Goal: Task Accomplishment & Management: Use online tool/utility

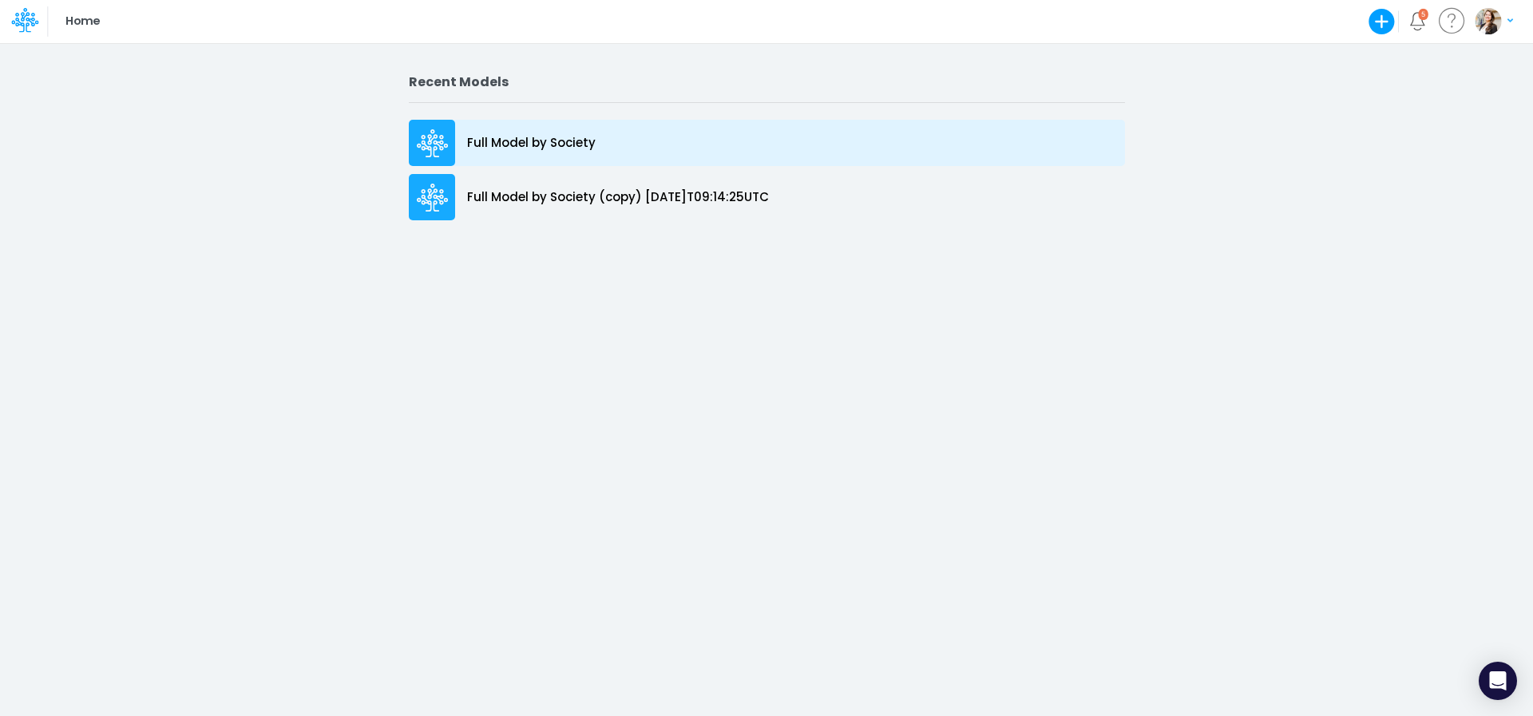
click at [479, 164] on div "Full Model by Society" at bounding box center [767, 143] width 716 height 46
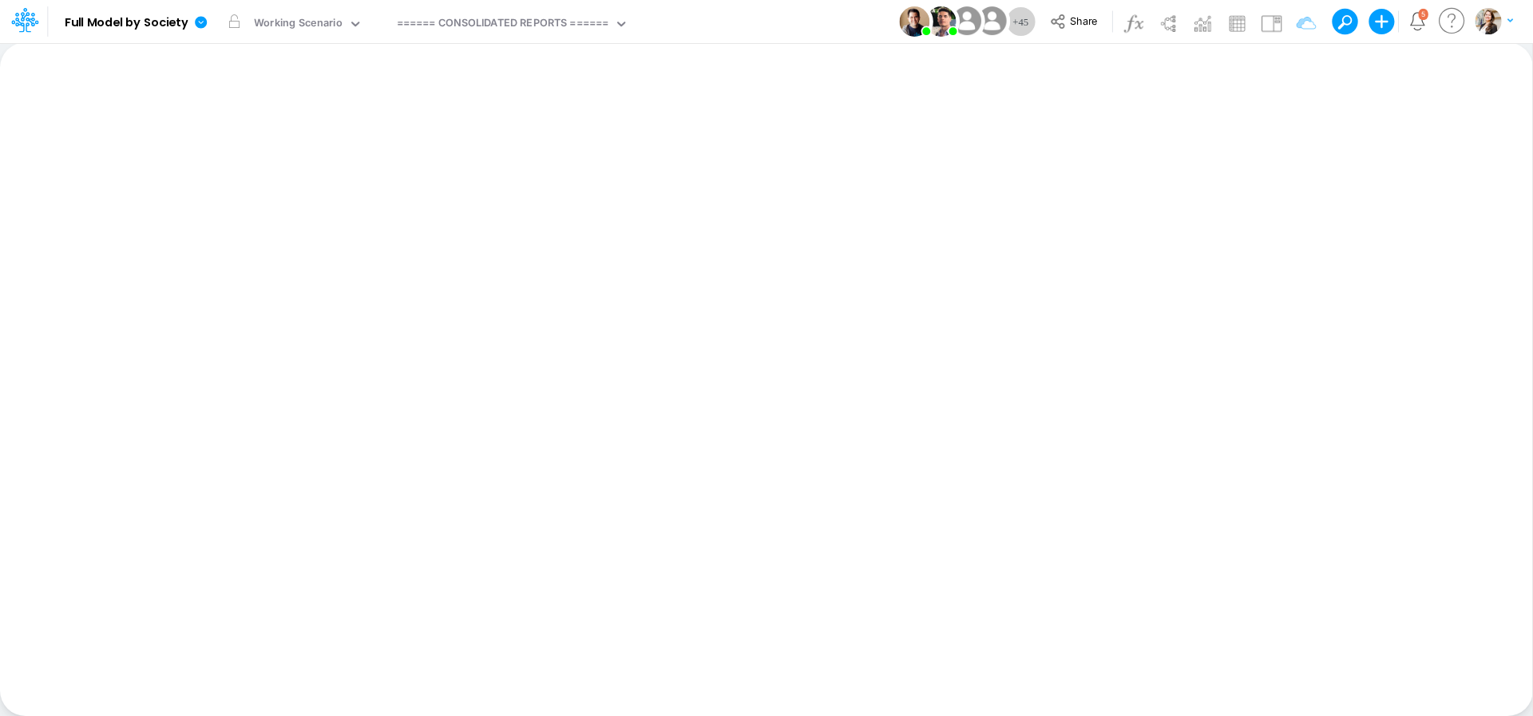
click at [516, 26] on div "====== CONSOLIDATED REPORTS ======" at bounding box center [503, 24] width 212 height 18
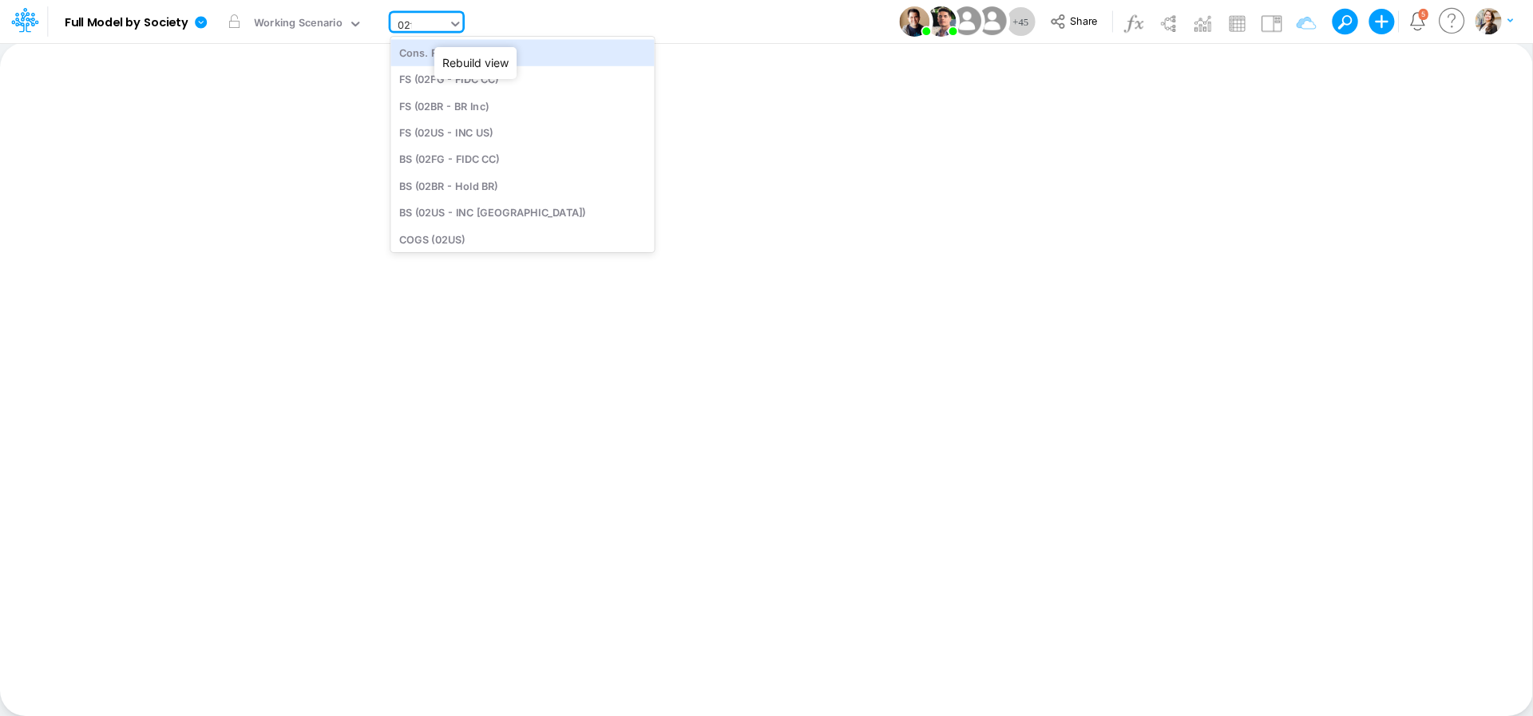
type input "02fg"
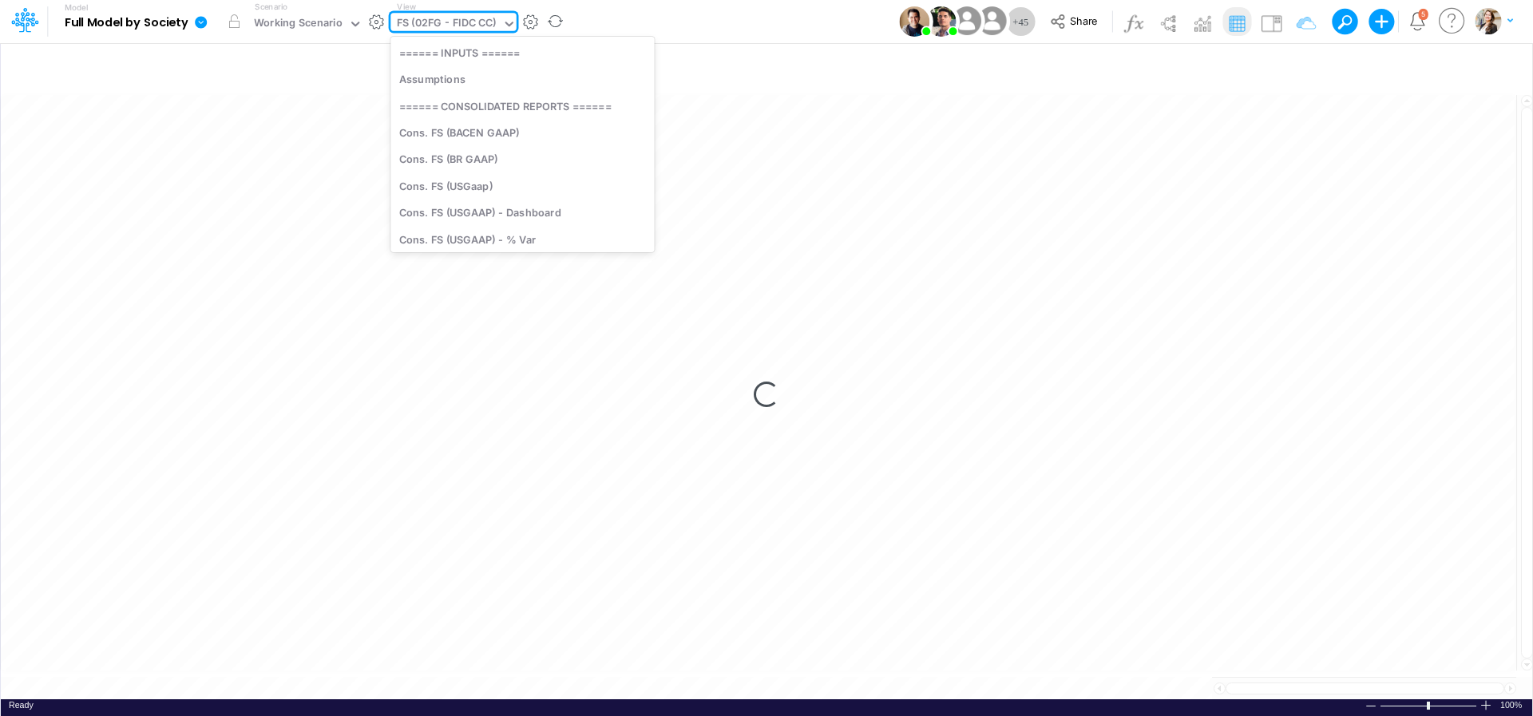
click at [410, 23] on div "FS (02FG - FIDC CC)" at bounding box center [447, 24] width 100 height 18
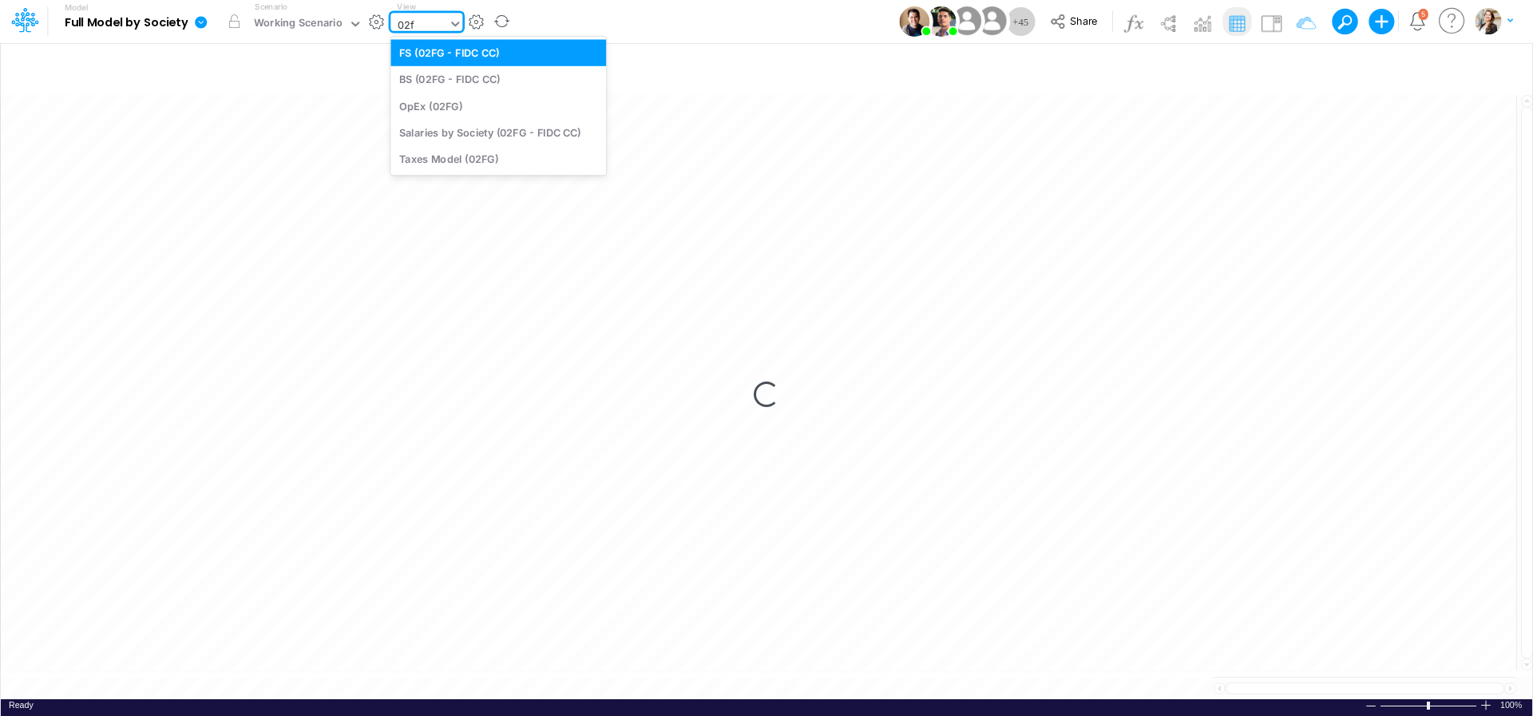
type input "02fg"
click at [418, 73] on div "BS (02FG - FIDC CC)" at bounding box center [498, 79] width 216 height 26
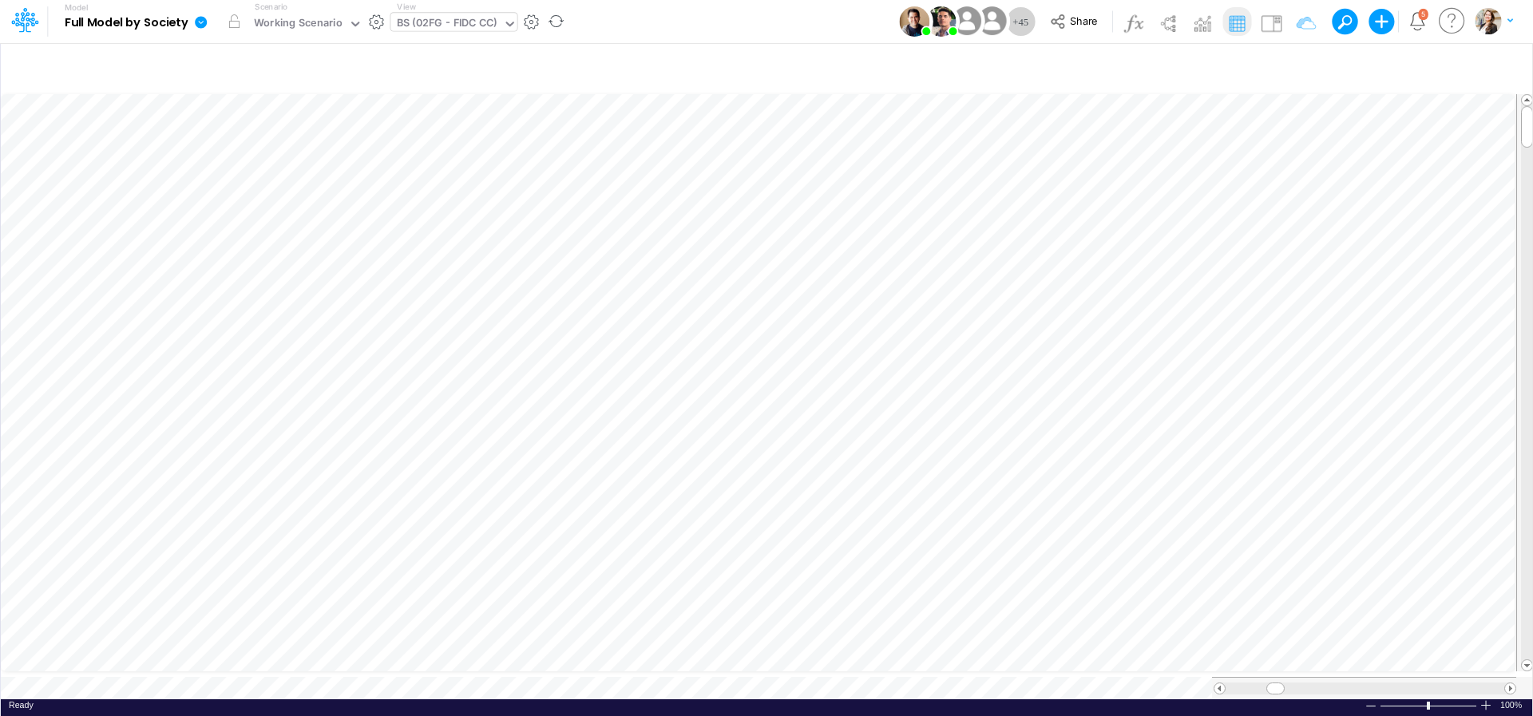
scroll to position [6, 24]
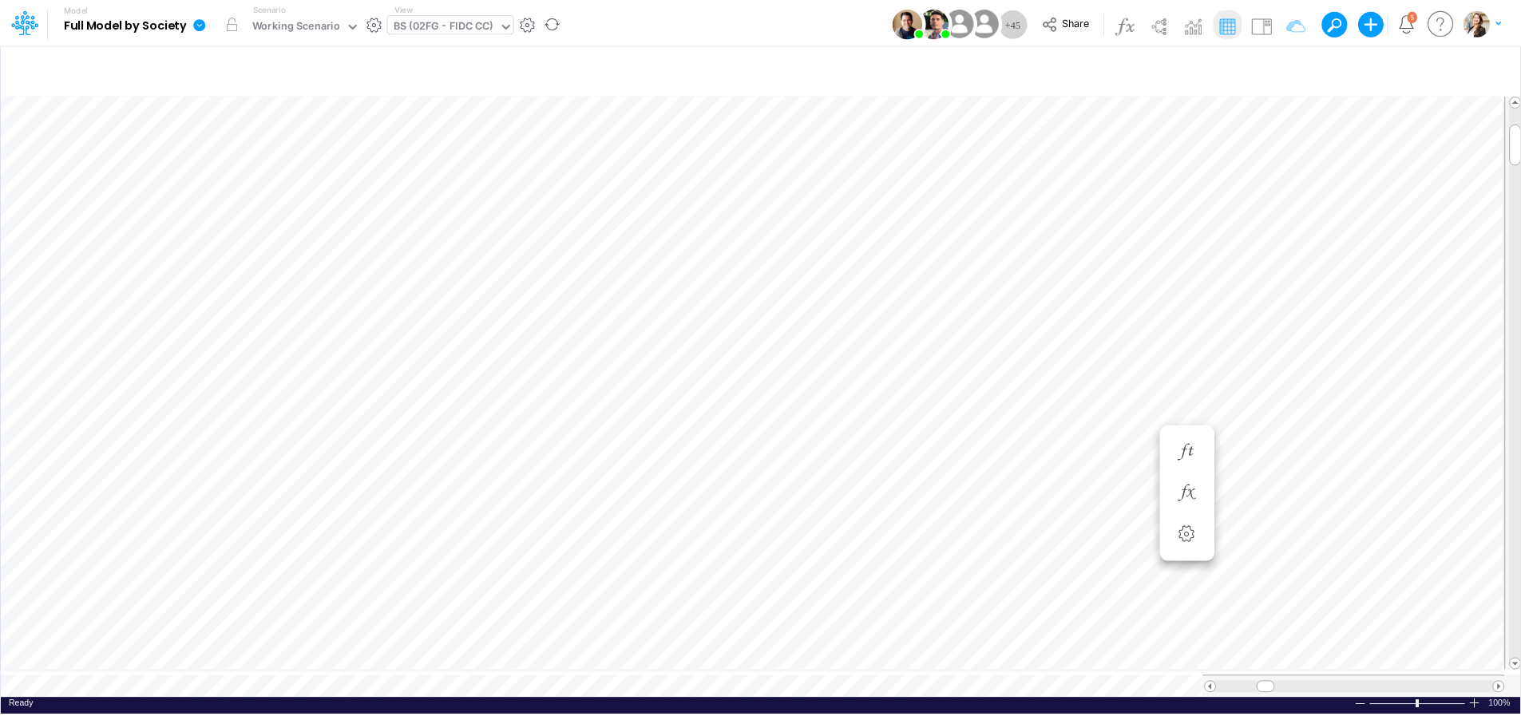
scroll to position [6, 15]
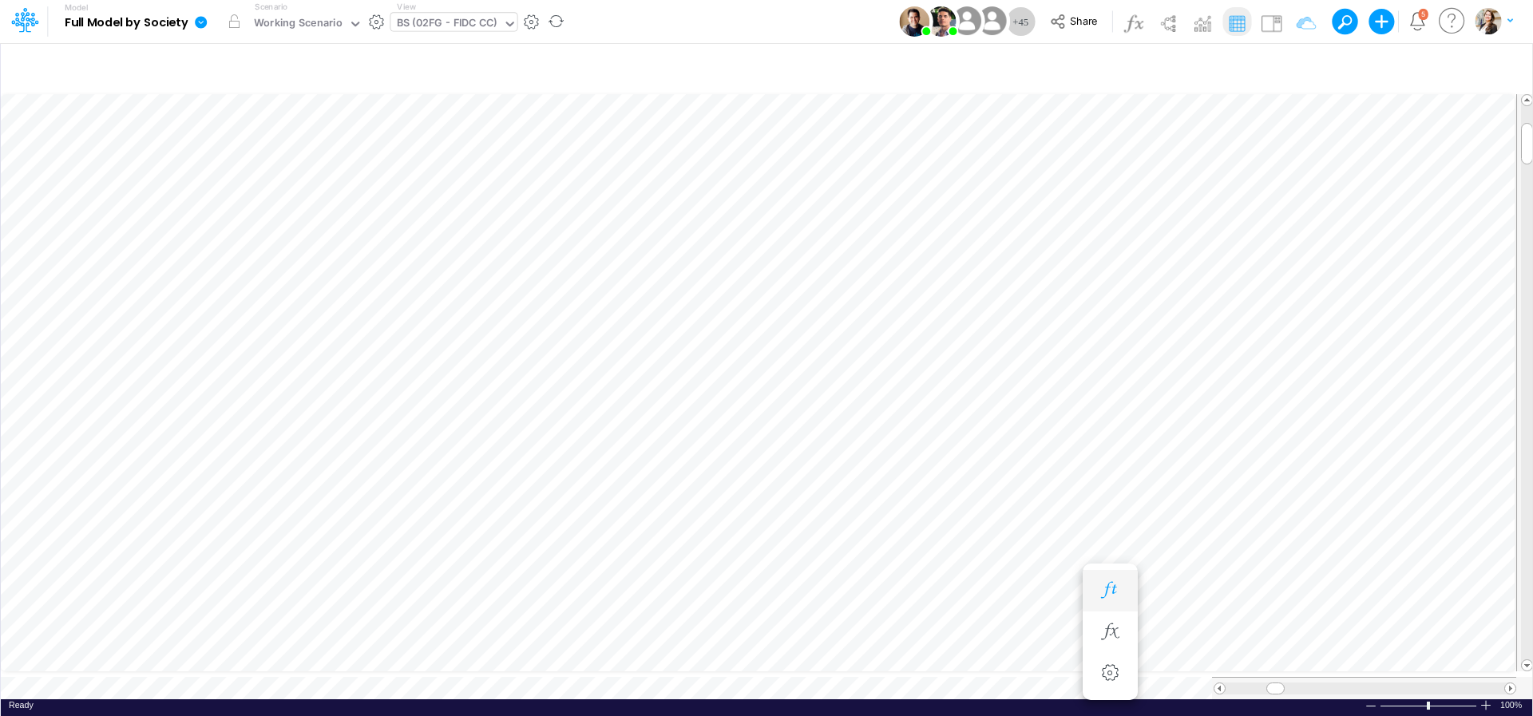
click at [1102, 588] on icon "button" at bounding box center [1110, 590] width 24 height 17
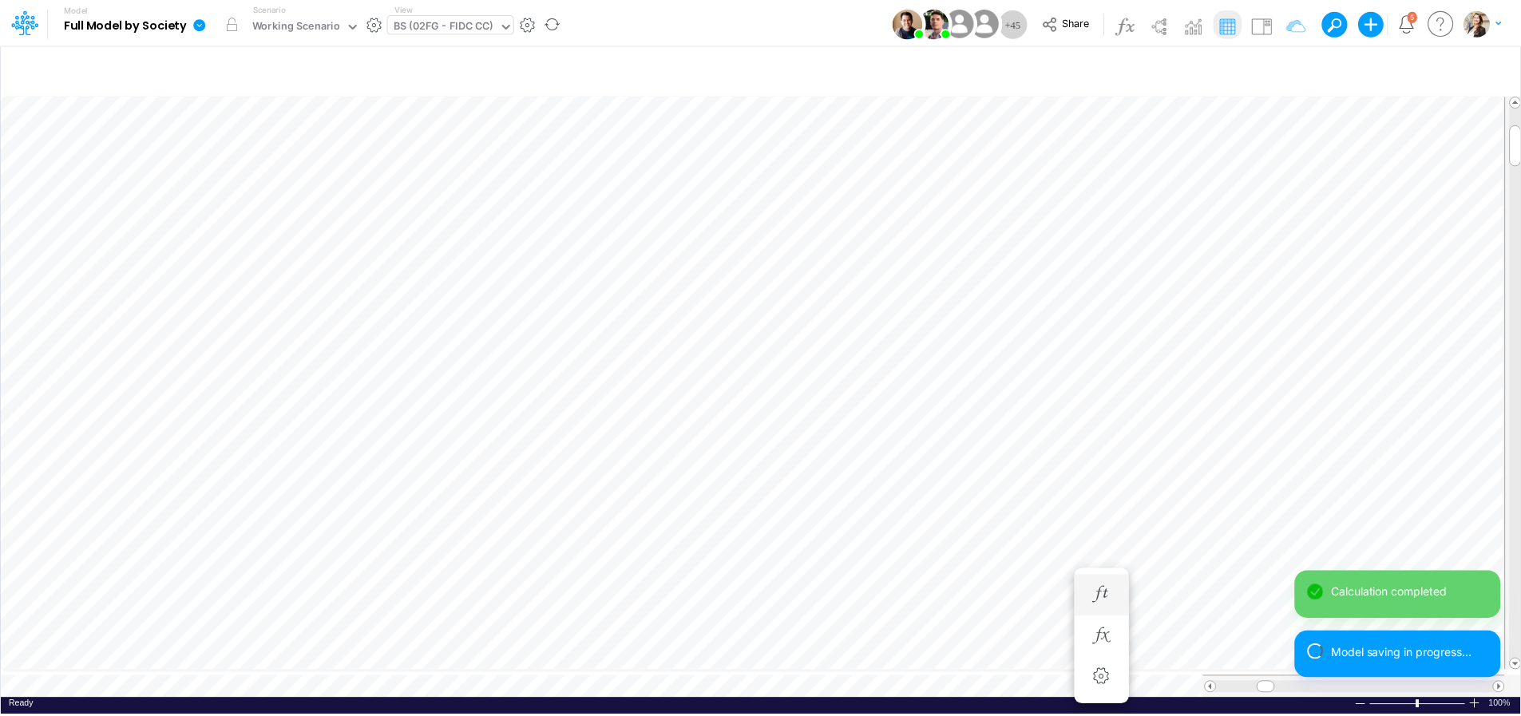
scroll to position [6, 52]
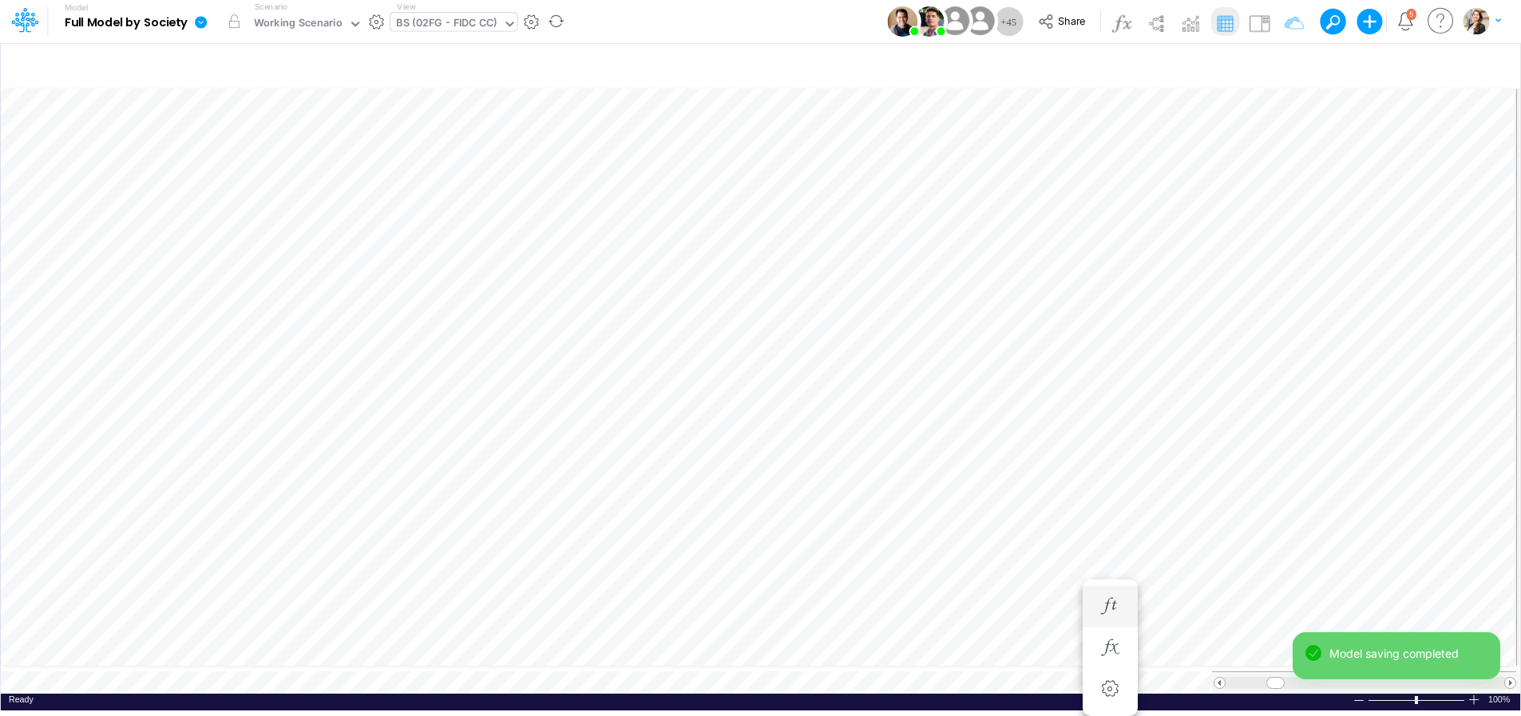
scroll to position [6, 3]
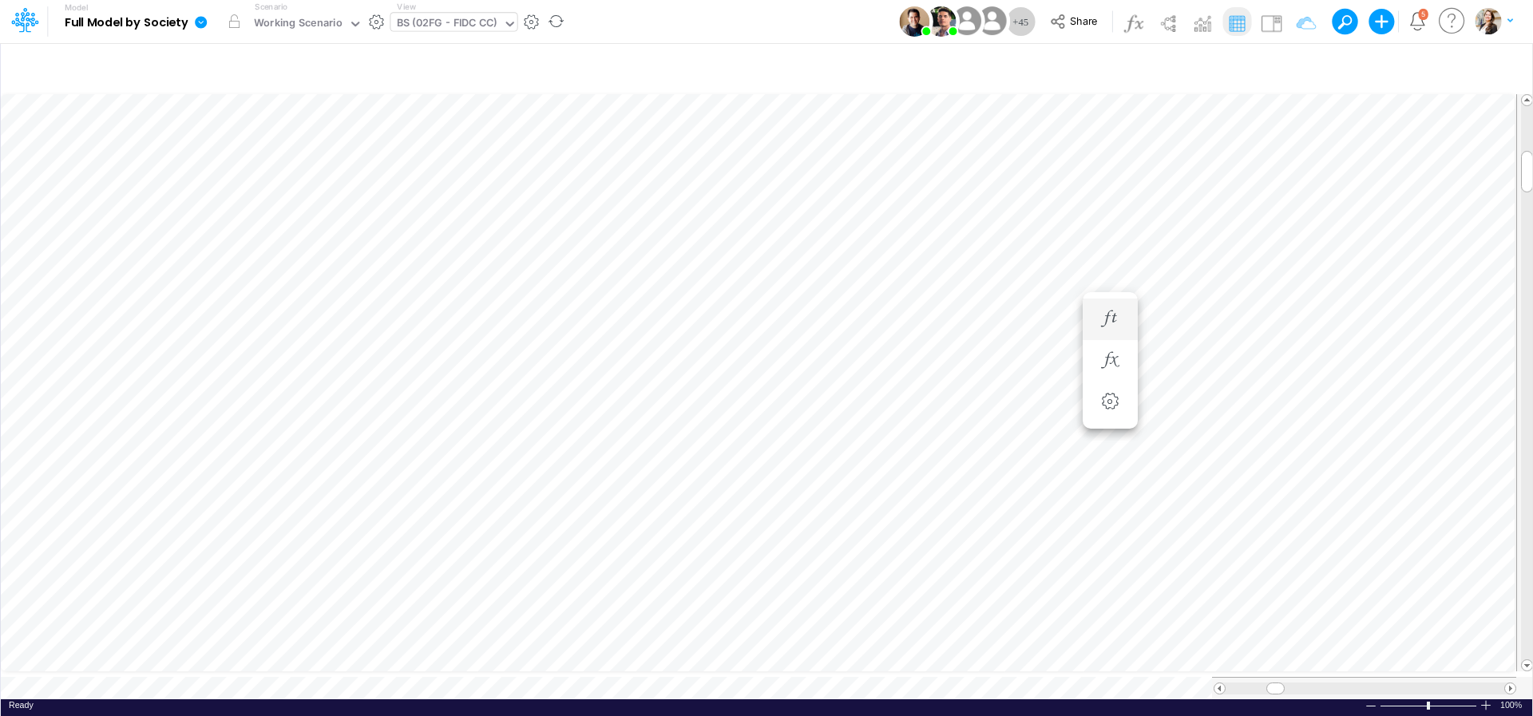
scroll to position [6, 3]
click at [1102, 474] on icon "button" at bounding box center [1110, 478] width 24 height 17
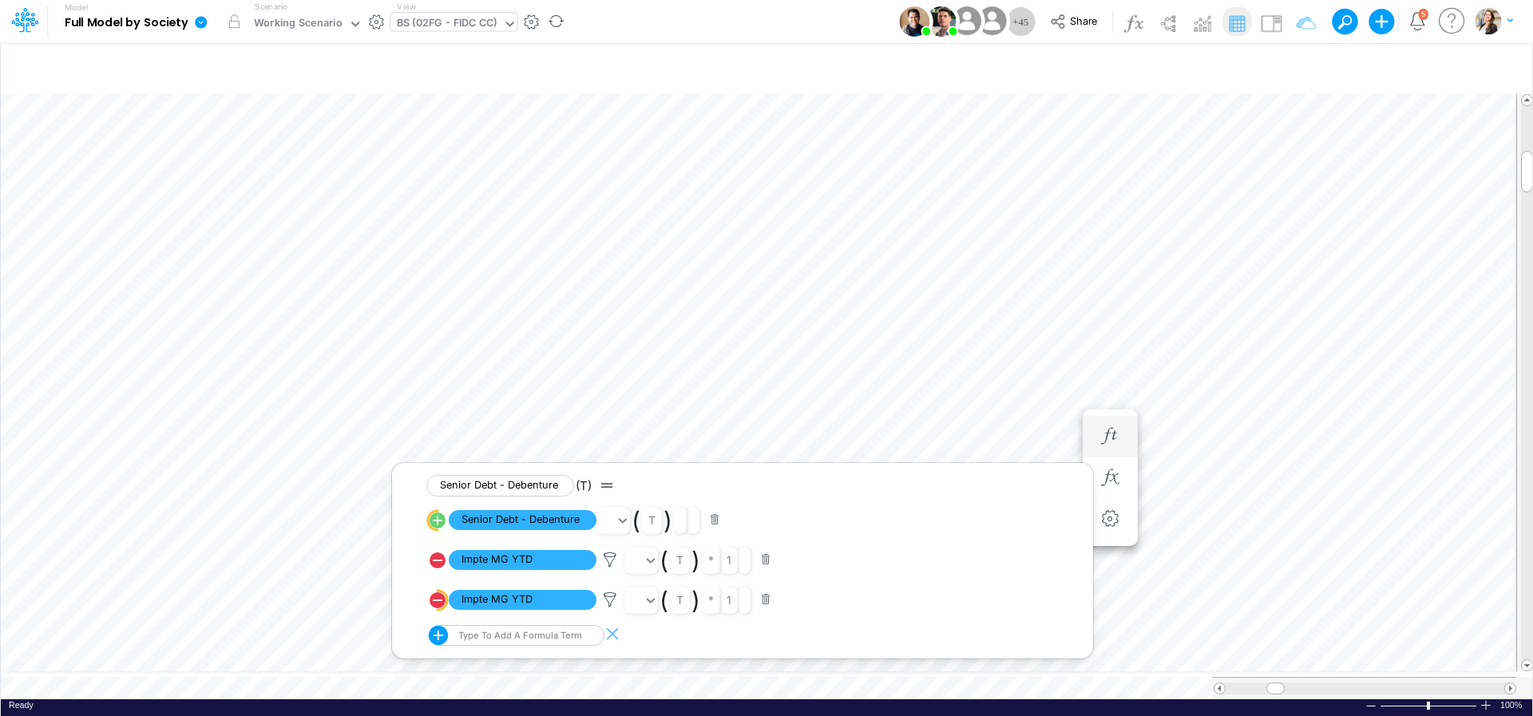
click at [1095, 442] on li "Senior Debt - Debenture =" at bounding box center [1110, 437] width 55 height 42
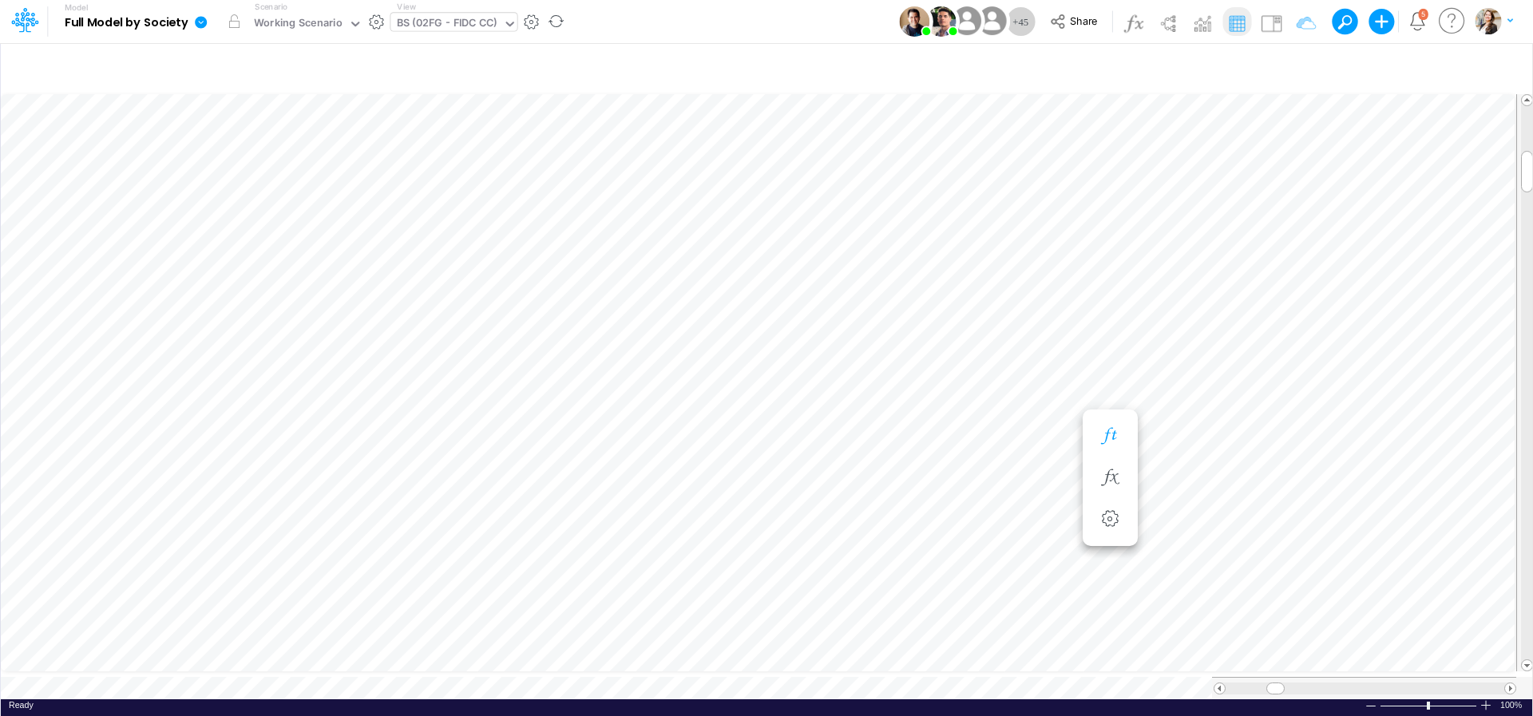
click at [1104, 440] on icon "button" at bounding box center [1110, 436] width 24 height 17
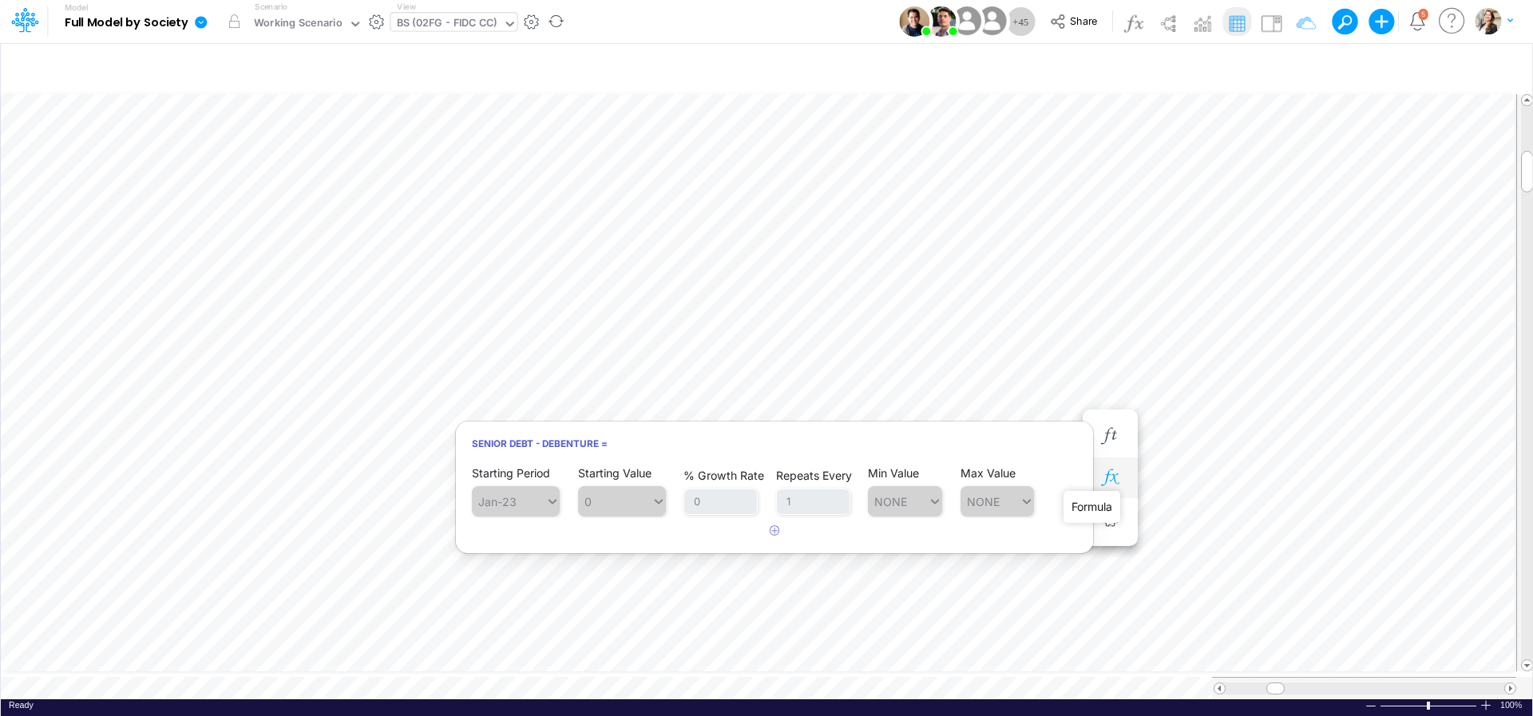
click at [1109, 478] on icon "button" at bounding box center [1110, 478] width 24 height 17
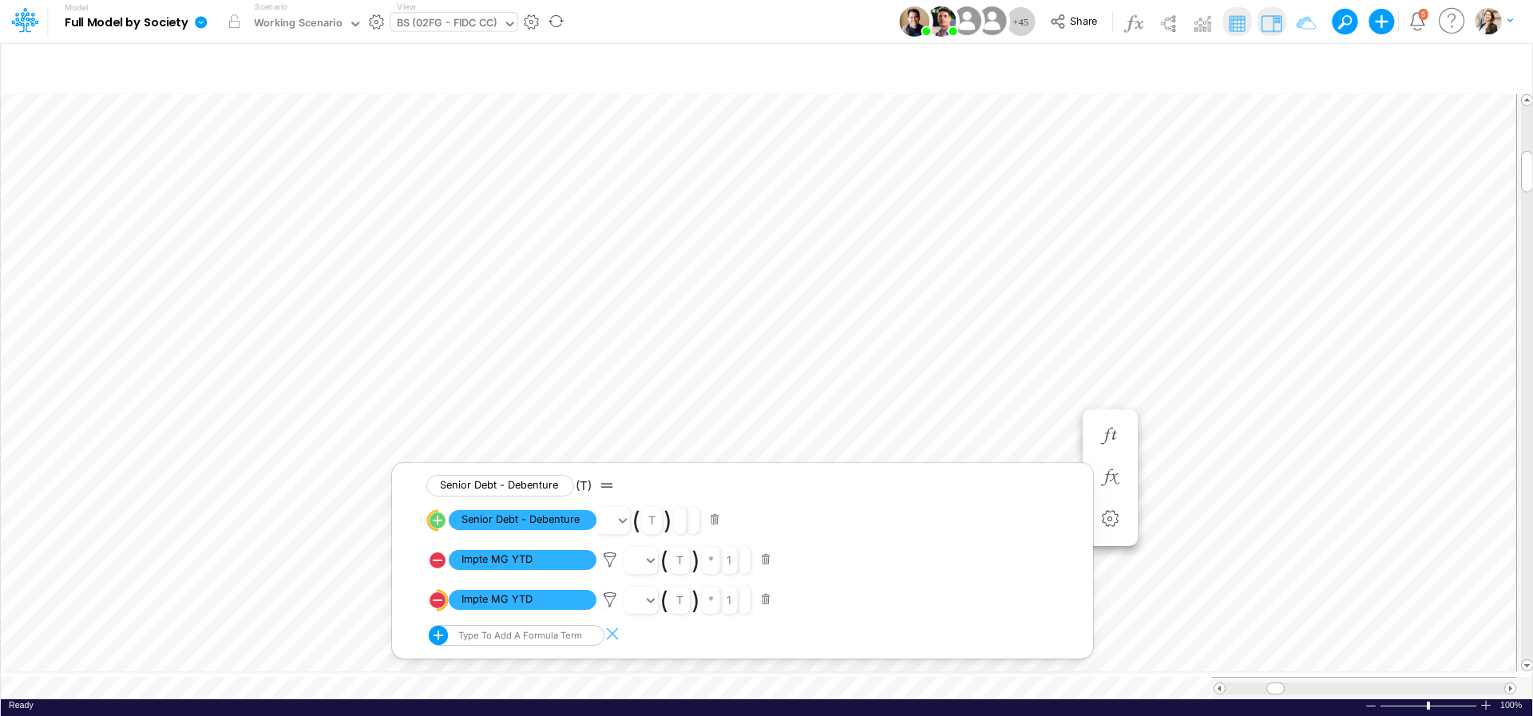
click at [1281, 12] on img at bounding box center [1271, 23] width 26 height 26
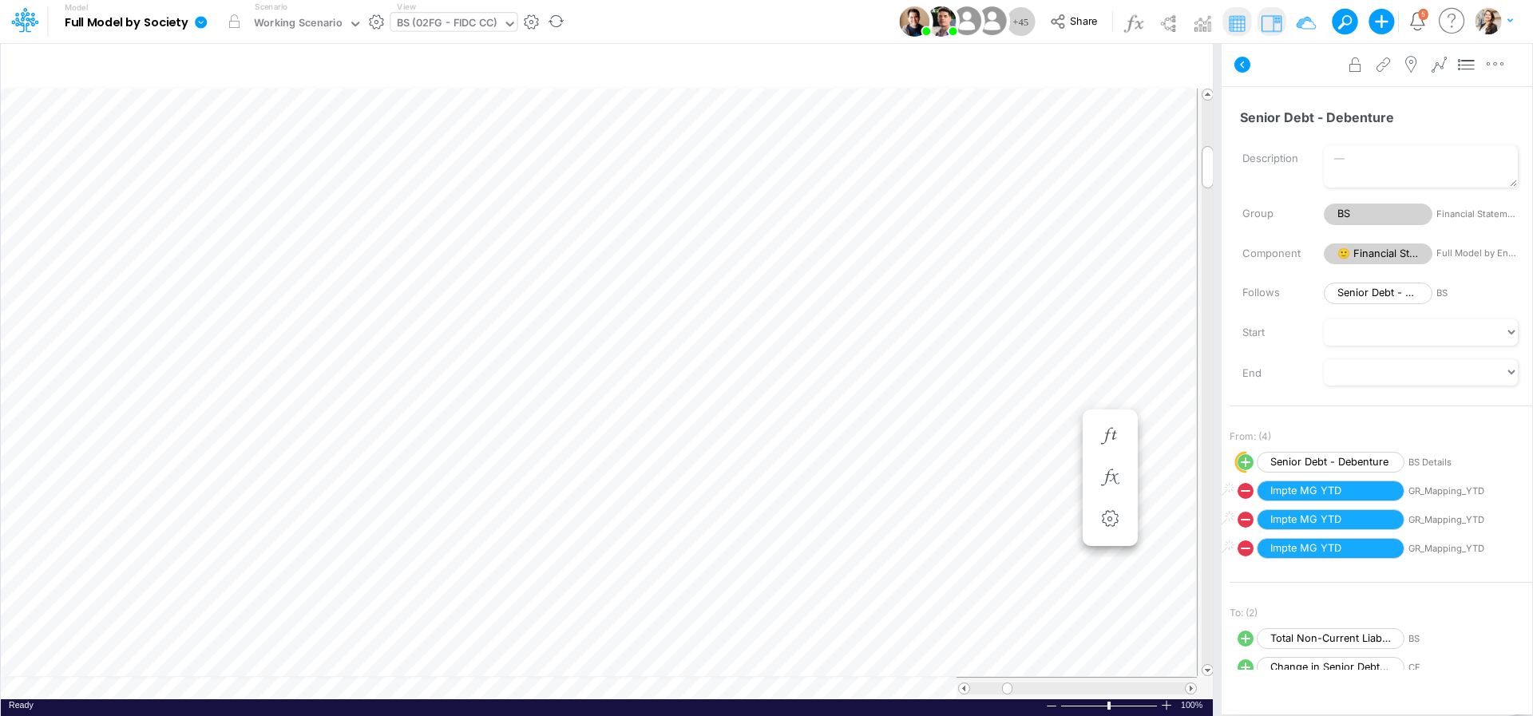
scroll to position [6, 3]
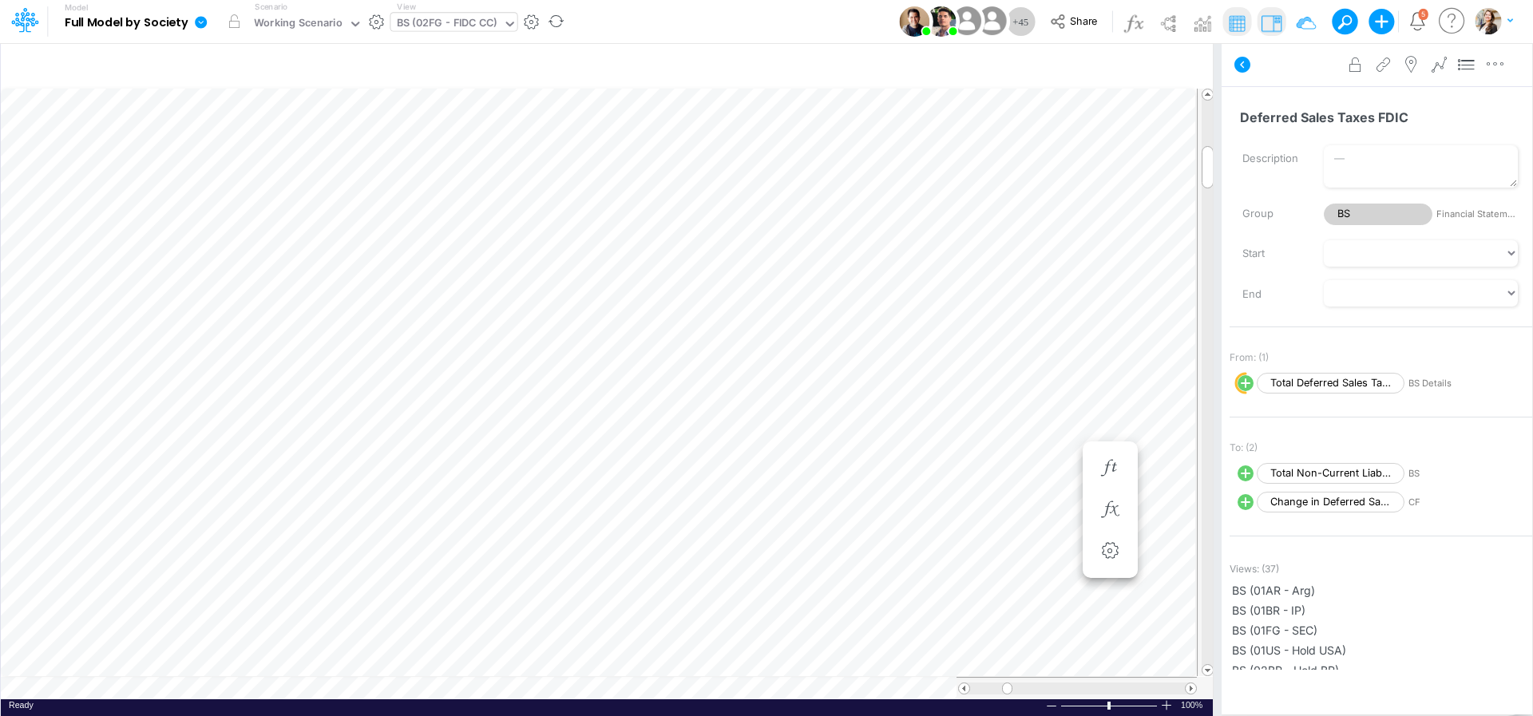
scroll to position [6, 3]
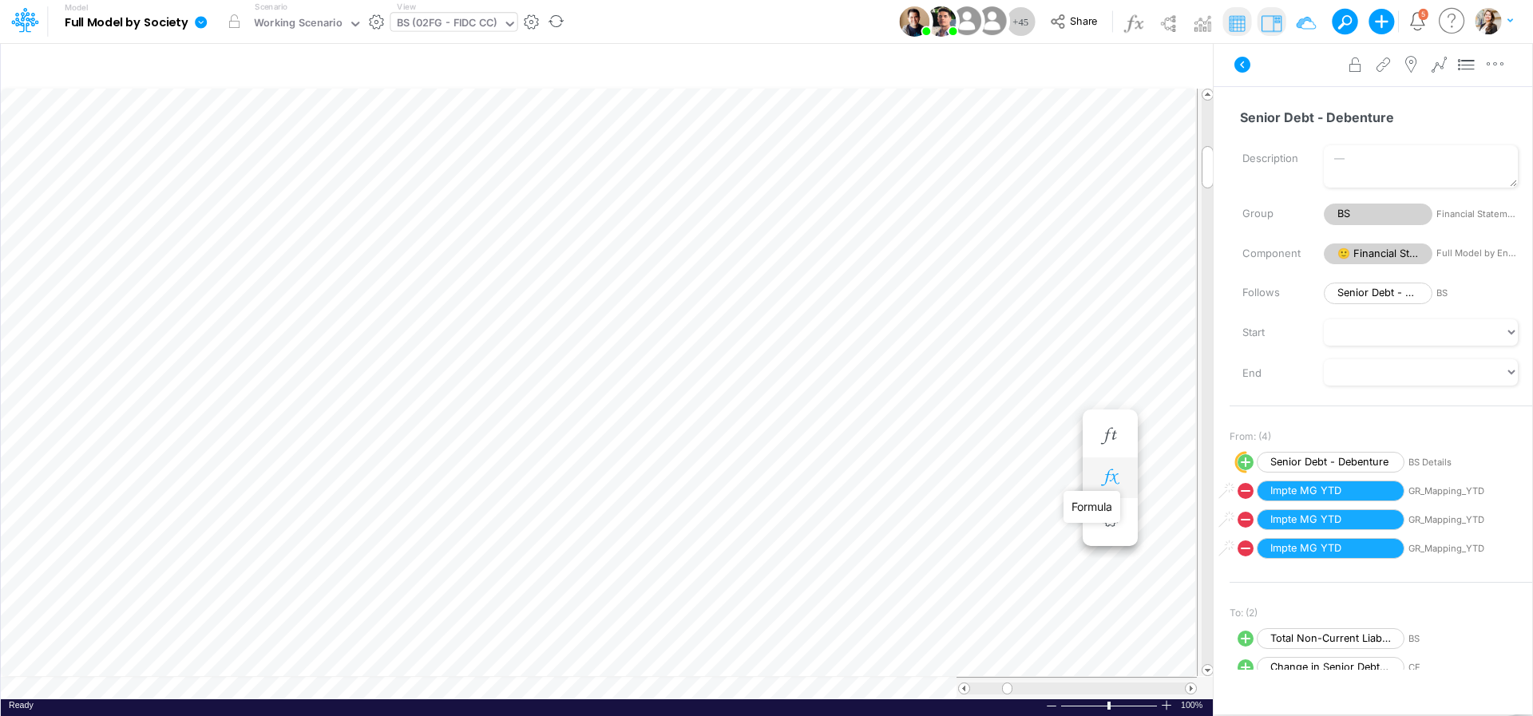
click at [1109, 472] on icon "button" at bounding box center [1110, 478] width 24 height 17
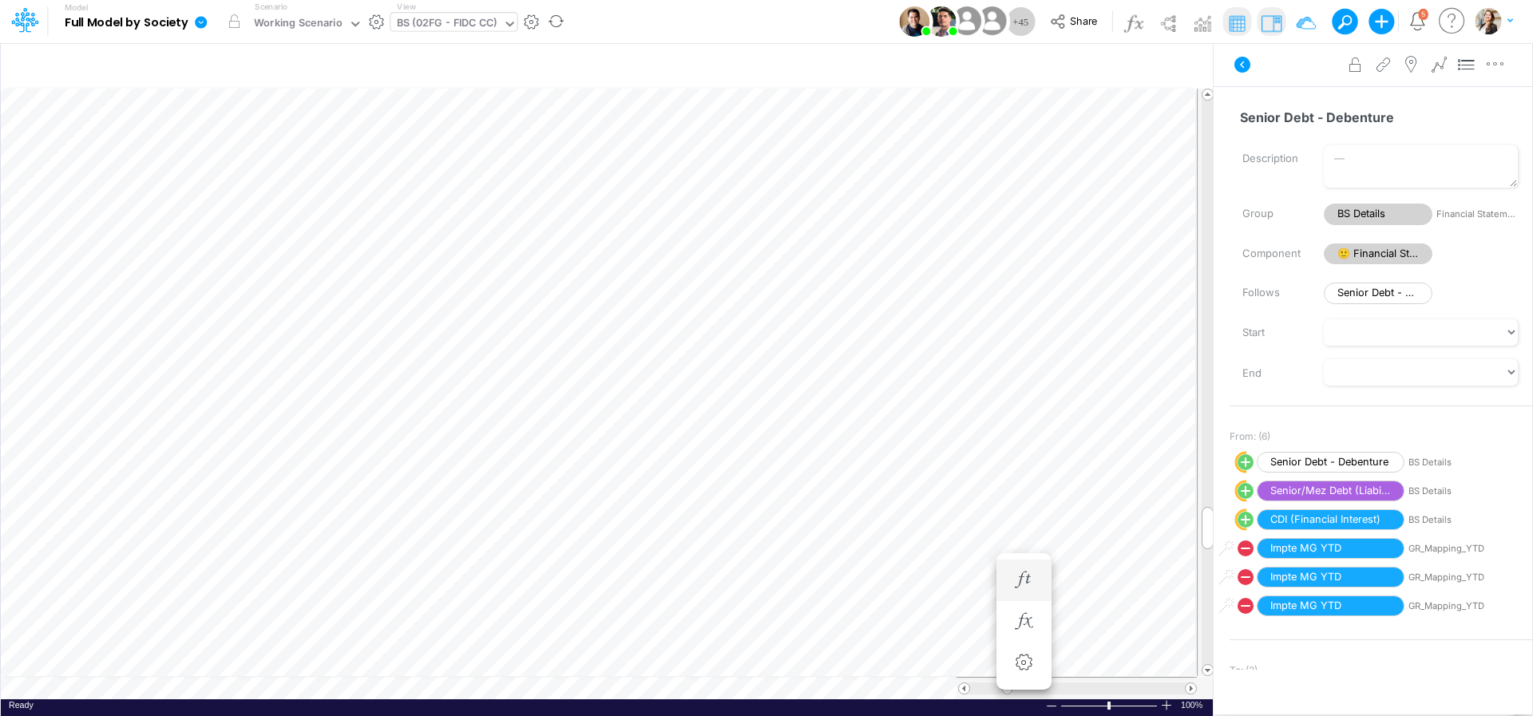
scroll to position [6, 3]
click at [1119, 592] on button "button" at bounding box center [1111, 581] width 30 height 32
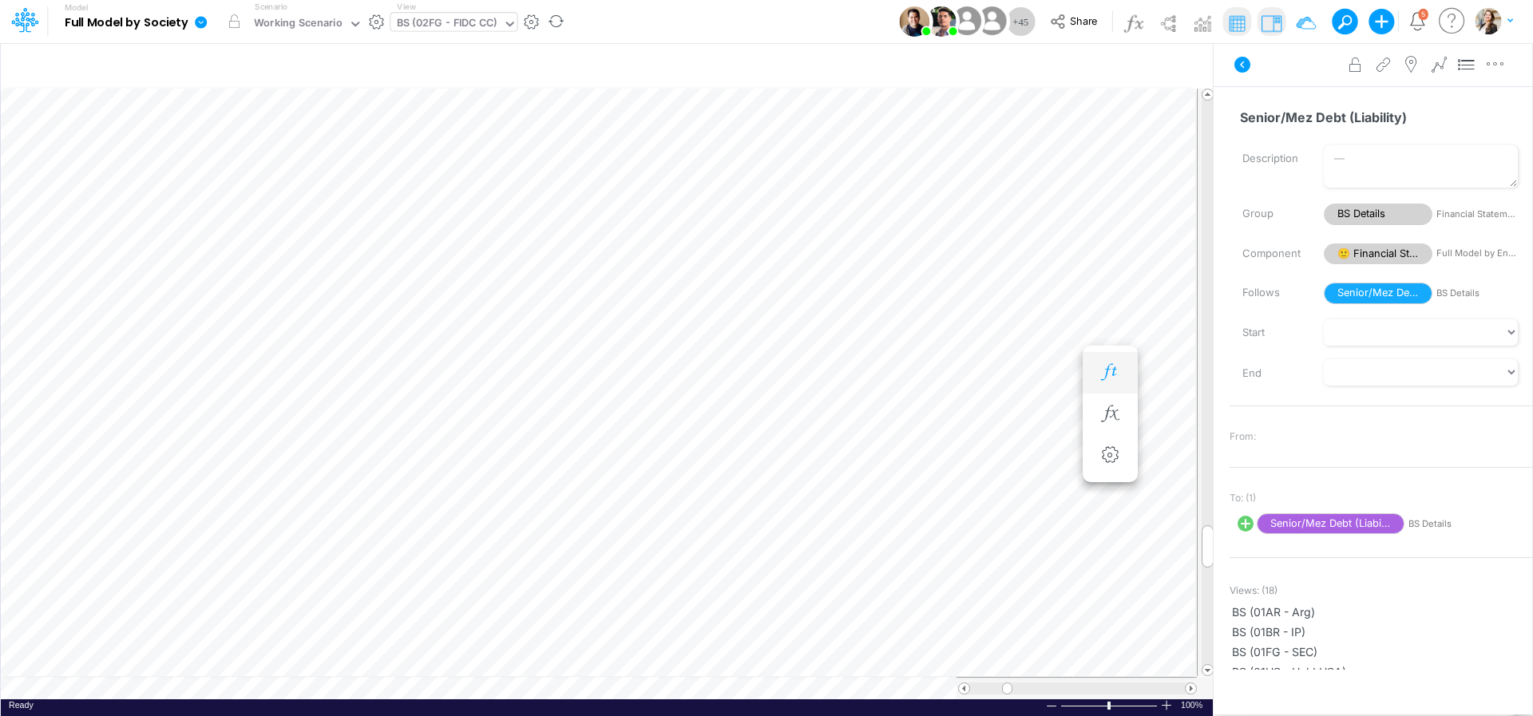
click at [1115, 375] on icon "button" at bounding box center [1110, 372] width 24 height 17
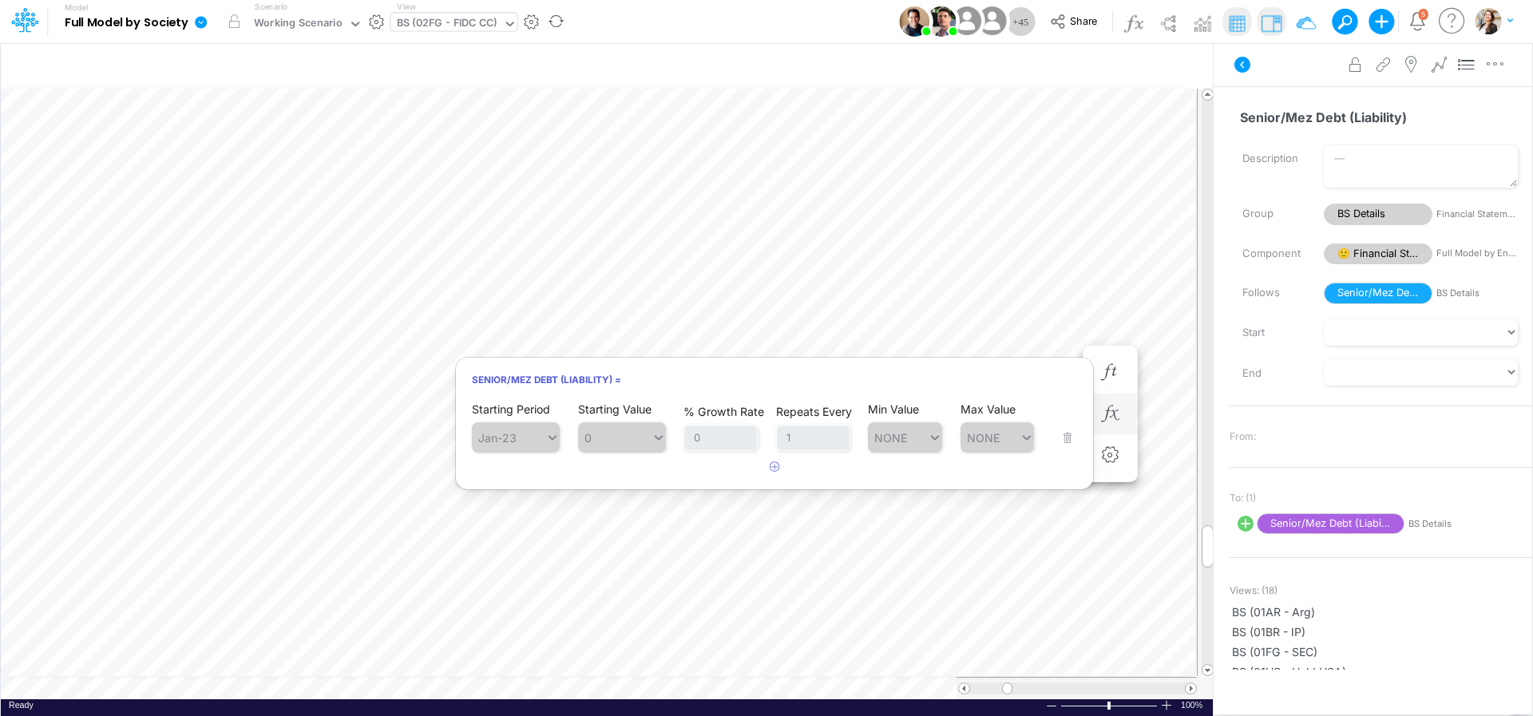
click at [1128, 407] on li at bounding box center [1110, 415] width 55 height 42
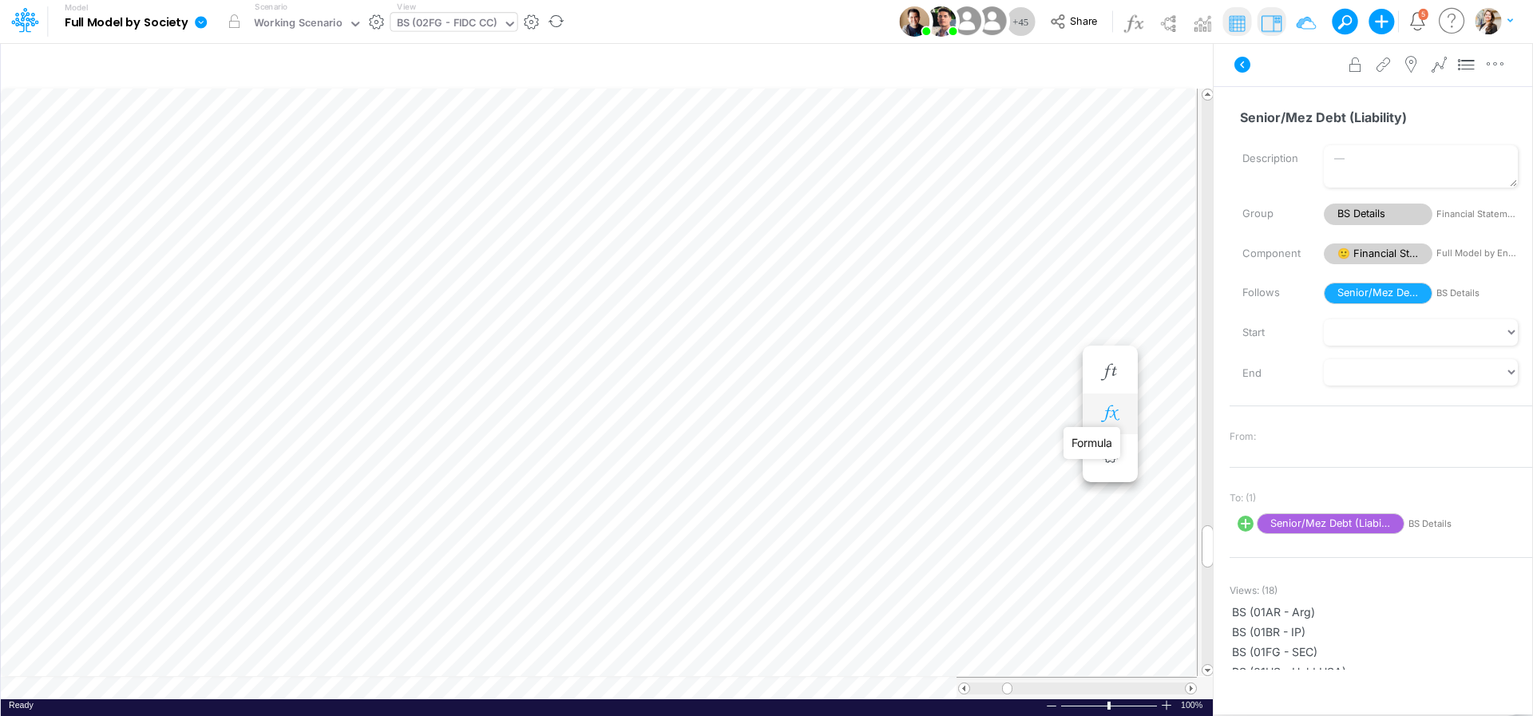
click at [1103, 411] on icon "button" at bounding box center [1110, 414] width 24 height 17
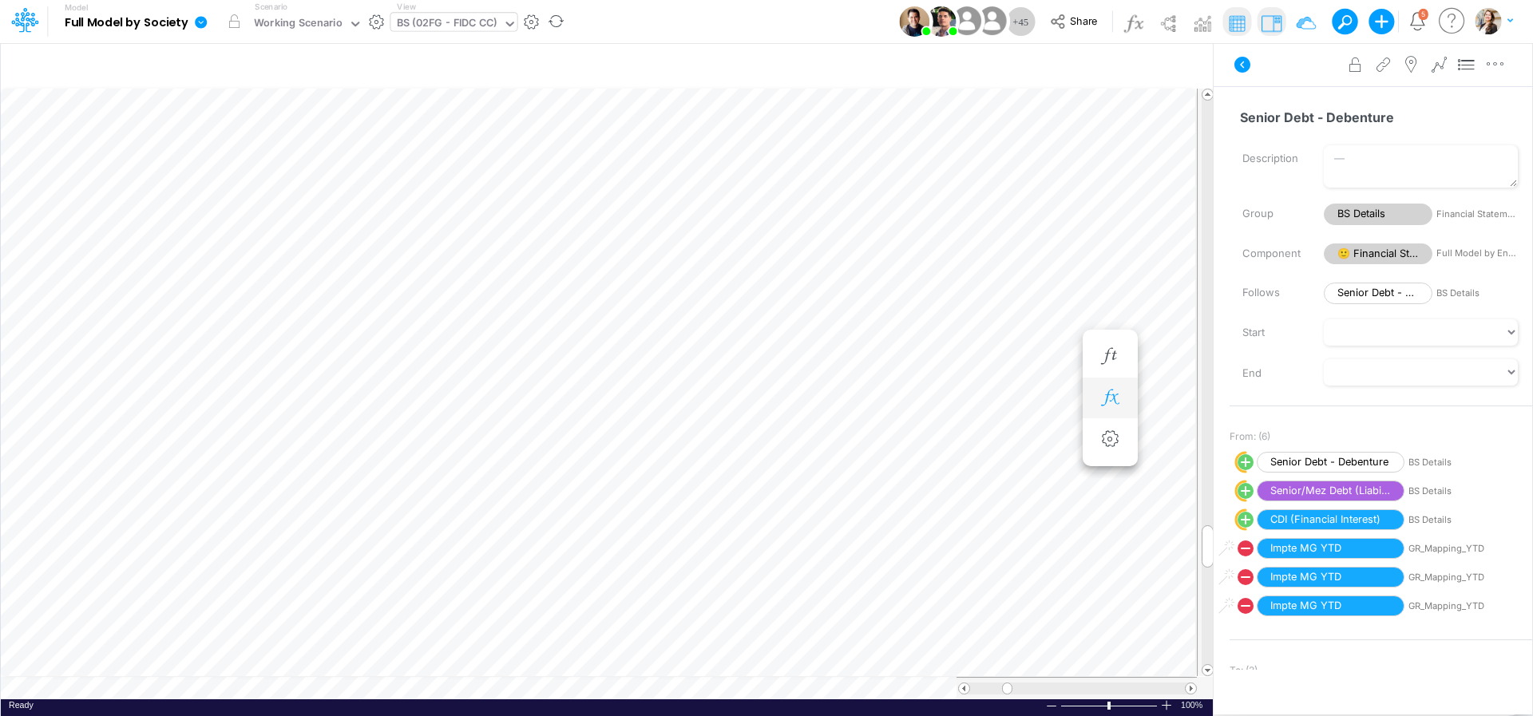
click at [1100, 388] on button "button" at bounding box center [1111, 398] width 30 height 32
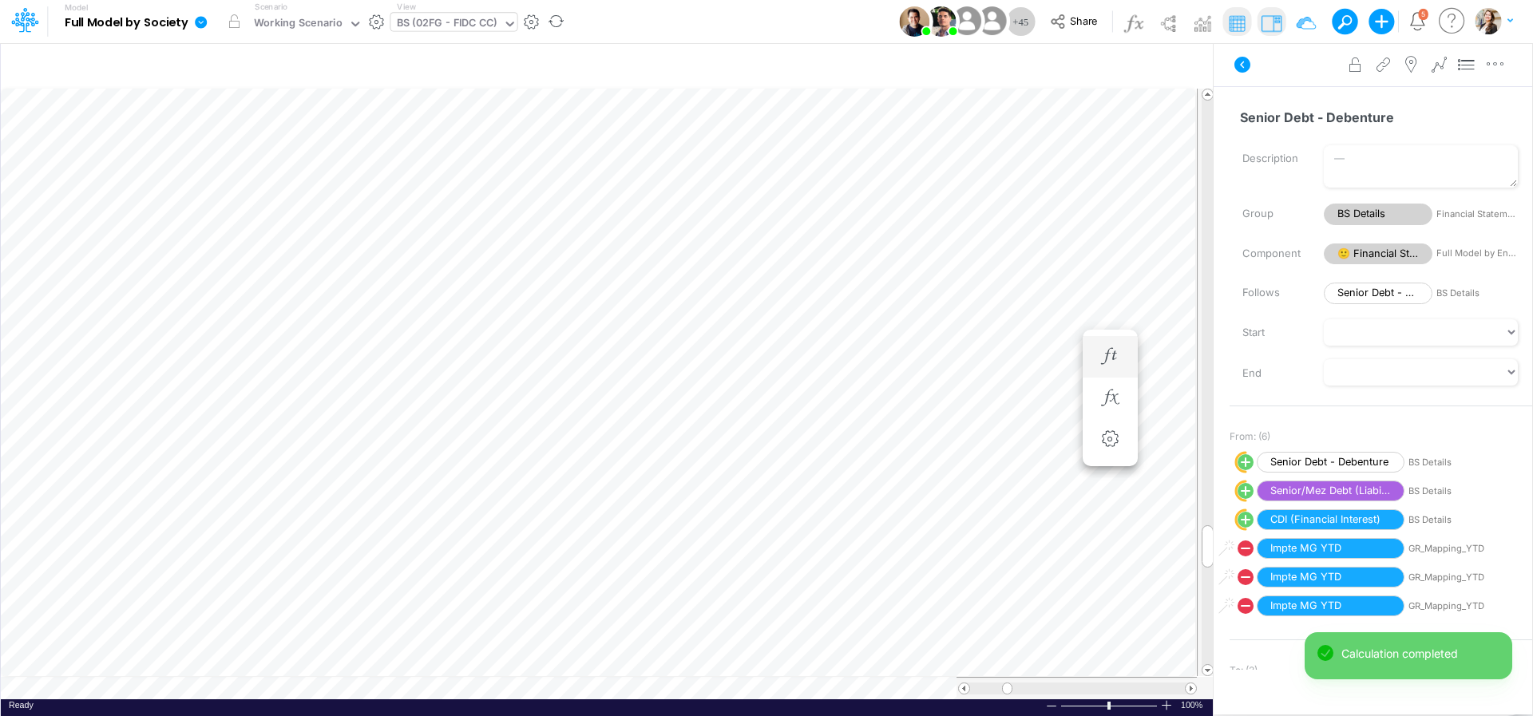
scroll to position [6, 17]
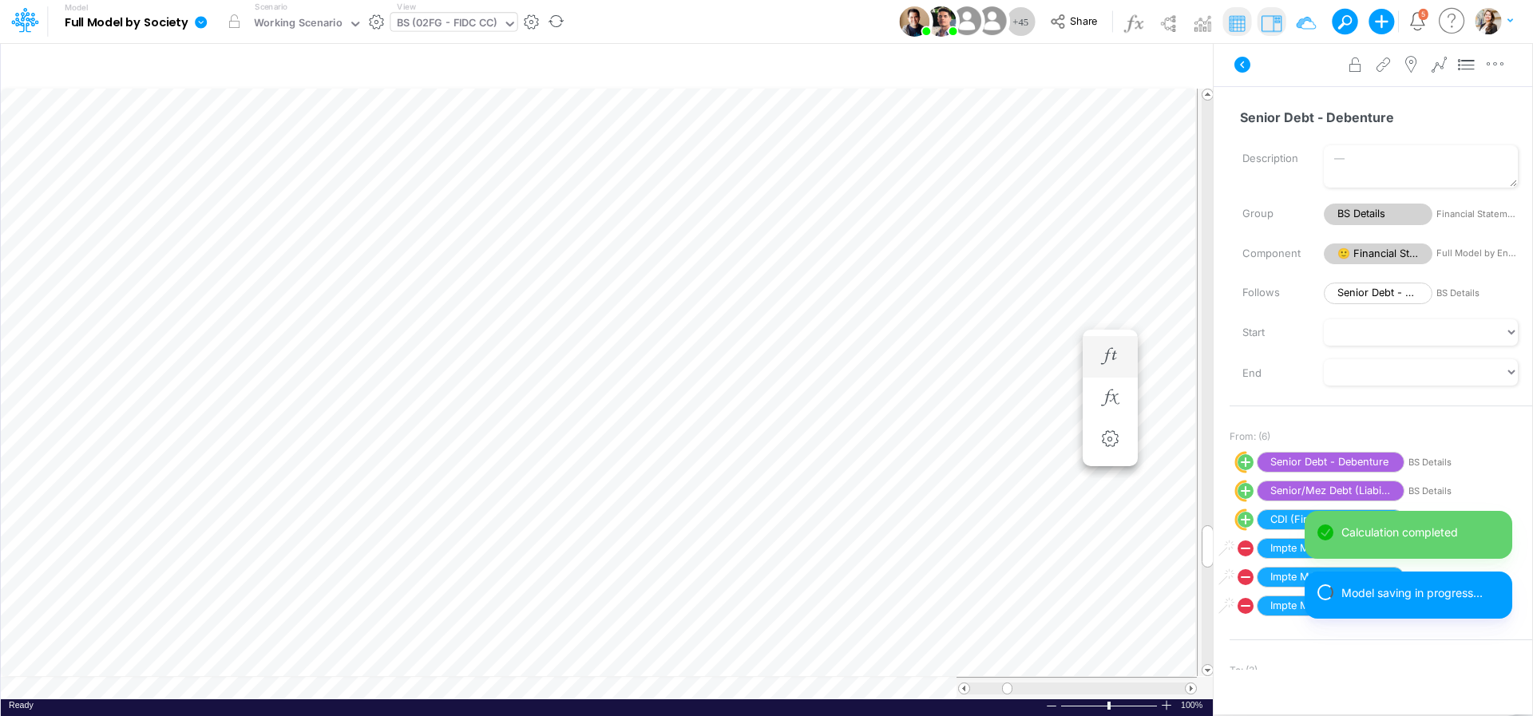
scroll to position [6, 15]
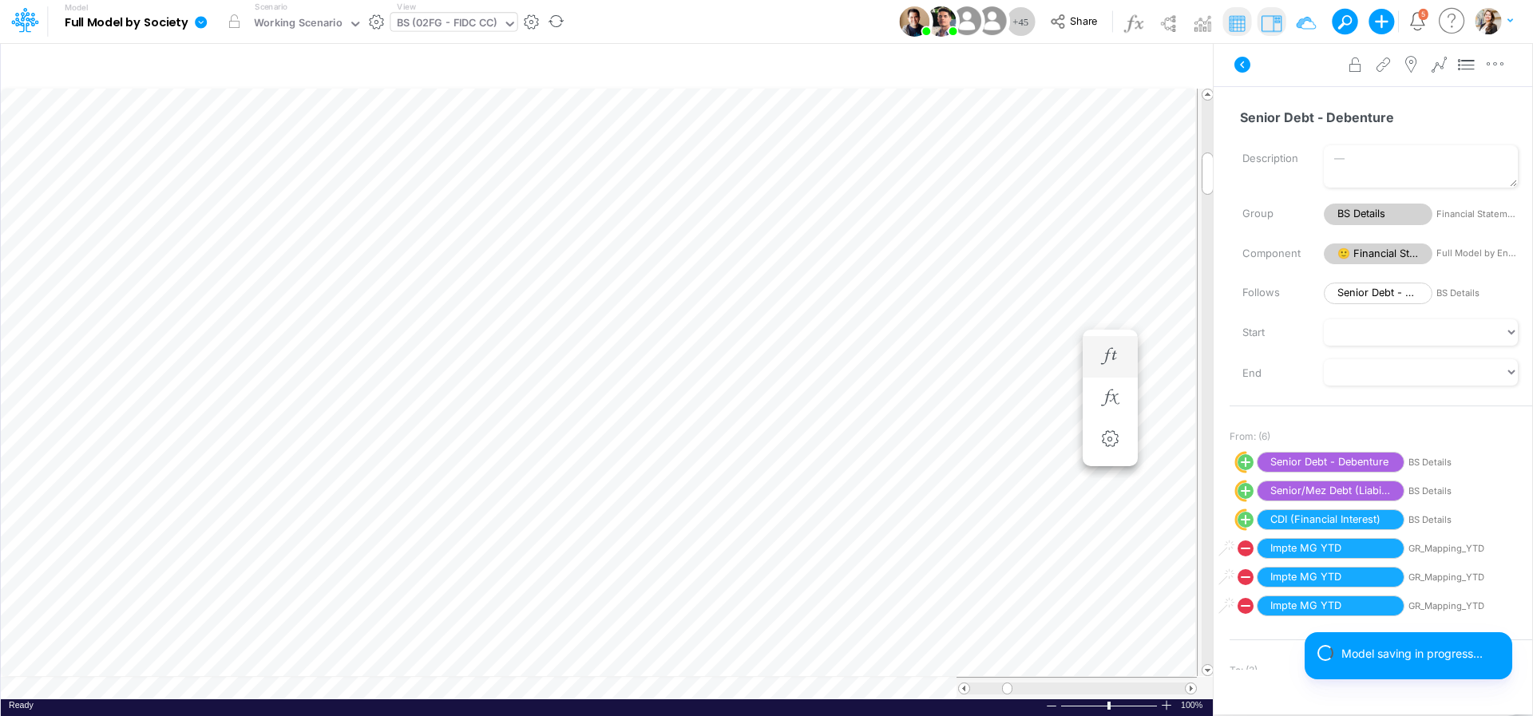
scroll to position [6, 31]
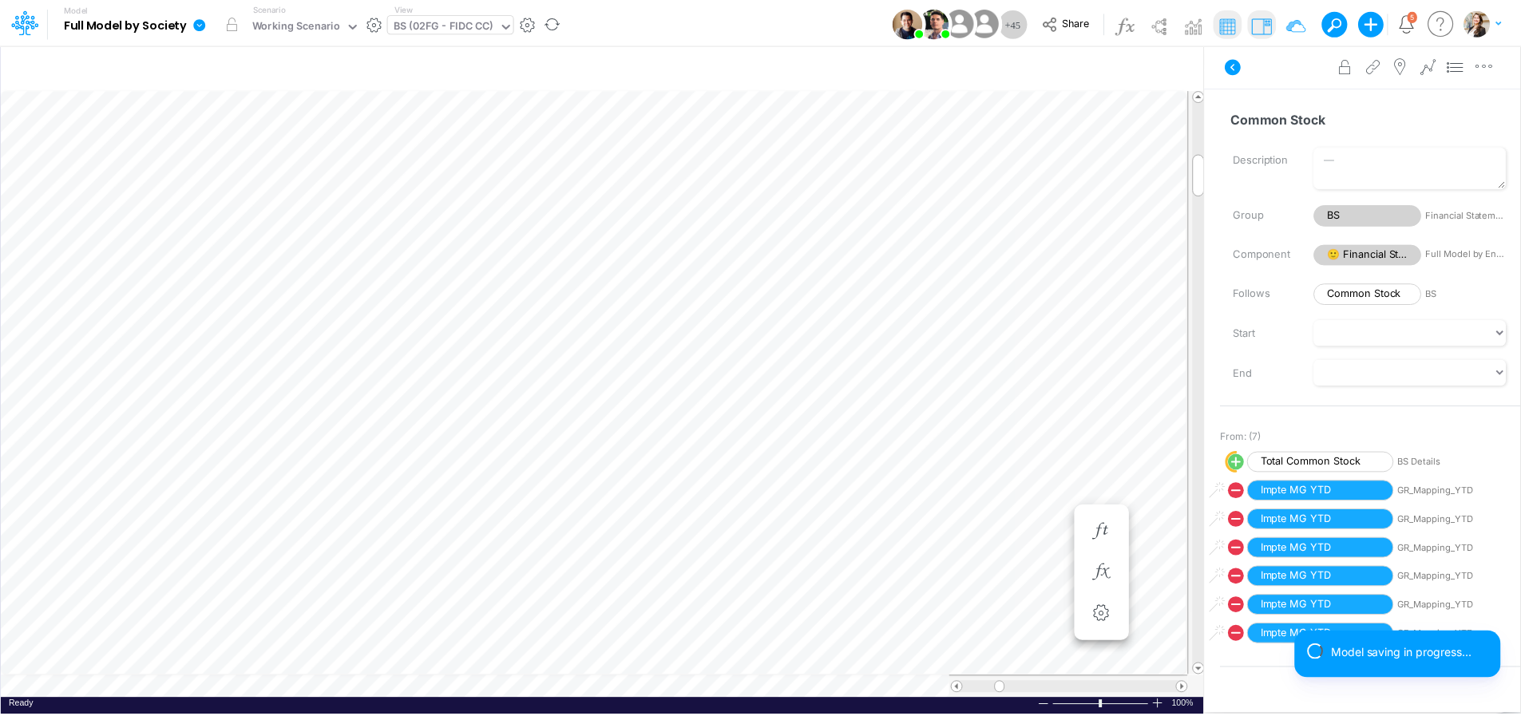
scroll to position [6, 52]
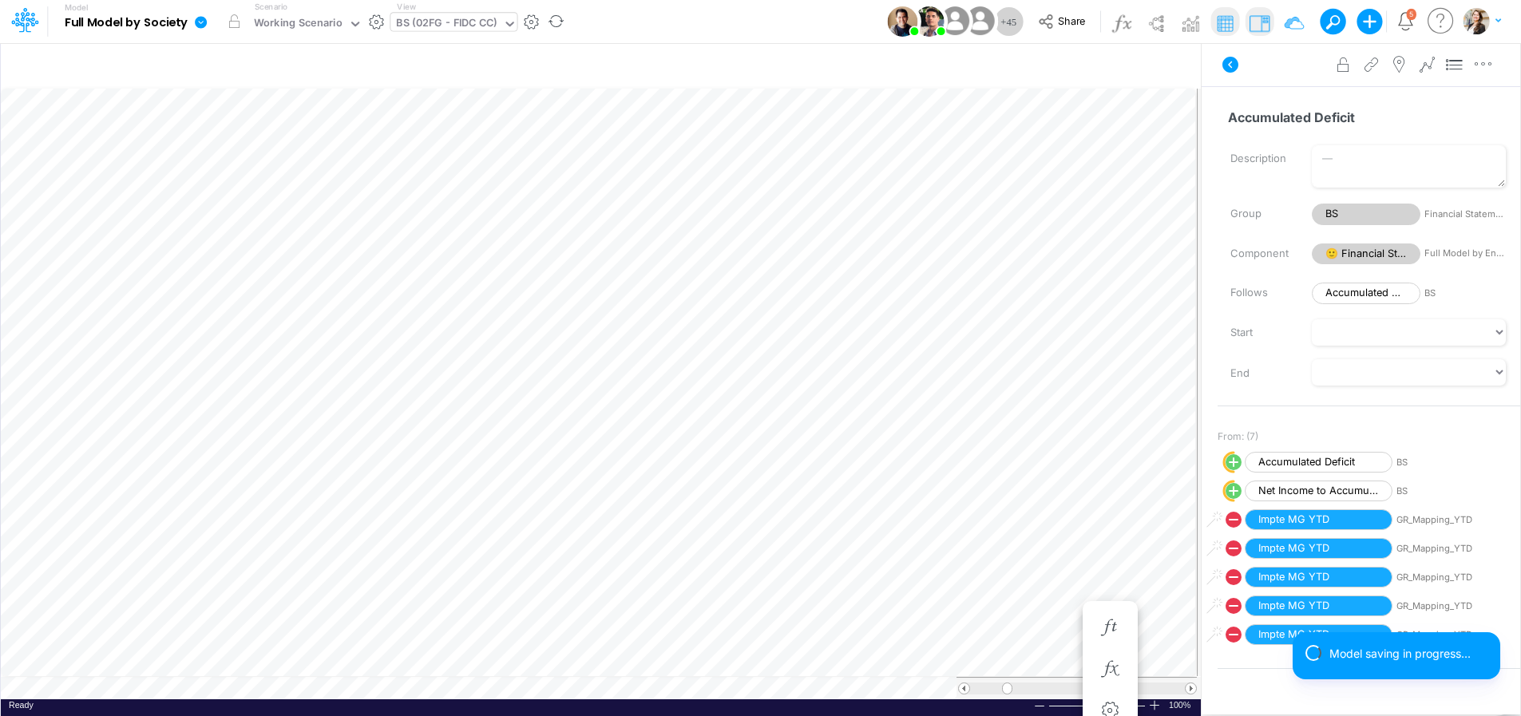
scroll to position [6, 51]
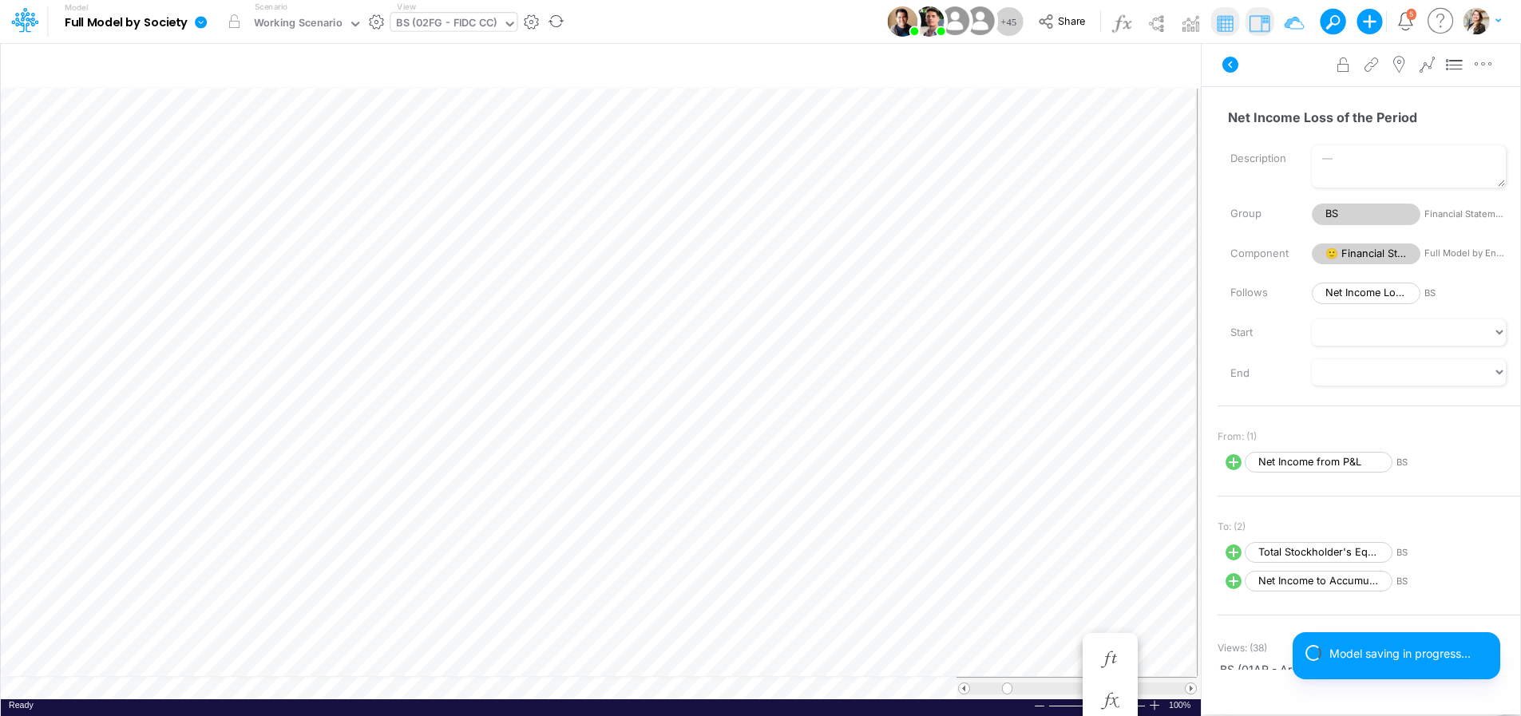
scroll to position [6, 52]
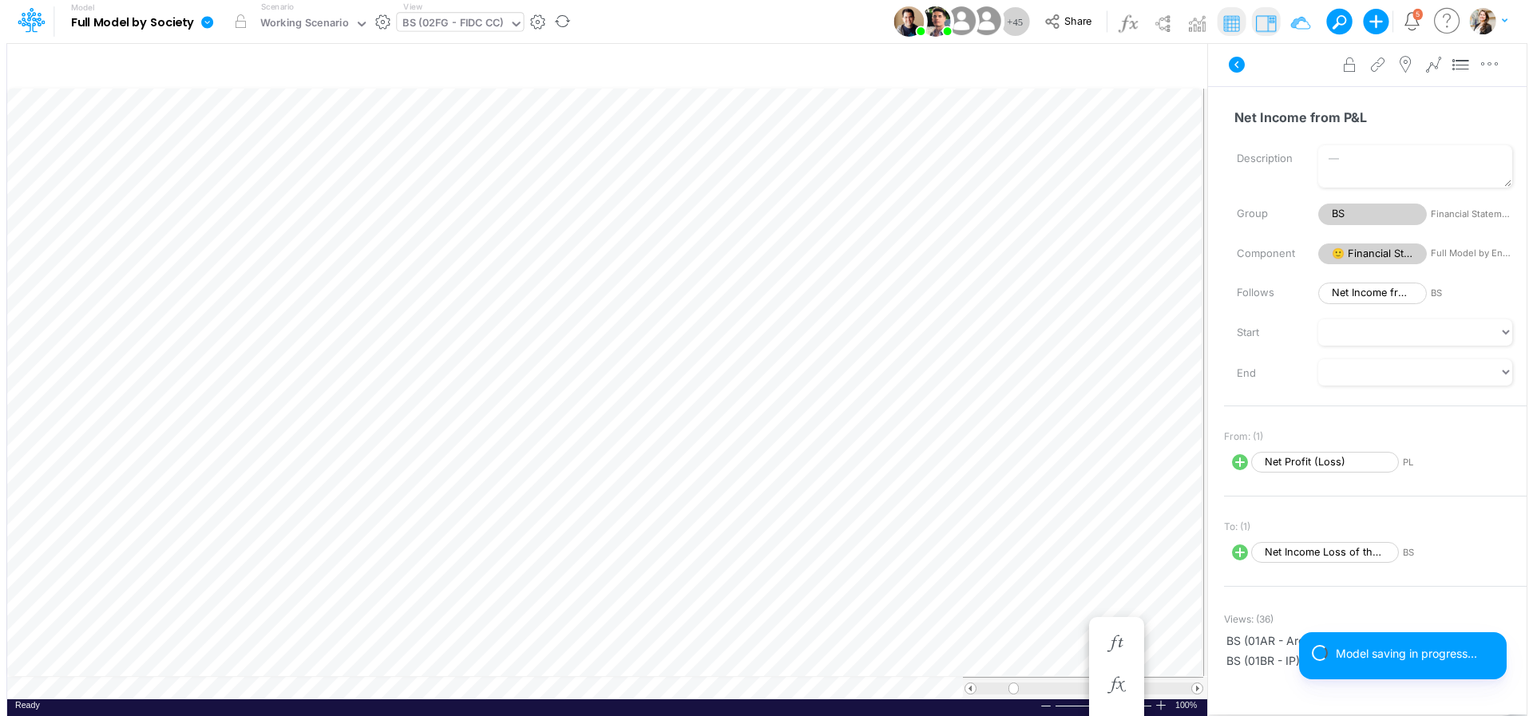
scroll to position [6, 31]
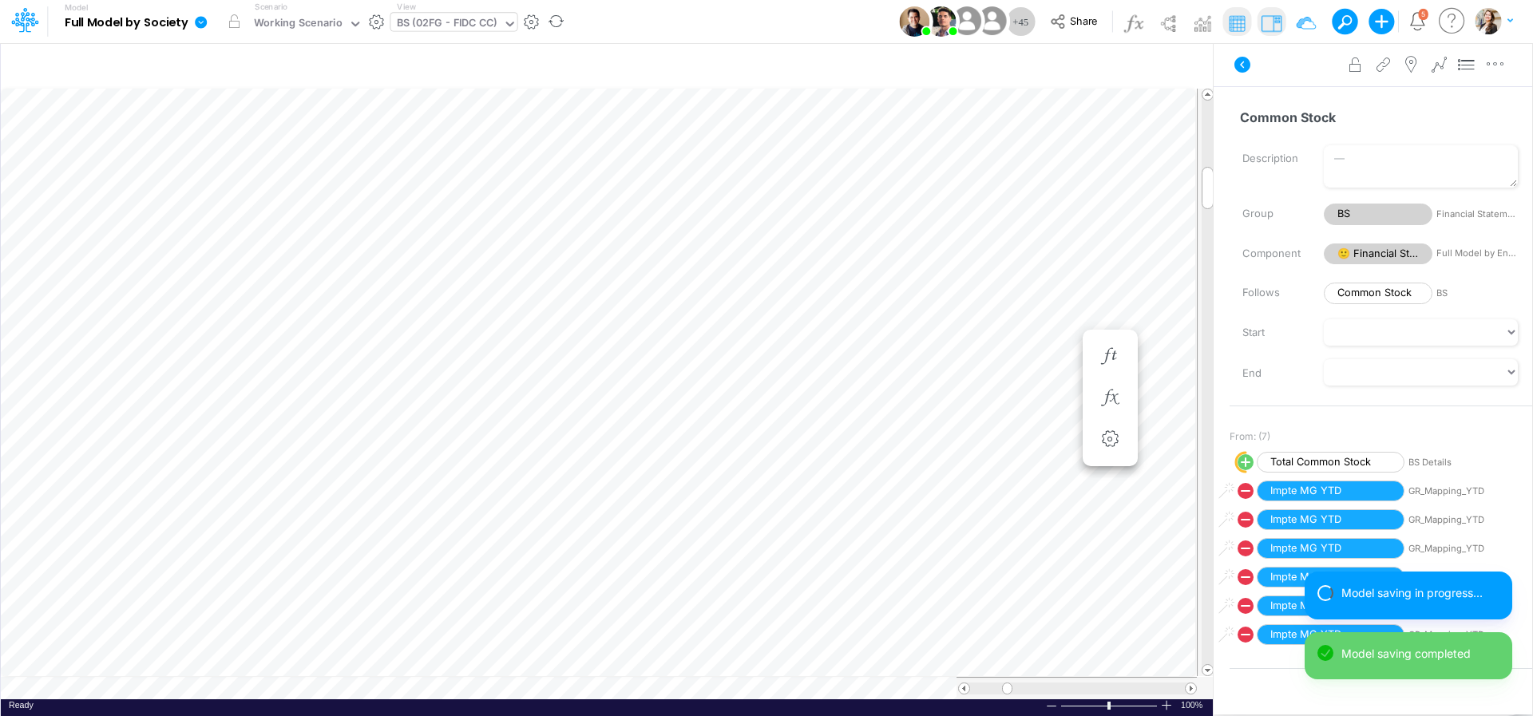
click at [476, 23] on div "BS (02FG - FIDC CC)" at bounding box center [447, 24] width 101 height 18
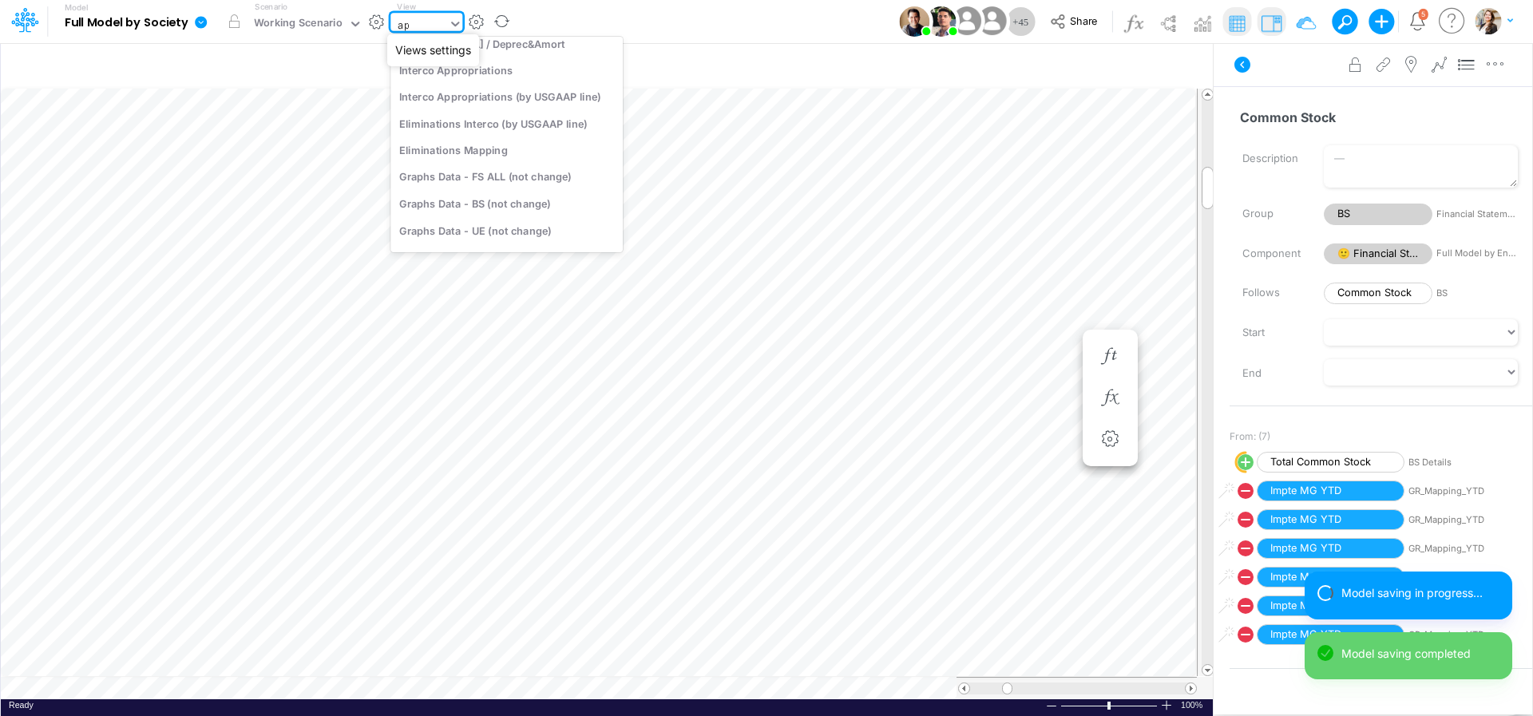
scroll to position [248, 0]
type input "app"
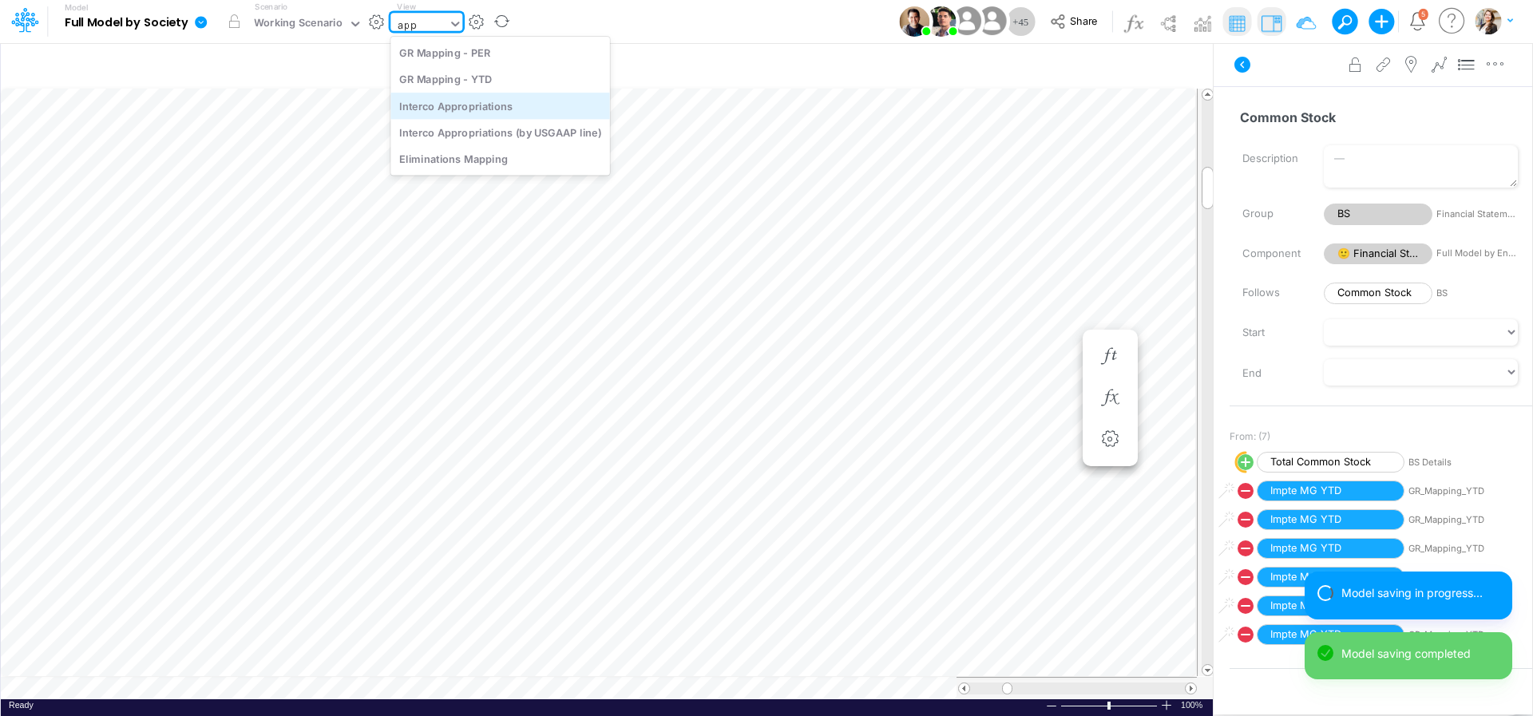
click at [481, 103] on div "Interco Appropriations" at bounding box center [500, 106] width 220 height 26
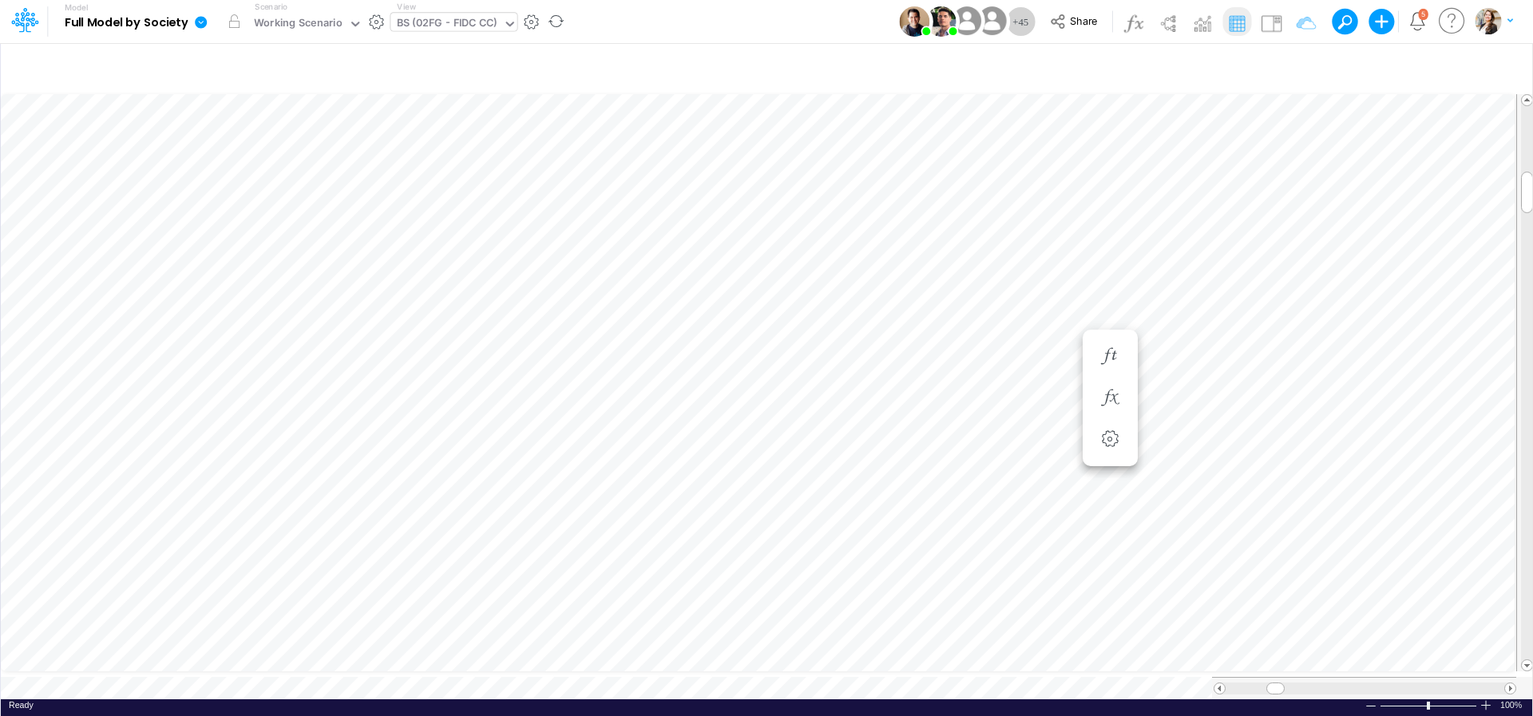
scroll to position [6, 51]
click at [1112, 351] on icon "button" at bounding box center [1110, 350] width 24 height 17
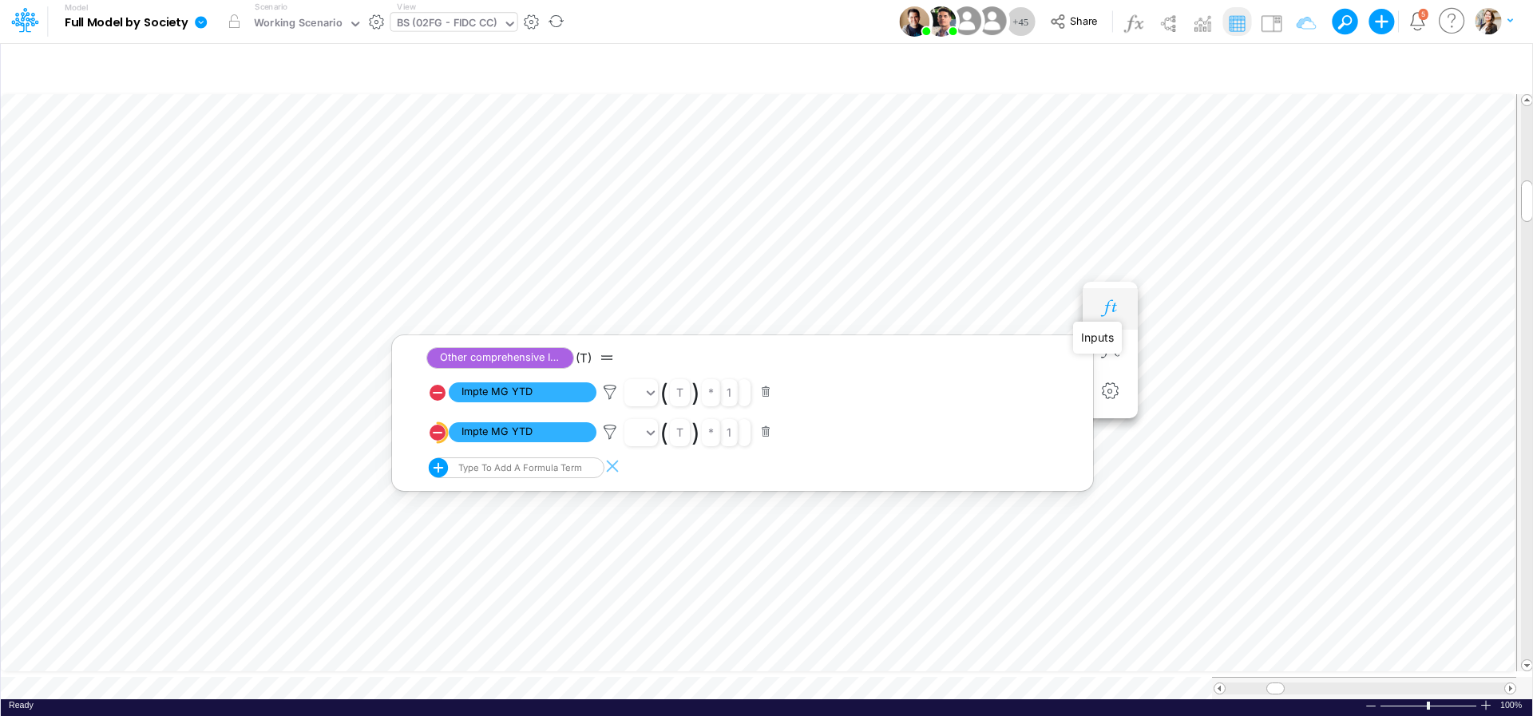
click at [1114, 313] on icon "button" at bounding box center [1110, 308] width 24 height 17
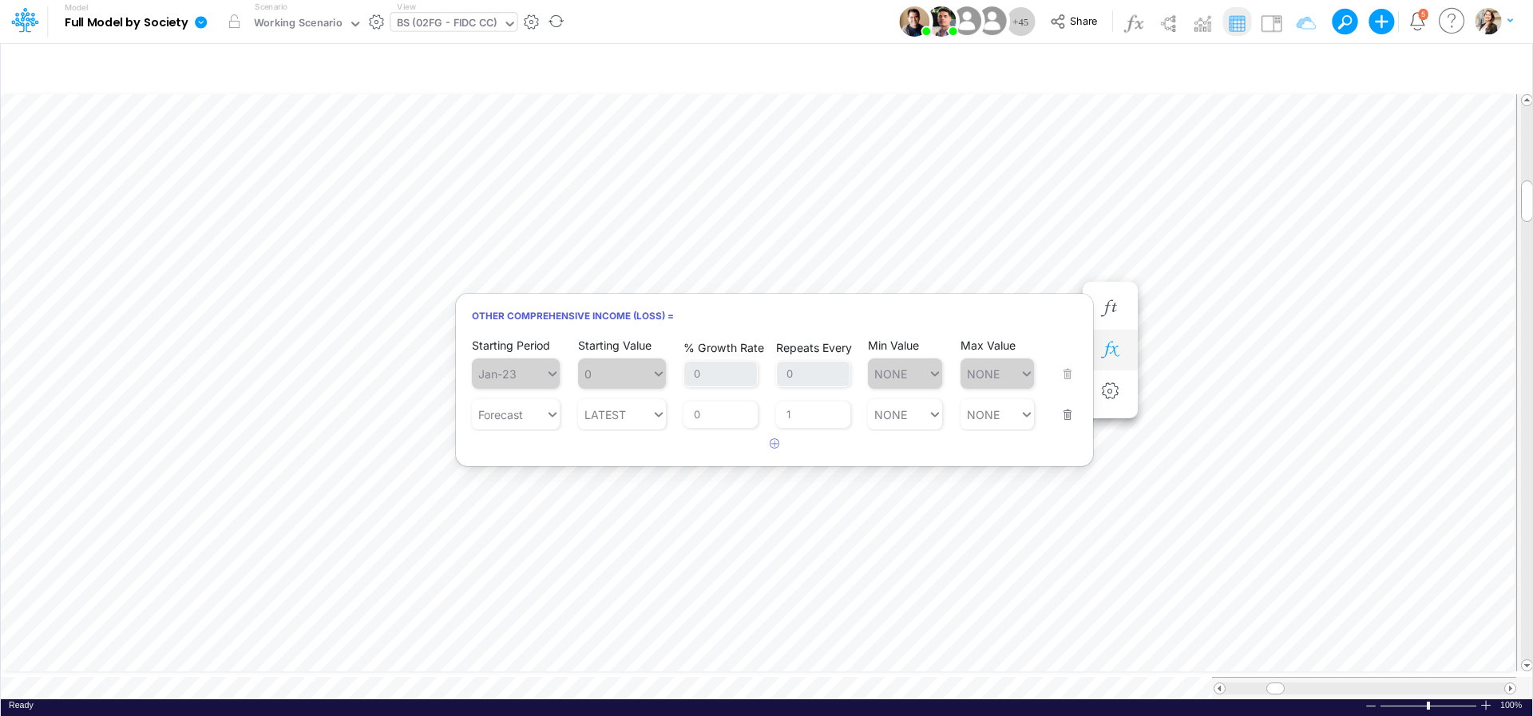
click at [1106, 351] on icon "button" at bounding box center [1110, 350] width 24 height 17
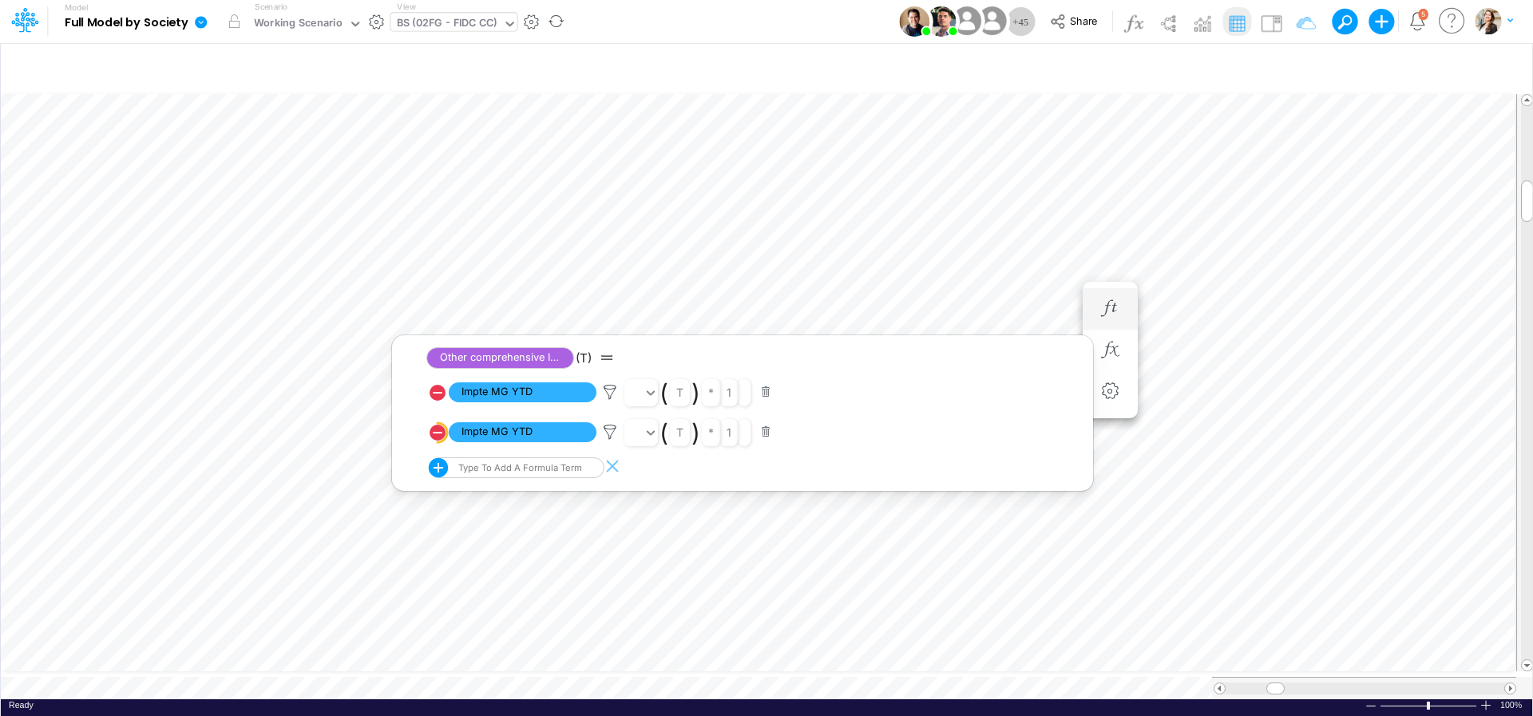
scroll to position [6, 52]
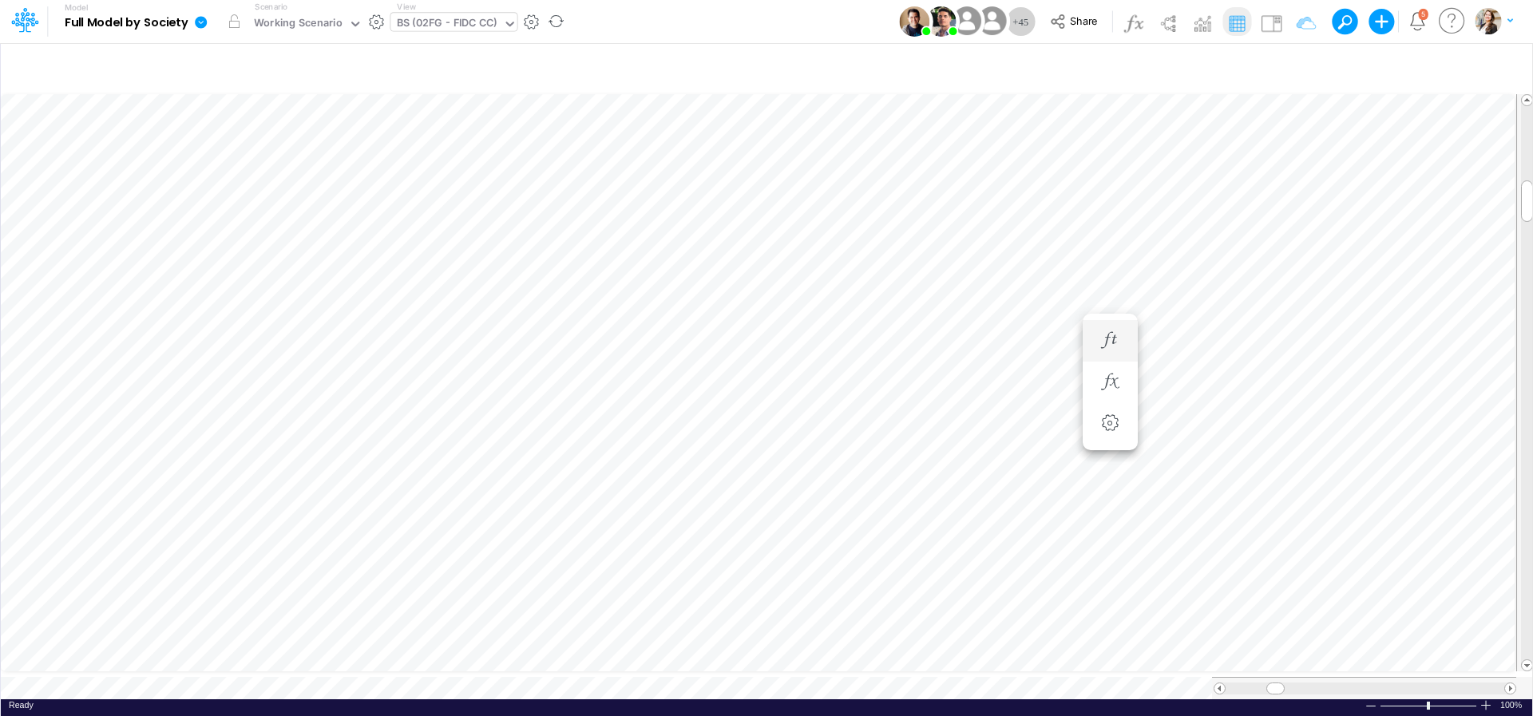
scroll to position [6, 31]
click at [1102, 354] on icon "button" at bounding box center [1110, 350] width 24 height 17
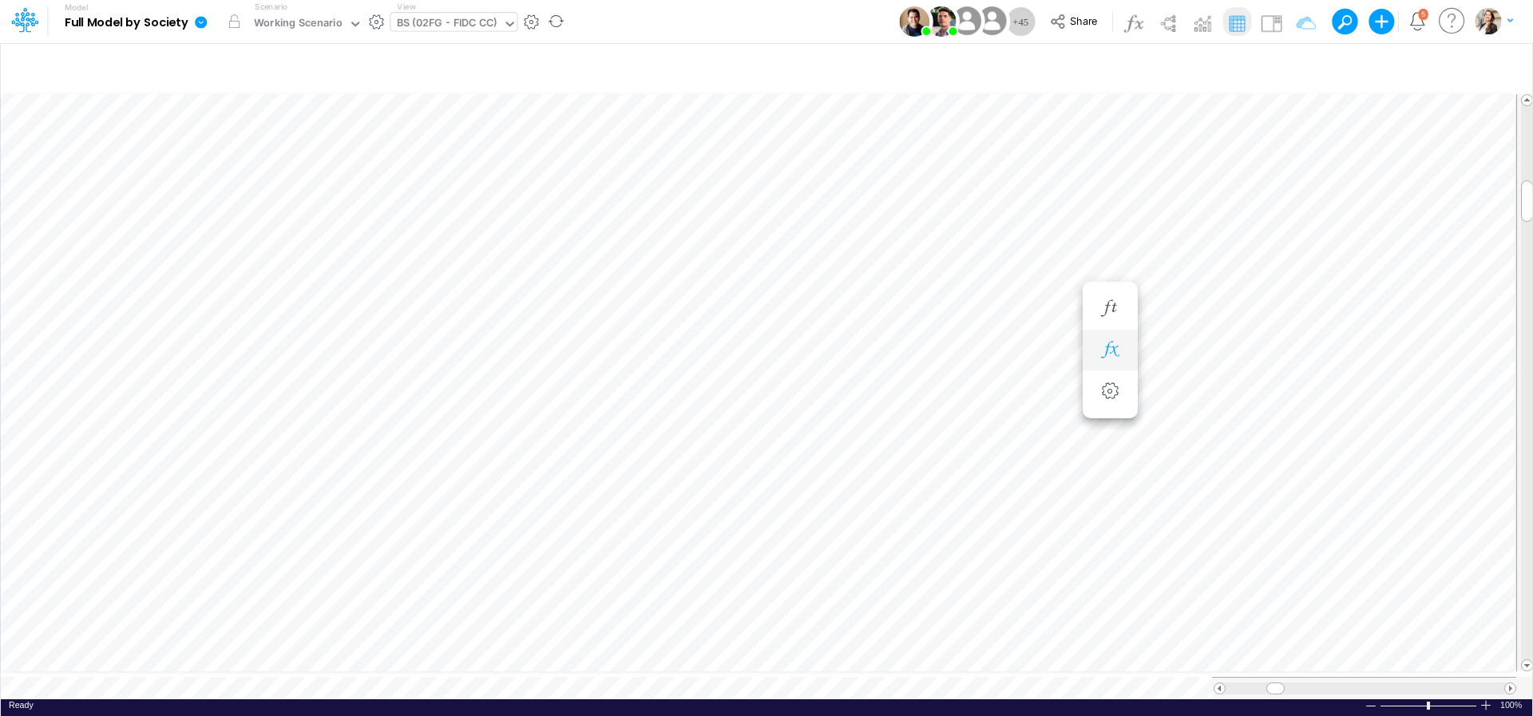
click at [1098, 349] on button "button" at bounding box center [1111, 351] width 30 height 32
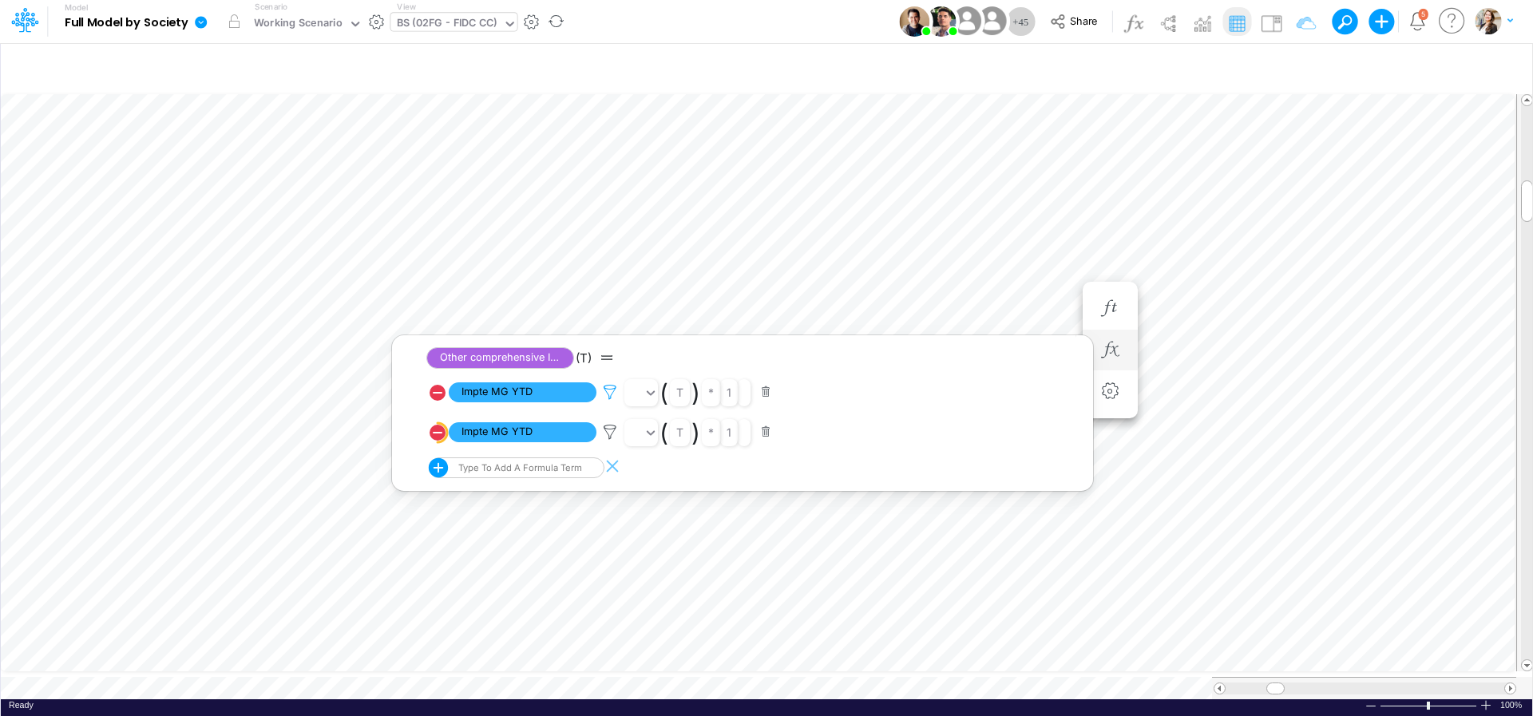
click at [611, 392] on icon at bounding box center [610, 392] width 24 height 17
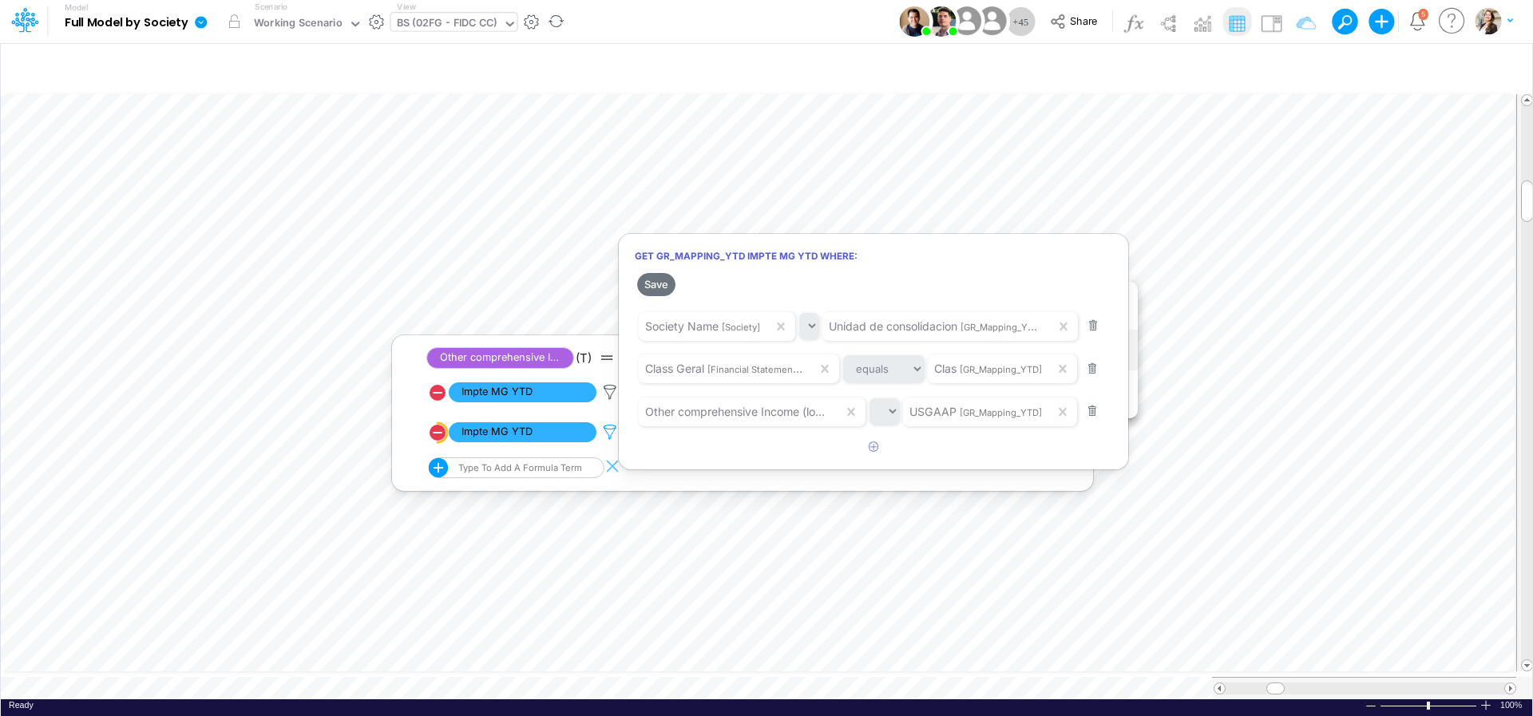
click at [613, 432] on div at bounding box center [766, 362] width 1533 height 708
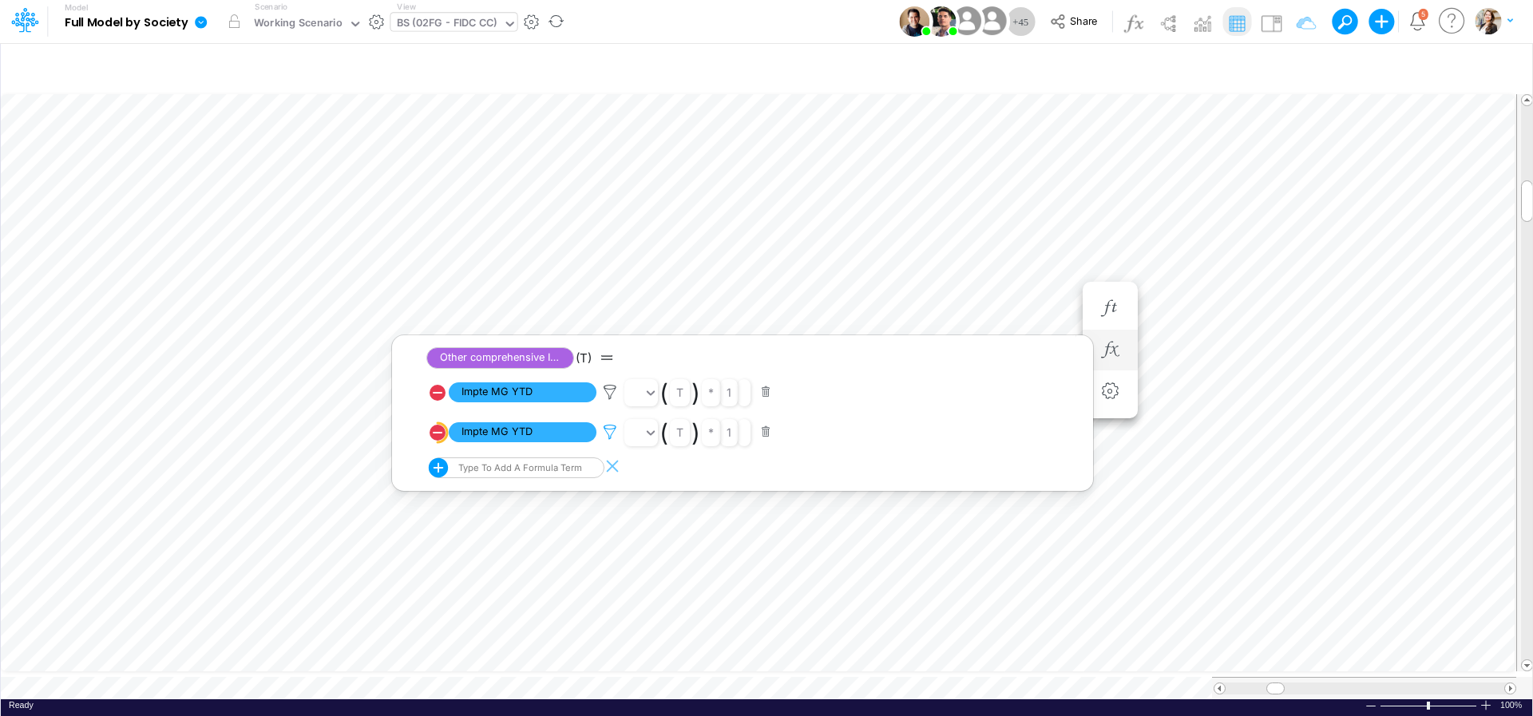
click at [612, 434] on icon at bounding box center [610, 432] width 24 height 17
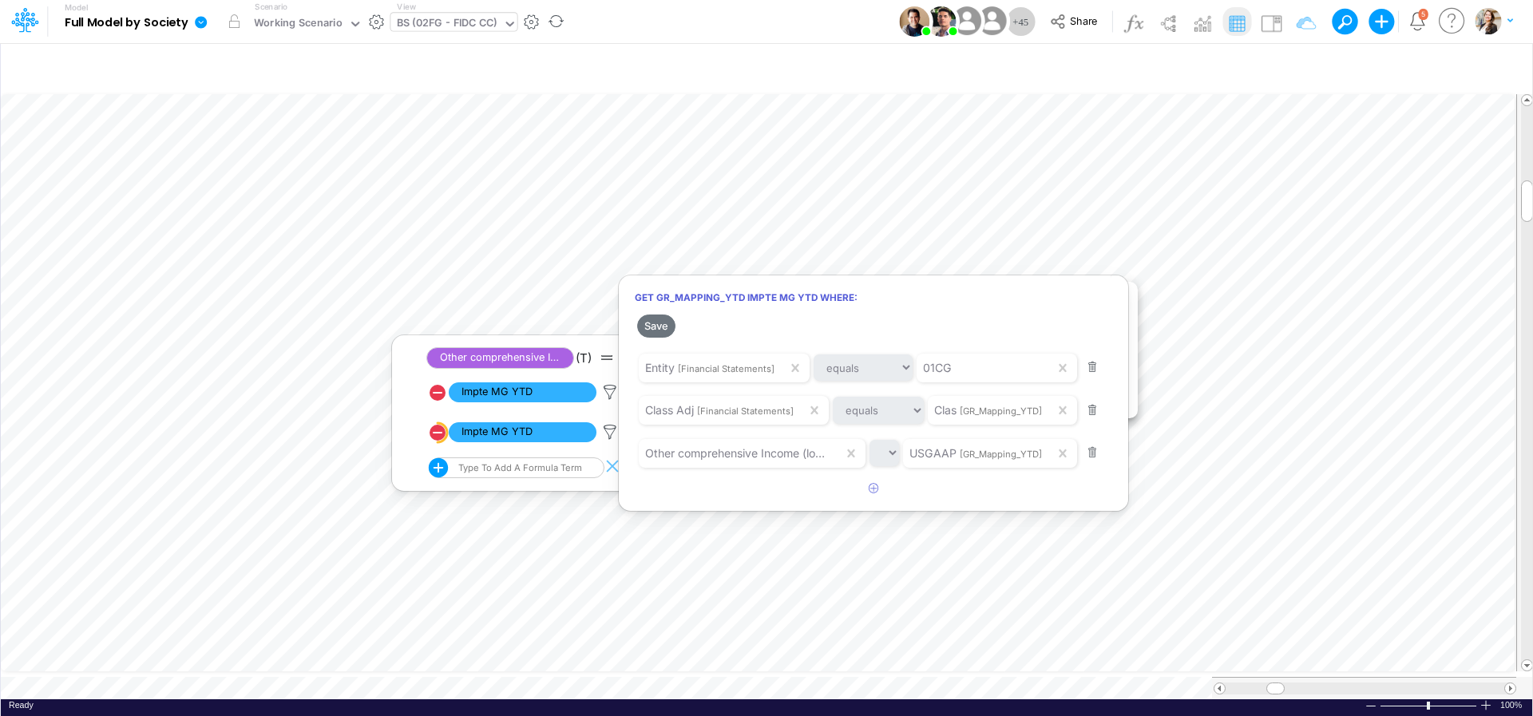
click at [1163, 303] on div at bounding box center [766, 362] width 1533 height 708
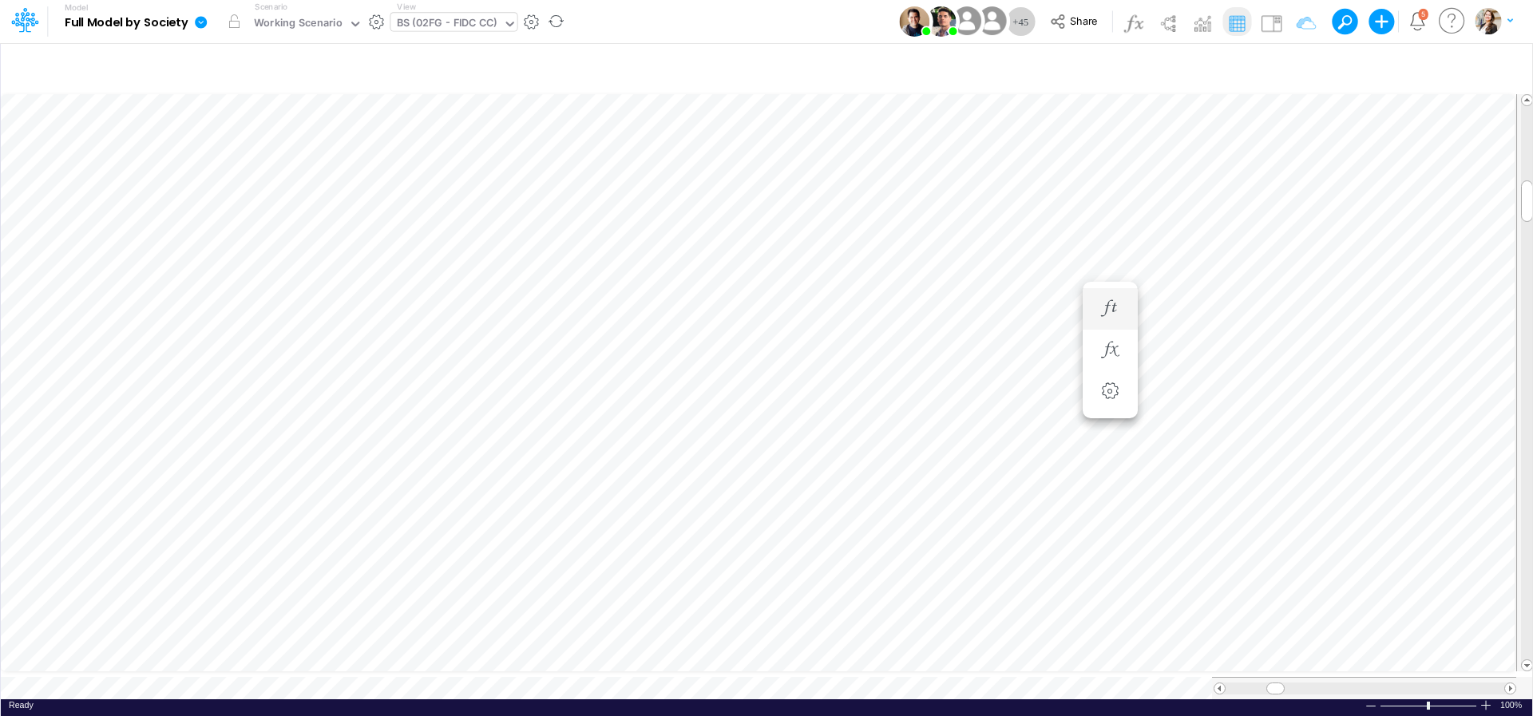
scroll to position [6, 52]
click at [1101, 307] on icon "button" at bounding box center [1110, 308] width 24 height 17
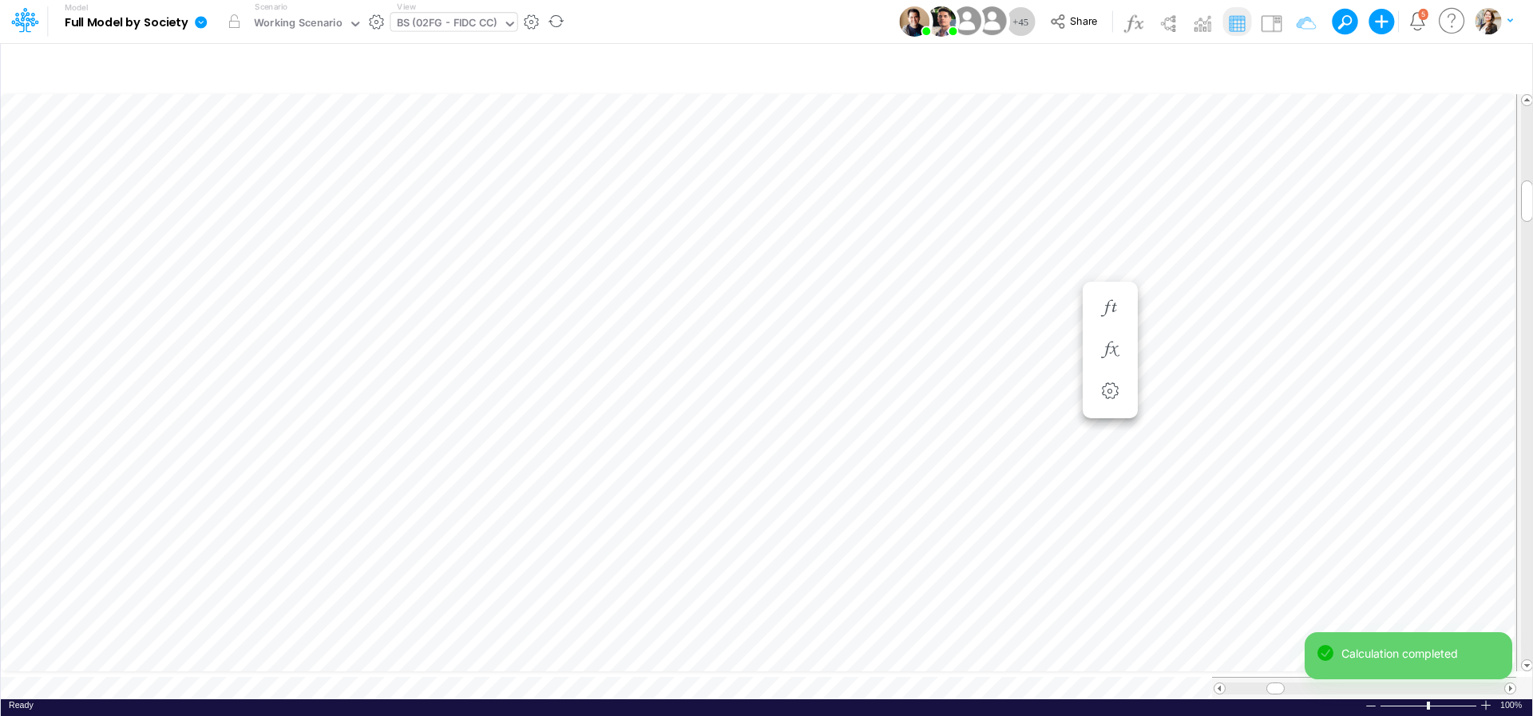
scroll to position [6, 23]
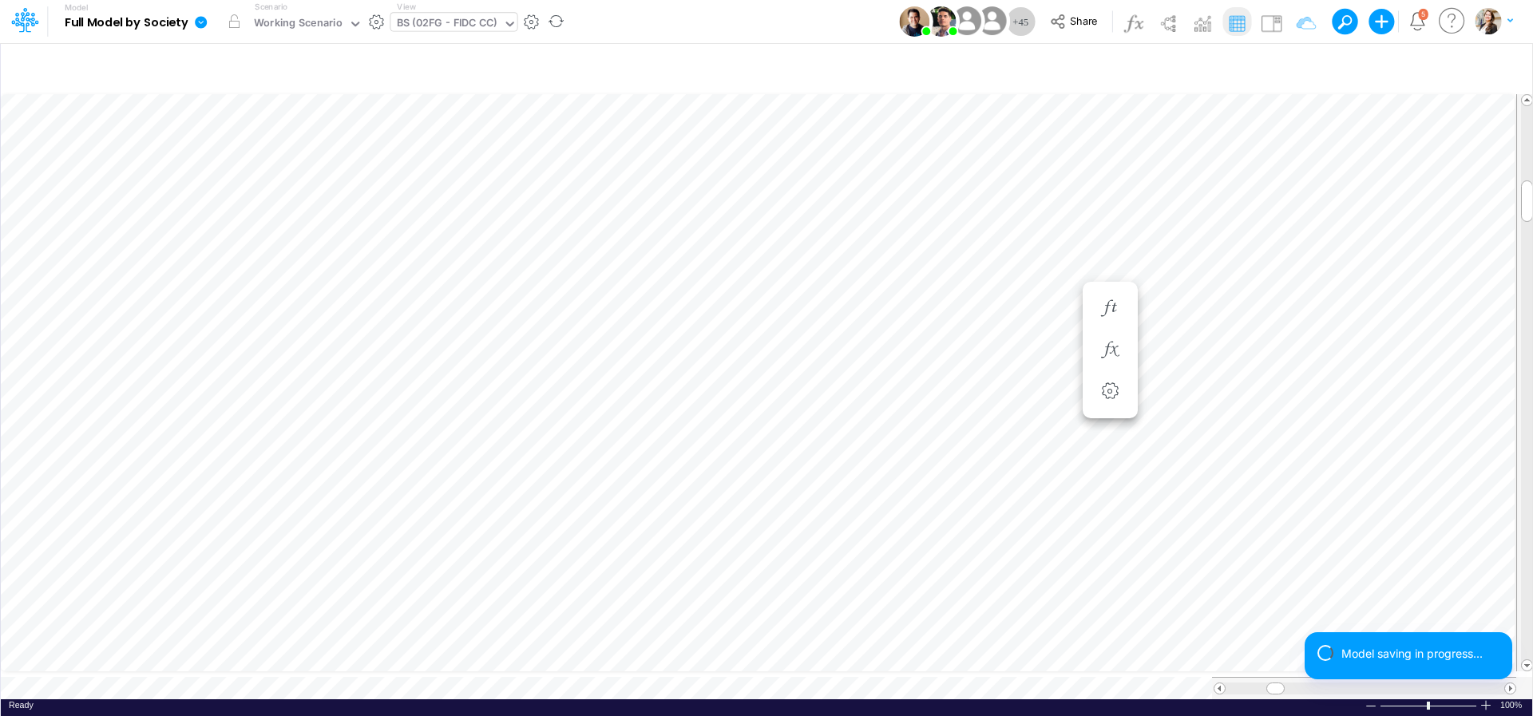
scroll to position [6, 3]
click at [1191, 308] on icon "button" at bounding box center [1196, 308] width 24 height 17
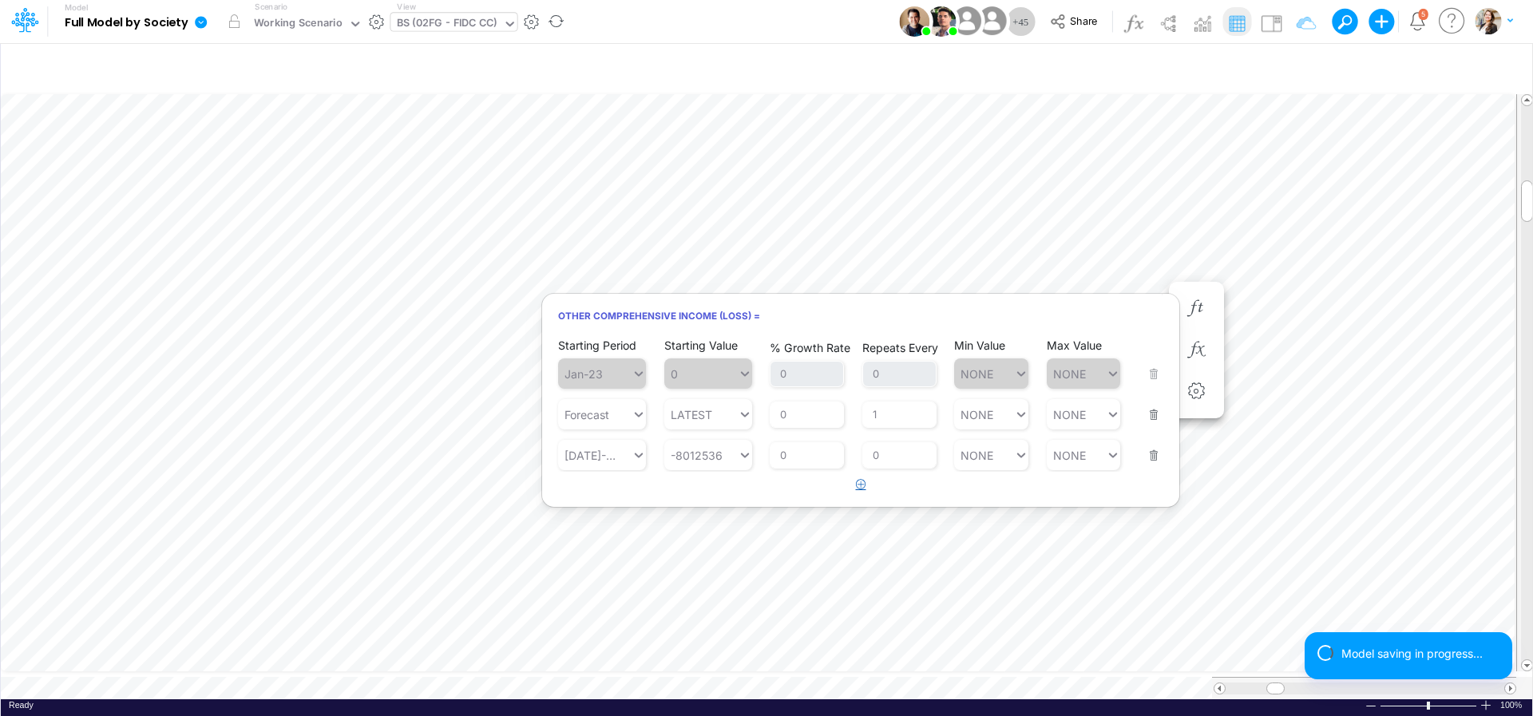
click at [860, 488] on icon "button" at bounding box center [861, 484] width 10 height 10
click at [890, 468] on div "Repeats Every 1" at bounding box center [899, 486] width 74 height 47
click at [887, 458] on input "0" at bounding box center [899, 455] width 74 height 27
type input "1"
click at [1163, 502] on article "Starting Period Jan-23 Starting Value 0 % Growth Rate 0 Repeats Every 0 Min Val…" at bounding box center [860, 424] width 637 height 176
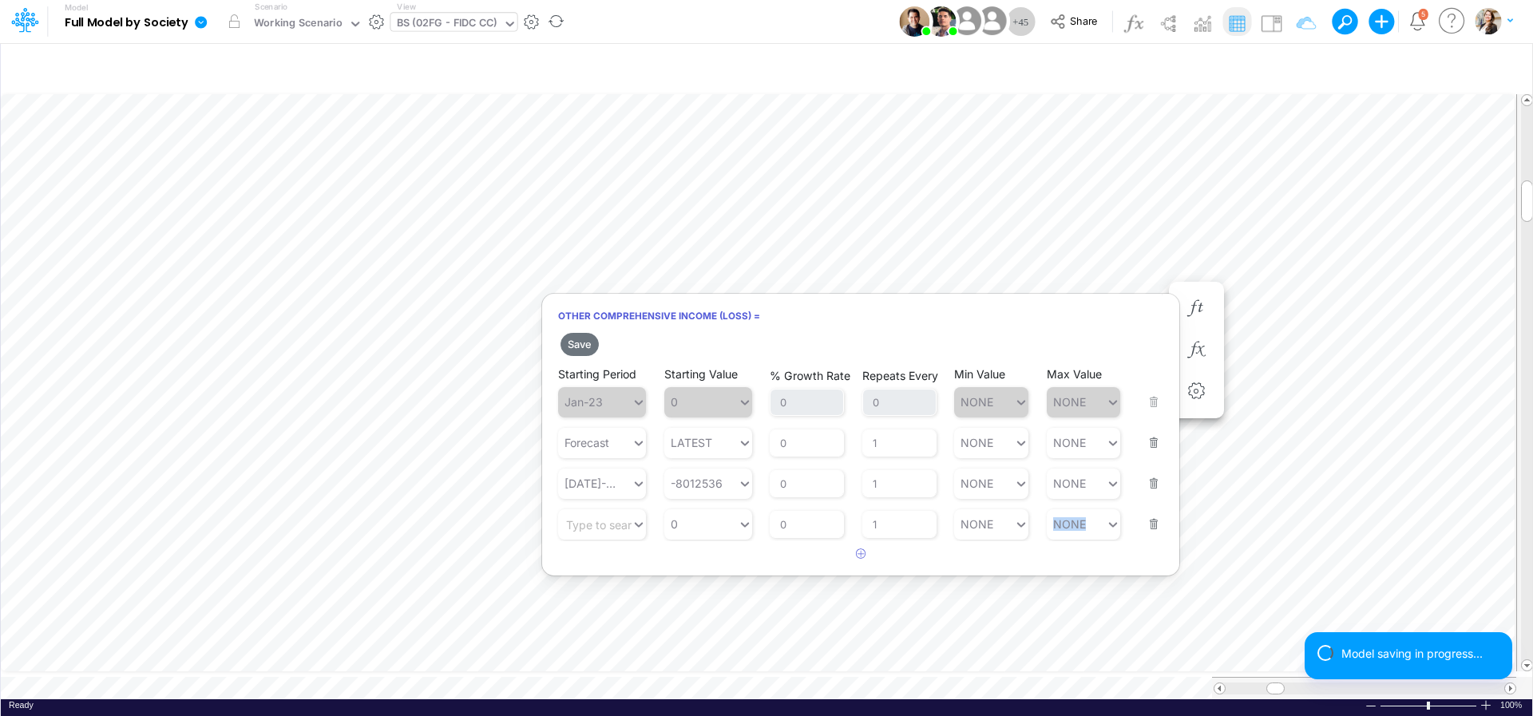
click at [1155, 525] on button "button" at bounding box center [1149, 514] width 21 height 43
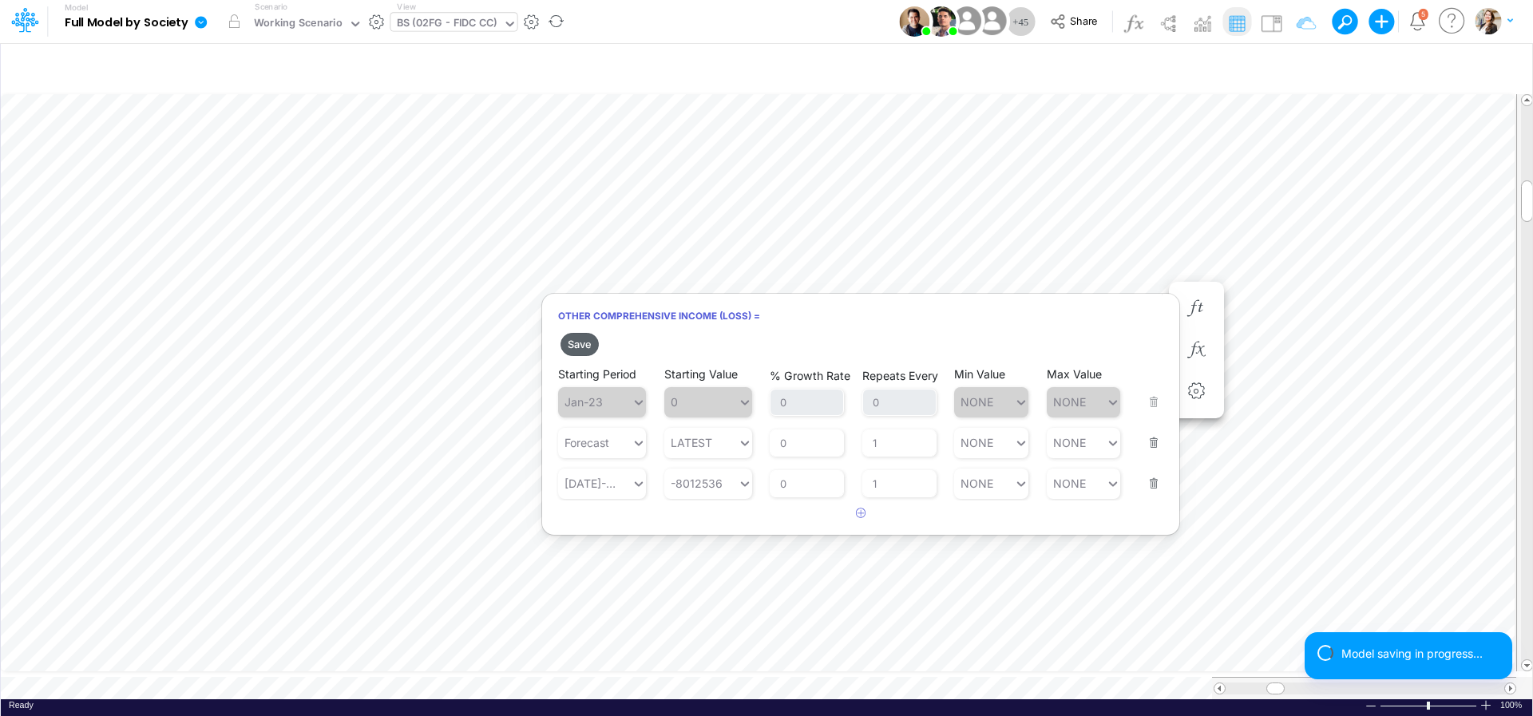
click at [577, 339] on button "Save" at bounding box center [580, 344] width 38 height 23
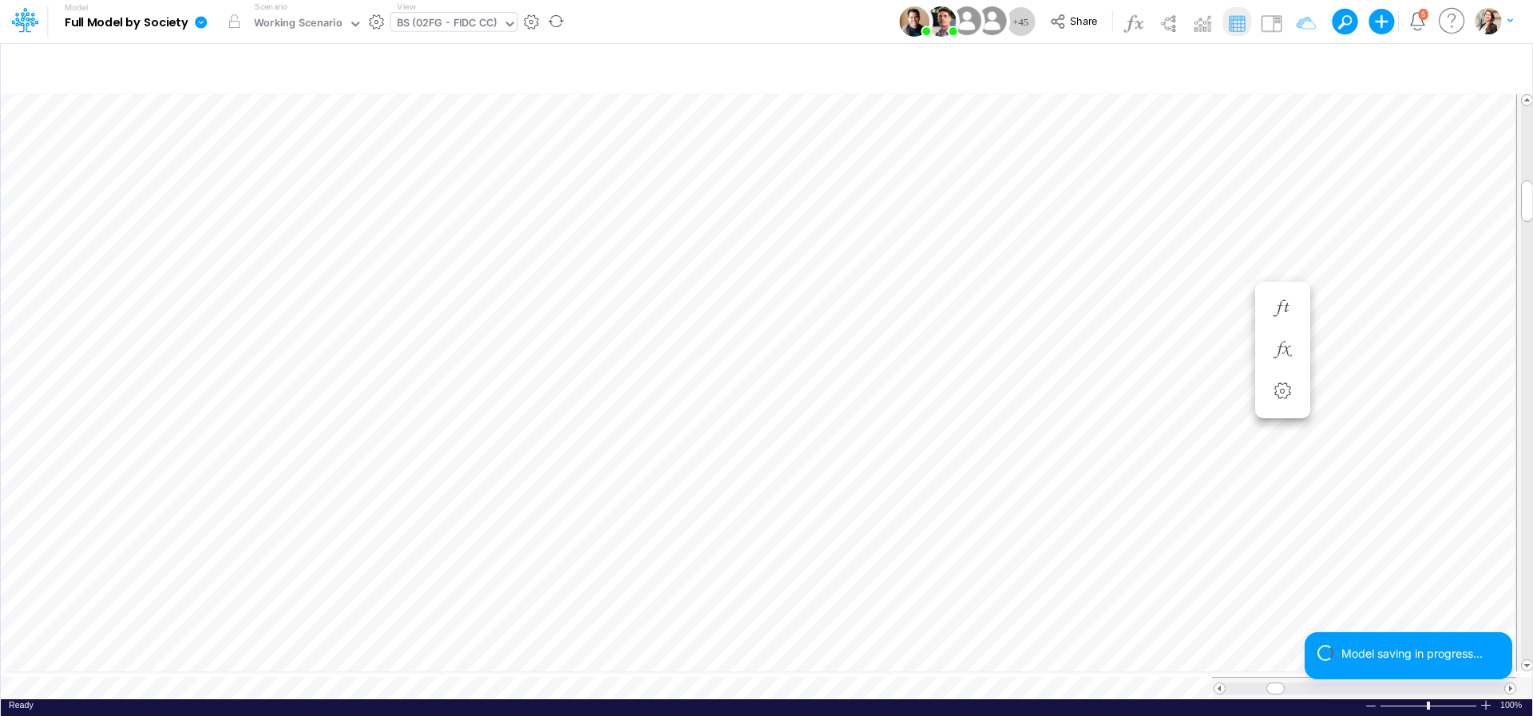
scroll to position [6, 31]
click at [659, 656] on span "Close" at bounding box center [670, 661] width 44 height 14
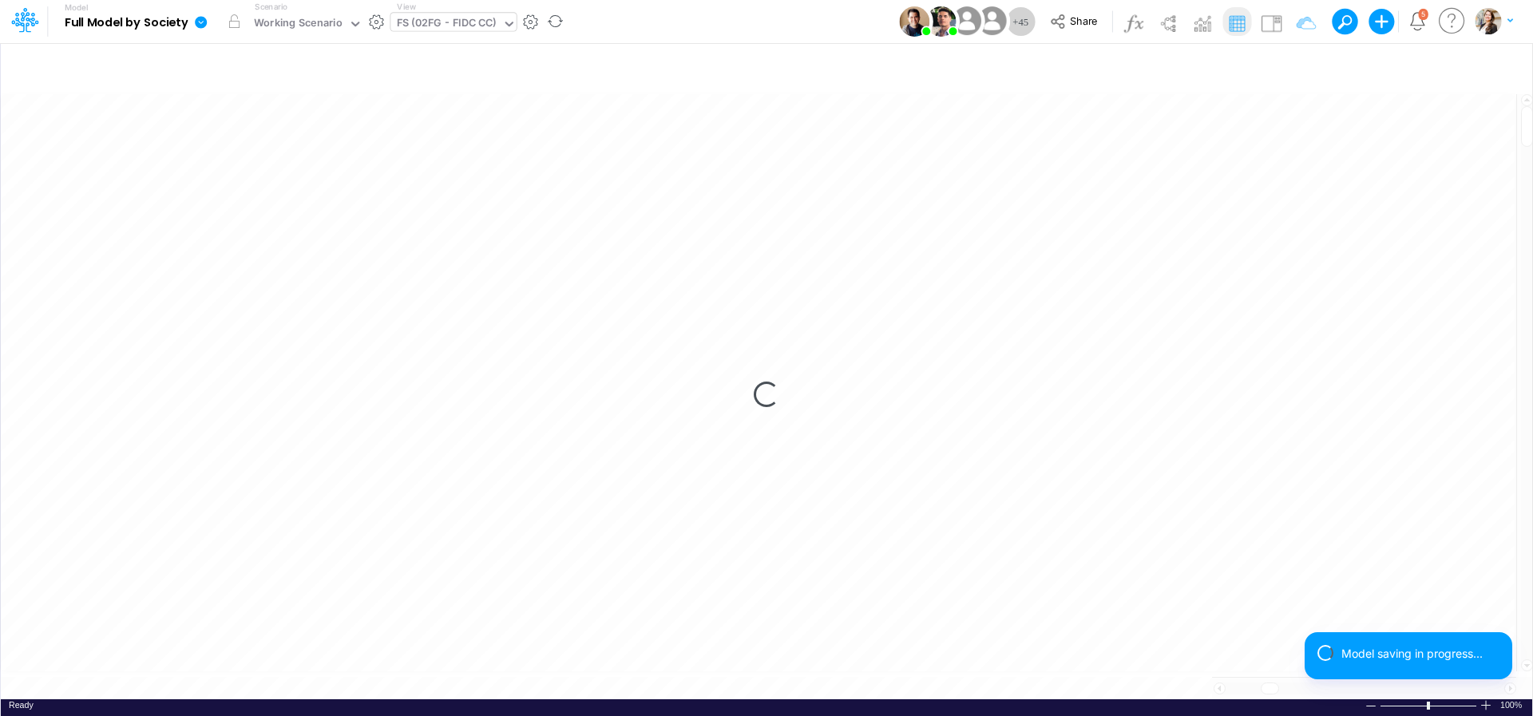
scroll to position [1, 1]
drag, startPoint x: 402, startPoint y: 687, endPoint x: 214, endPoint y: 679, distance: 188.6
click at [214, 679] on div "Insert new Conditional formatting Paste Cut Copy AutoFill Ready 100% Sum: null …" at bounding box center [766, 379] width 1532 height 674
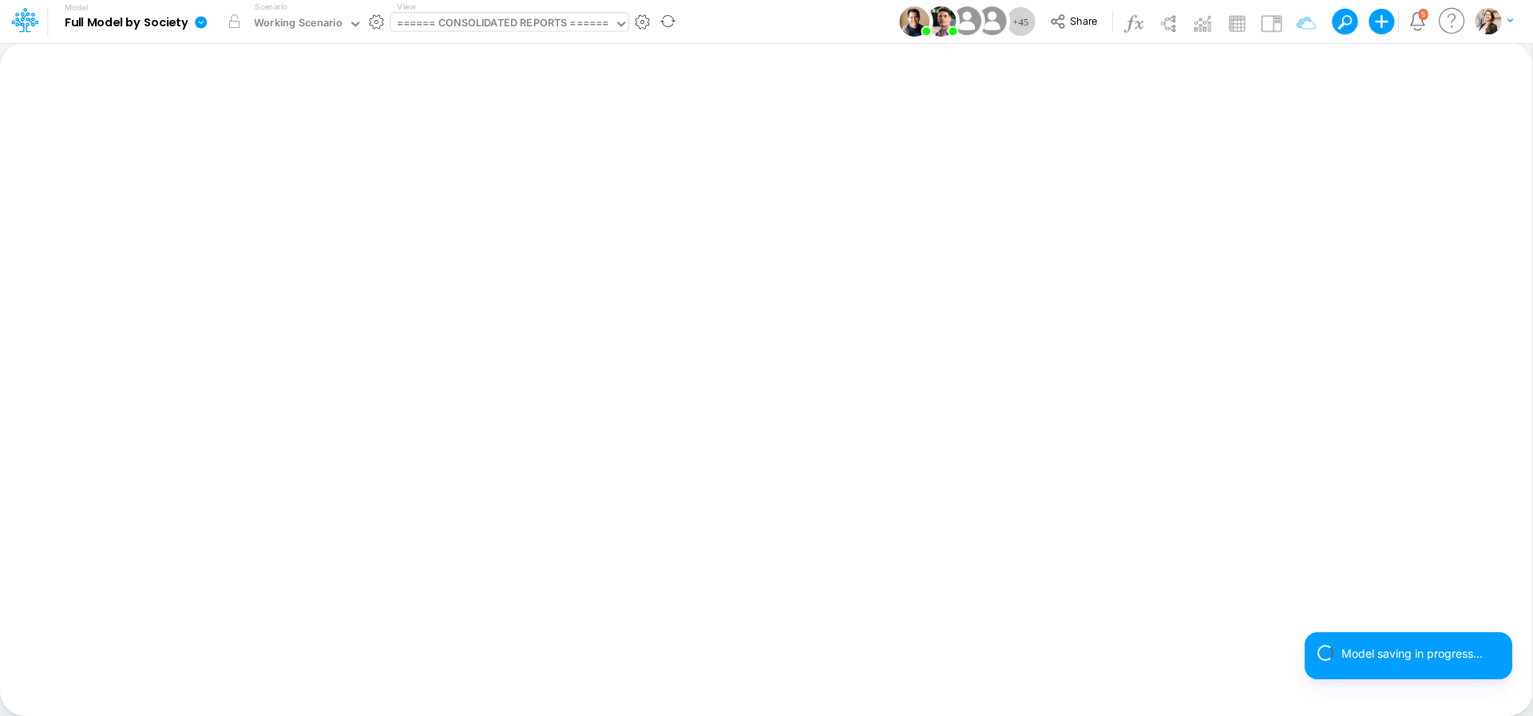
click at [452, 19] on div "====== CONSOLIDATED REPORTS ======" at bounding box center [503, 24] width 212 height 18
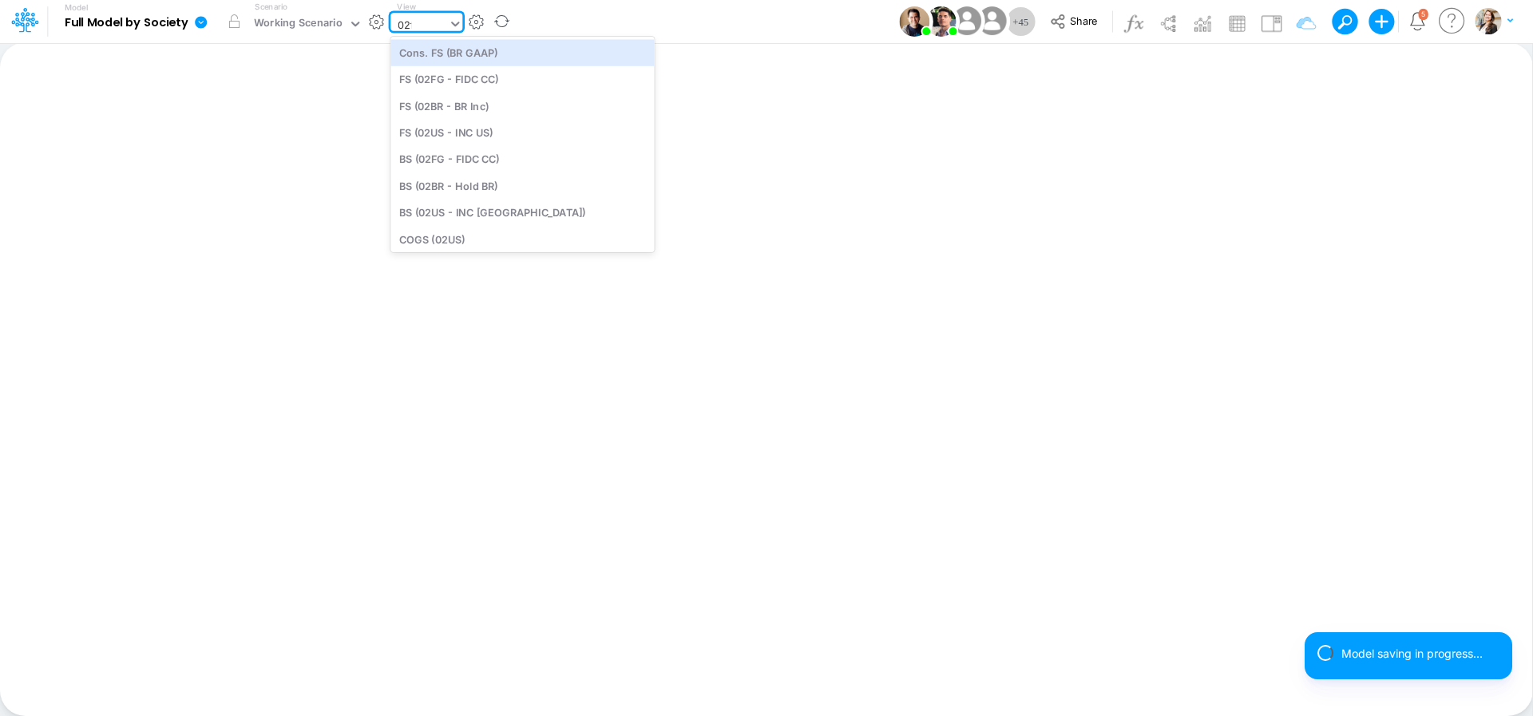
type input "02fg"
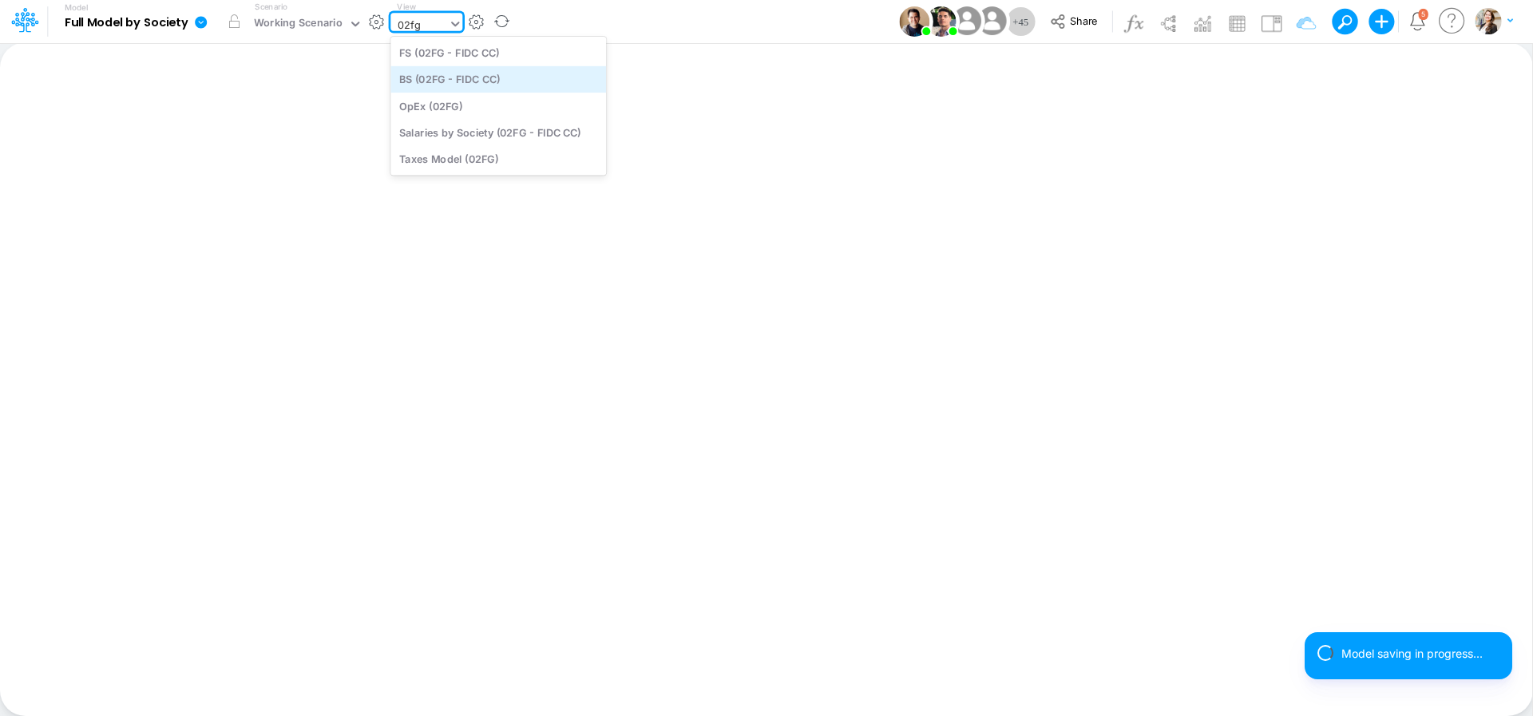
click at [452, 73] on div "BS (02FG - FIDC CC)" at bounding box center [498, 79] width 216 height 26
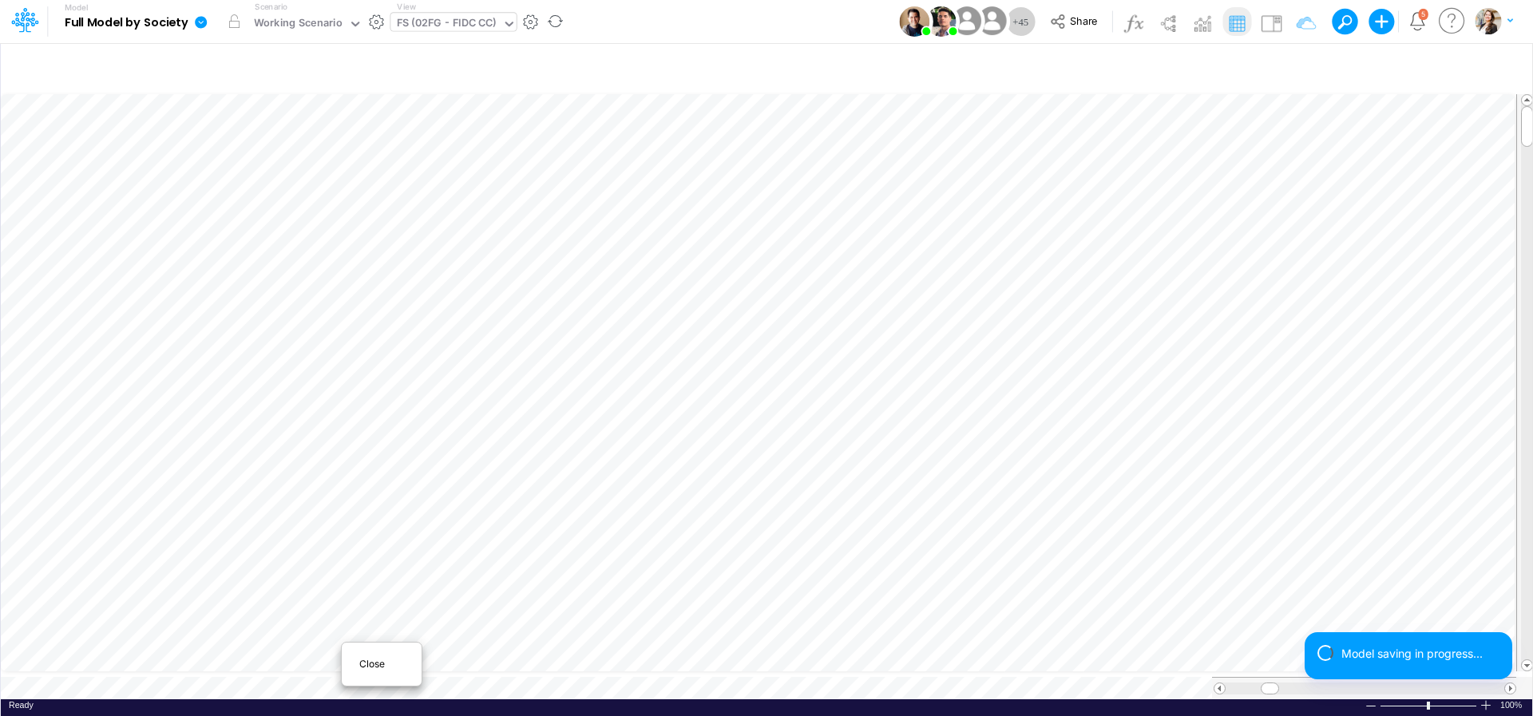
scroll to position [1, 1]
click at [367, 664] on span "Close" at bounding box center [381, 664] width 44 height 14
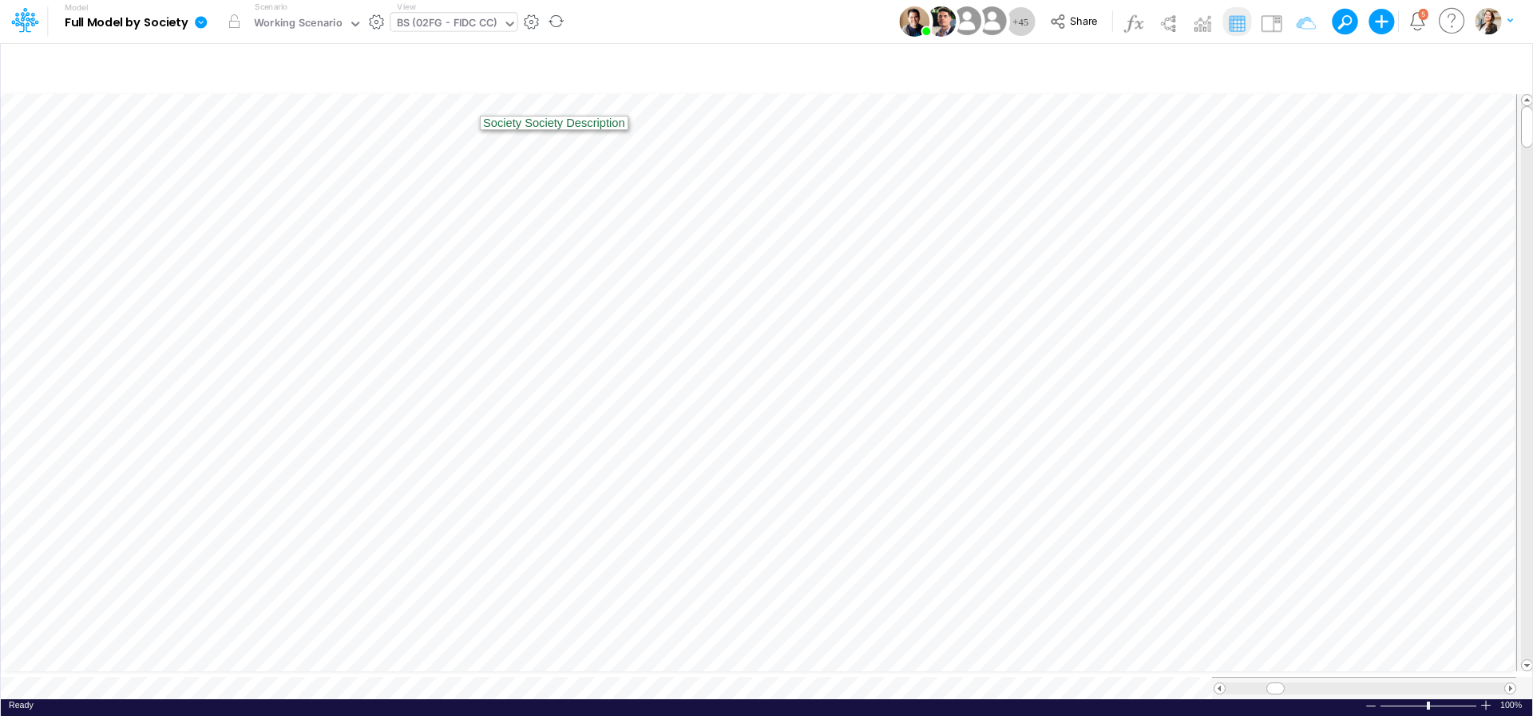
click at [474, 28] on div "BS (02FG - FIDC CC)" at bounding box center [447, 24] width 101 height 18
type input "01br"
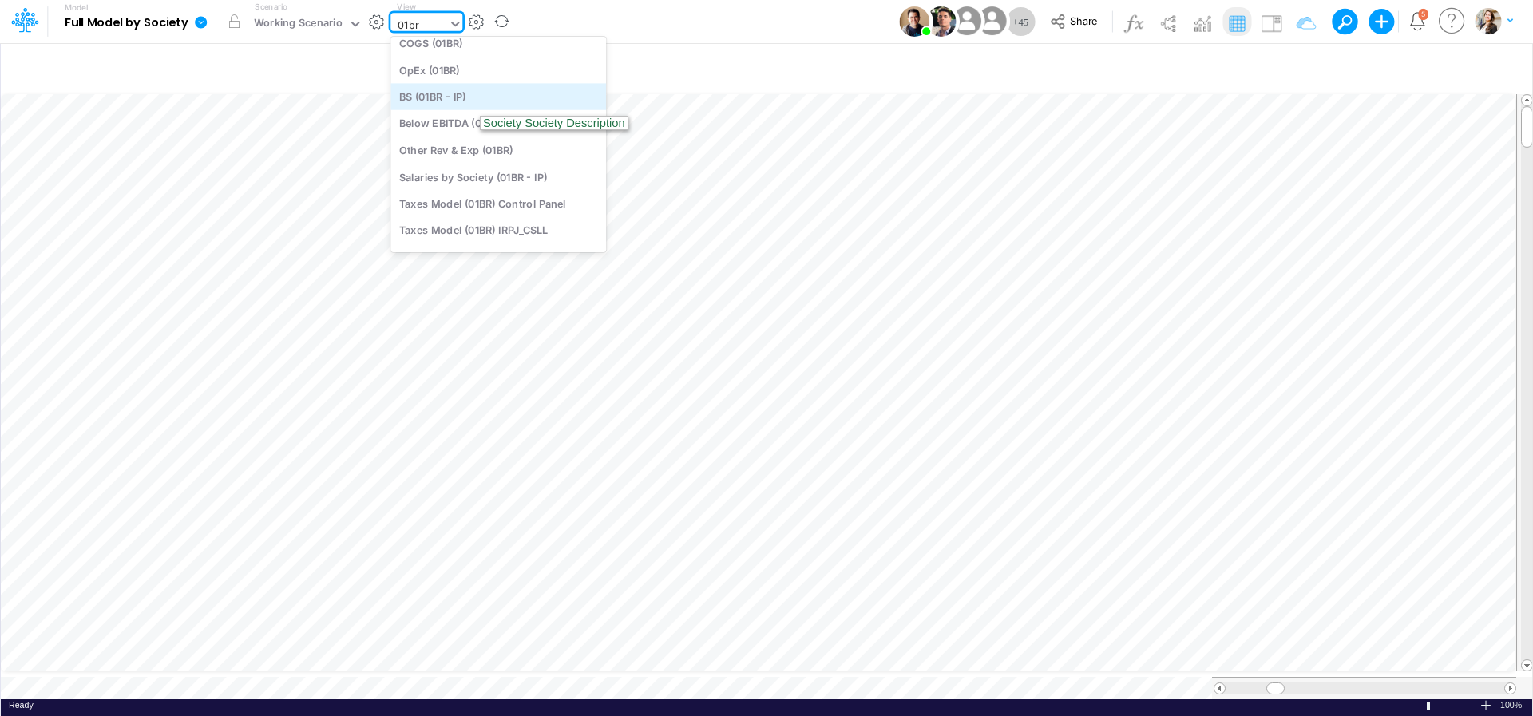
scroll to position [0, 0]
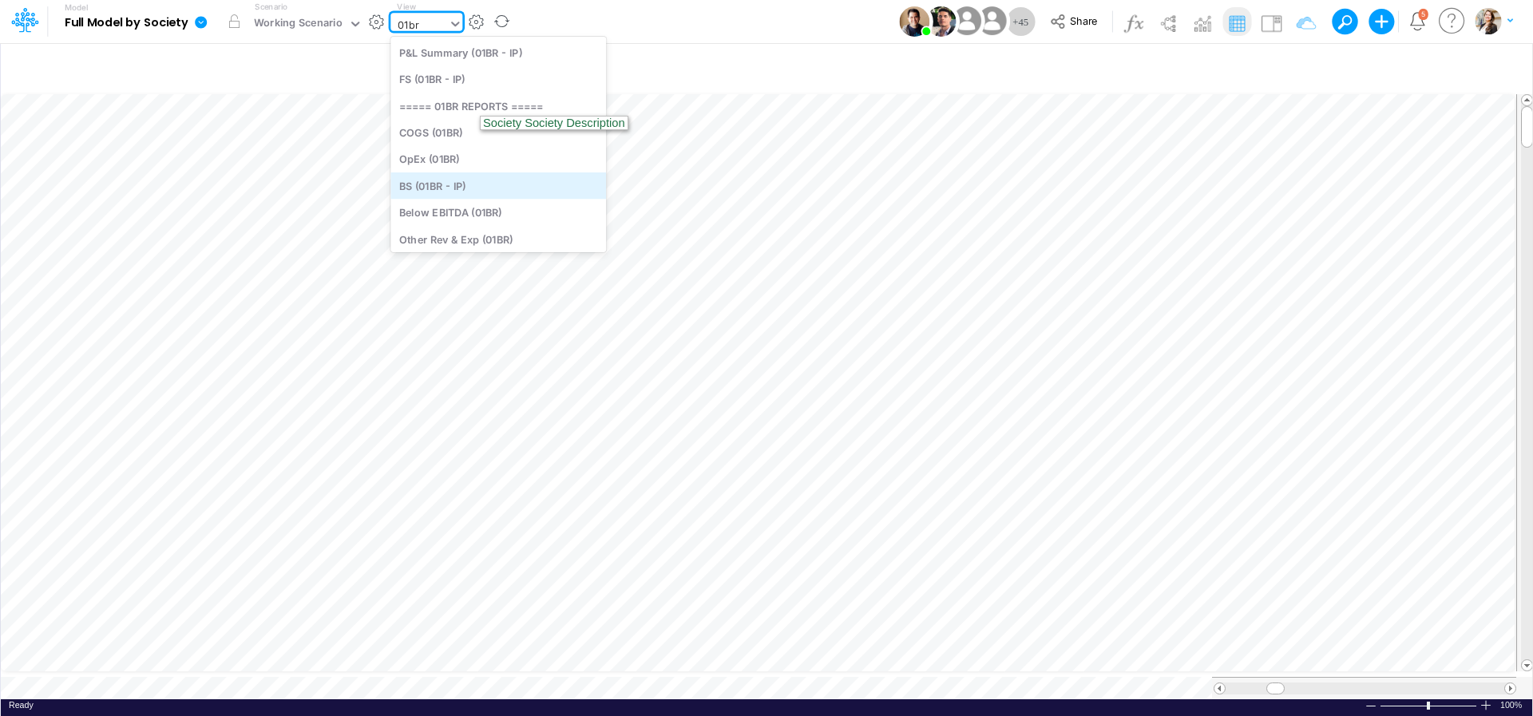
click at [475, 187] on div "BS (01BR - IP)" at bounding box center [498, 185] width 216 height 26
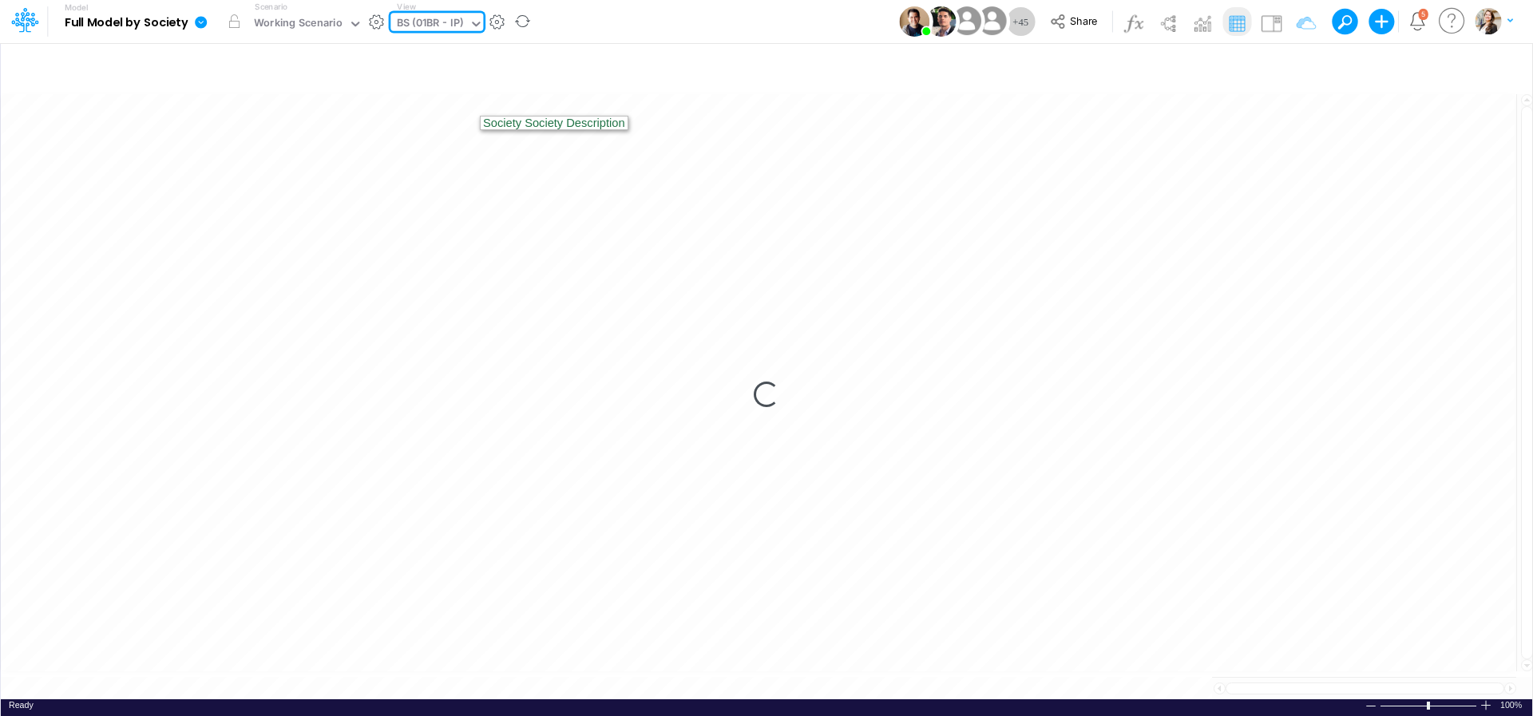
type input "BS (01BR - IP)"
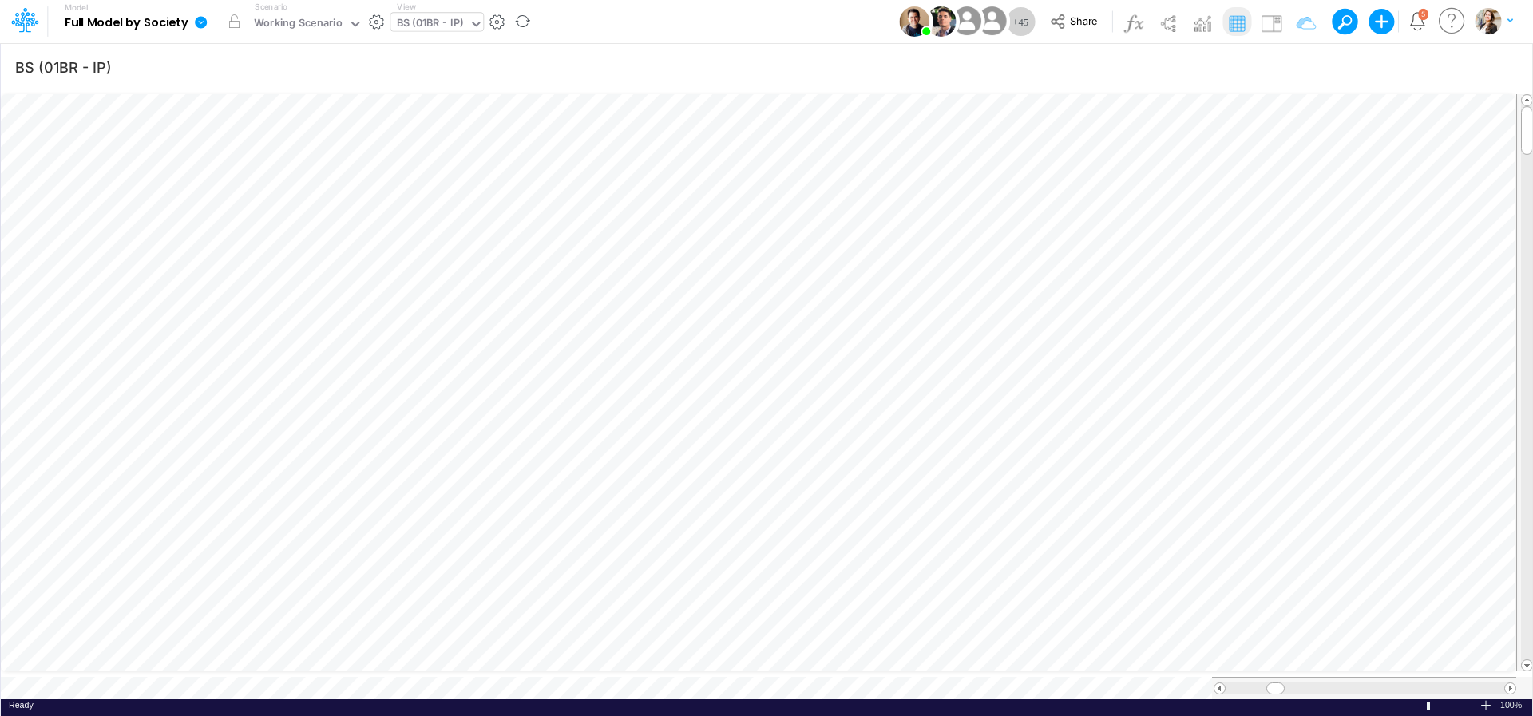
scroll to position [6, 49]
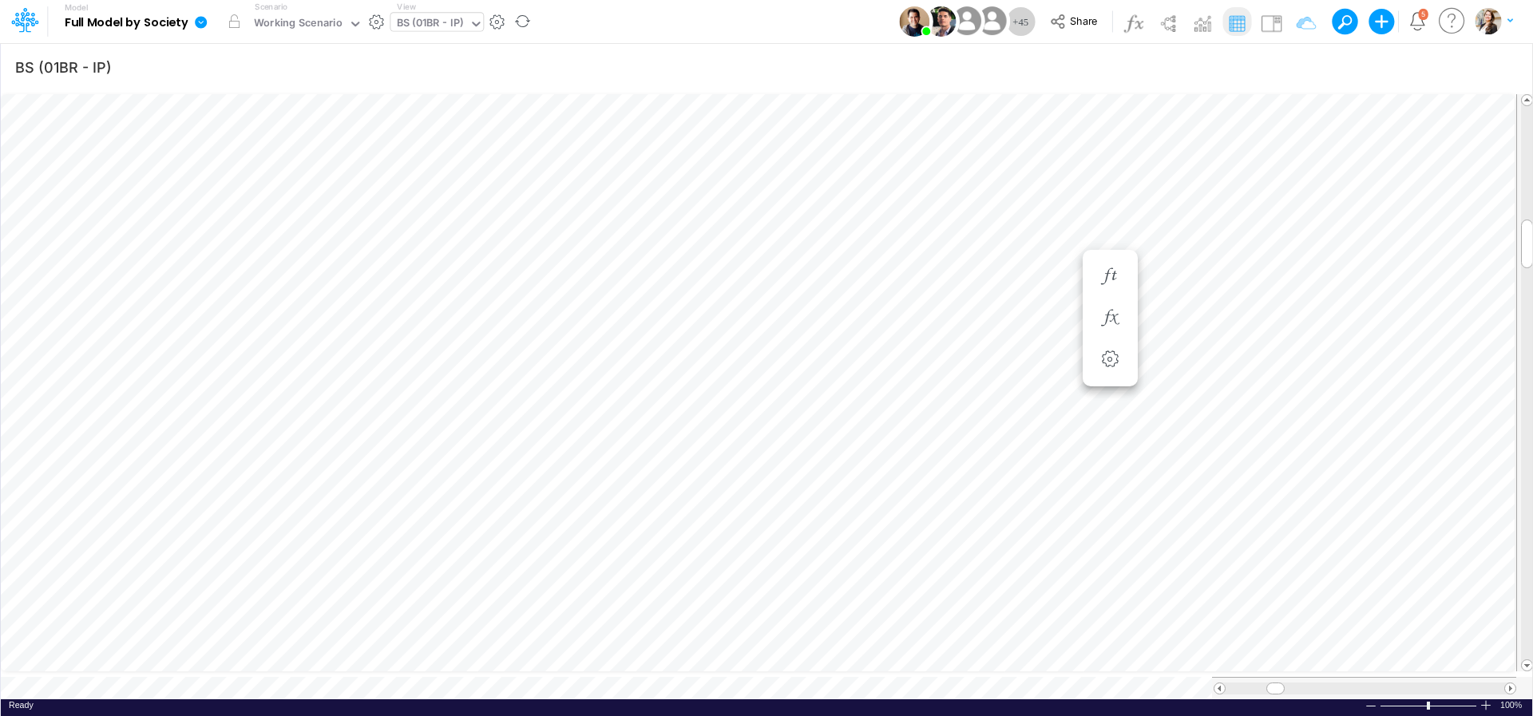
scroll to position [6, 31]
click at [1119, 335] on icon "button" at bounding box center [1110, 334] width 24 height 17
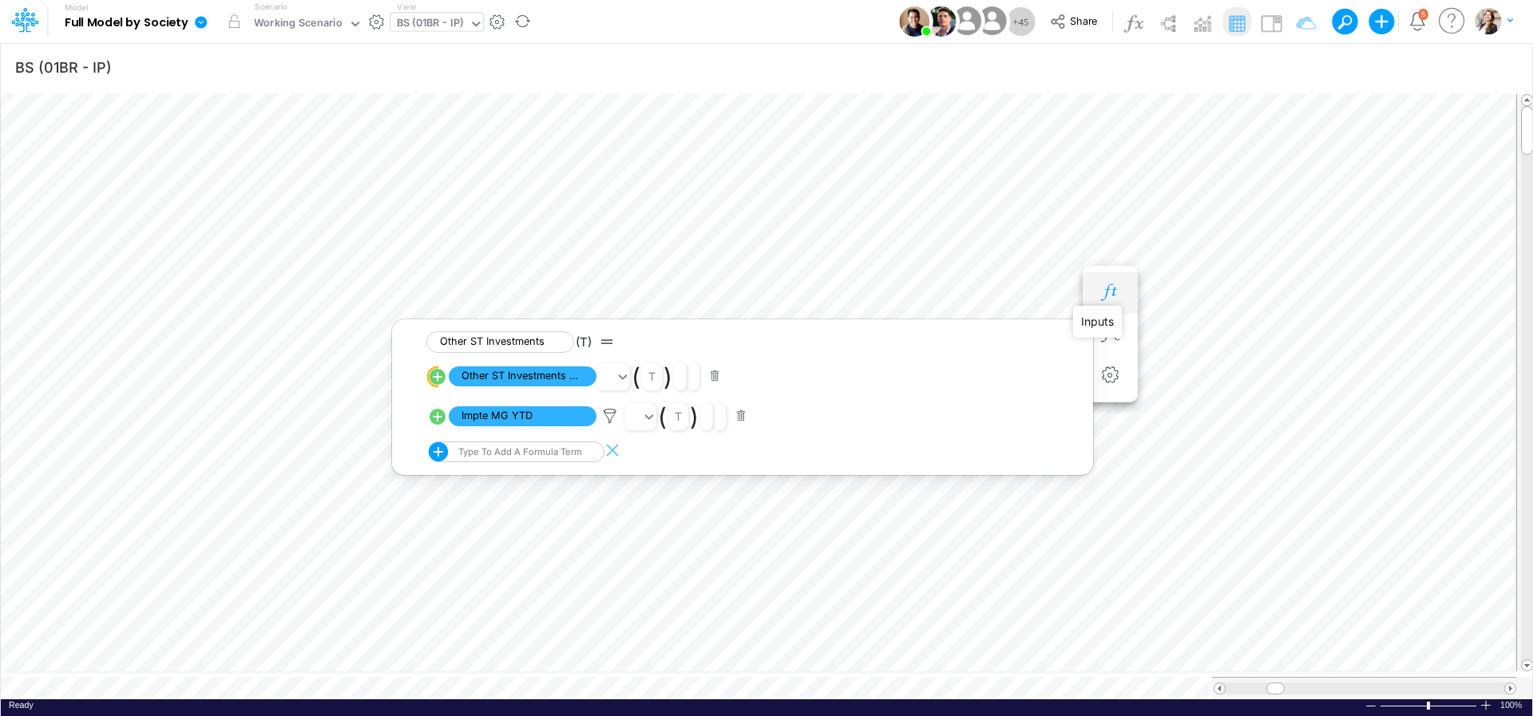
click at [1112, 299] on icon "button" at bounding box center [1110, 292] width 24 height 17
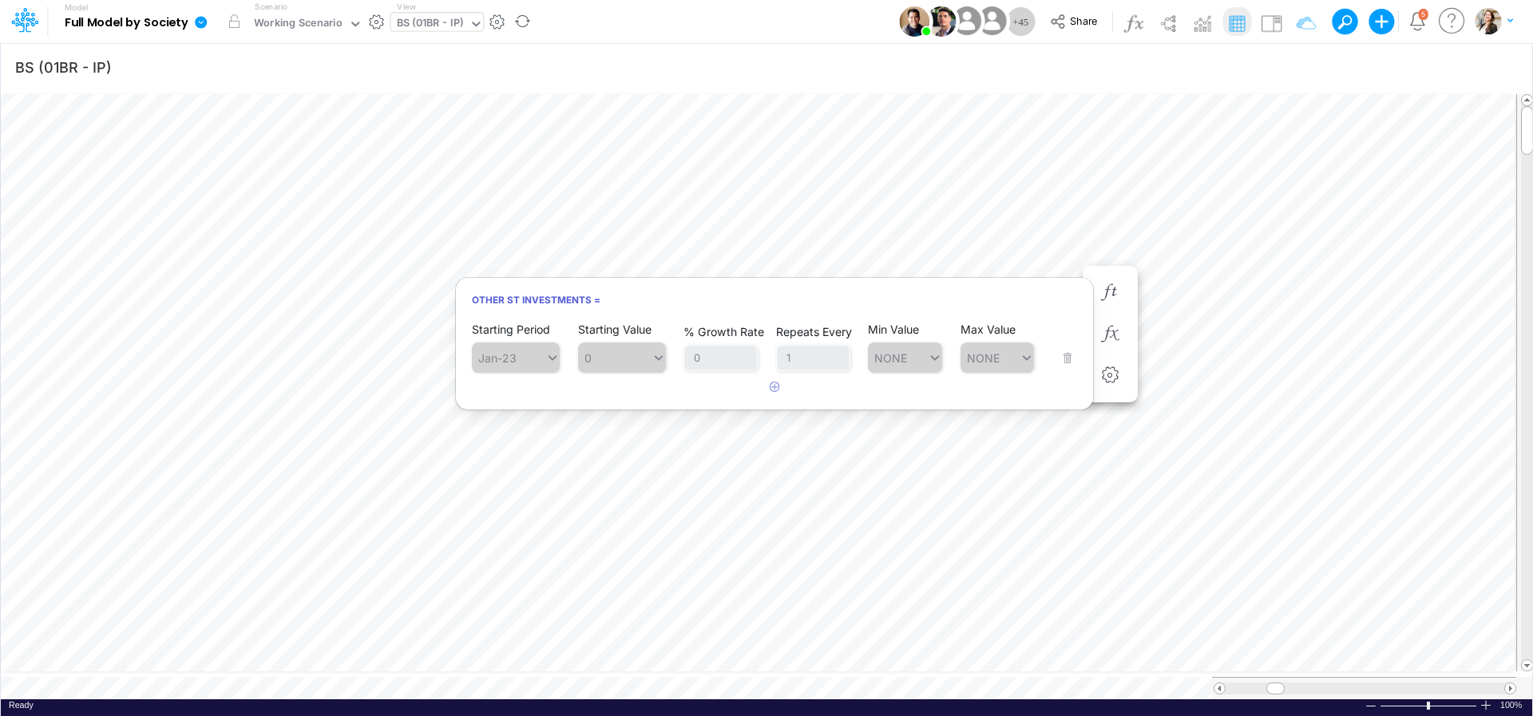
scroll to position [6, 52]
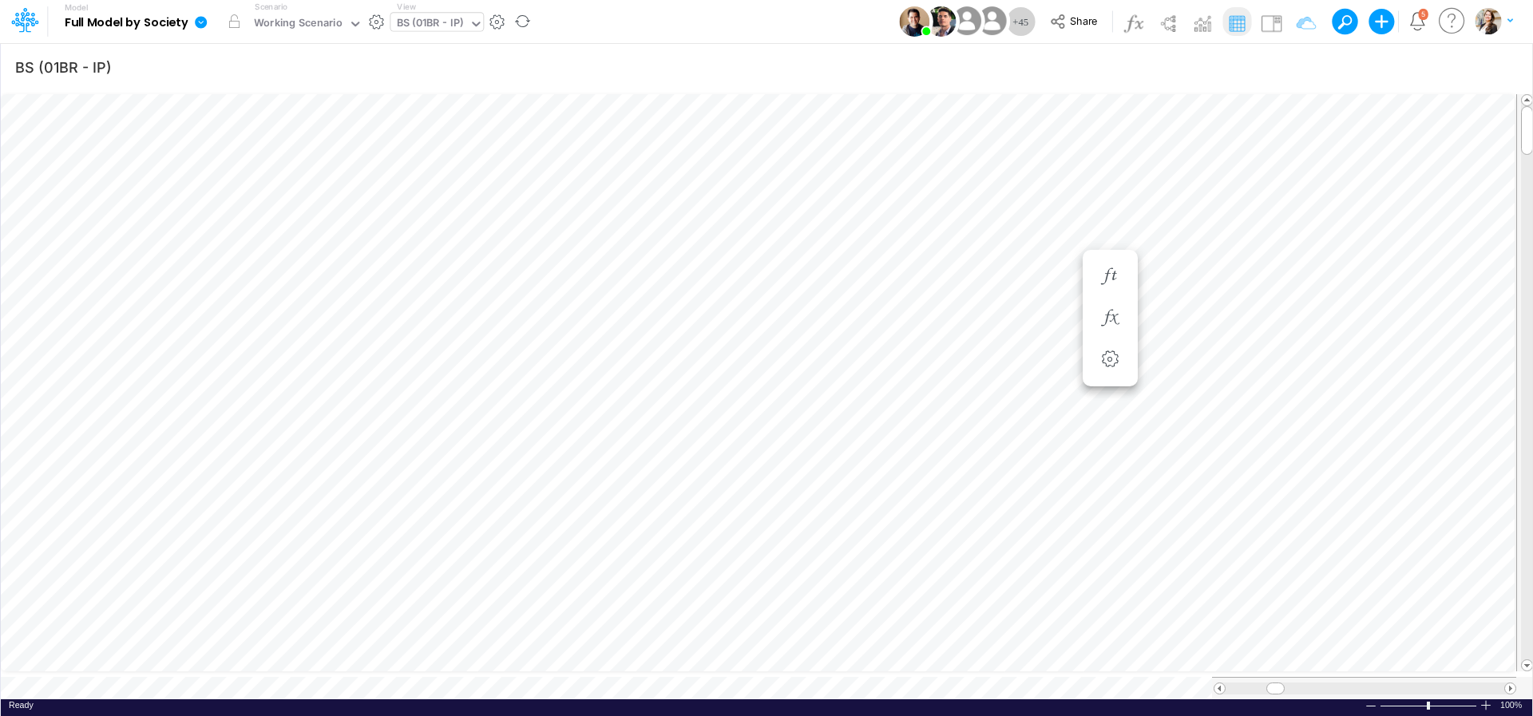
scroll to position [6, 49]
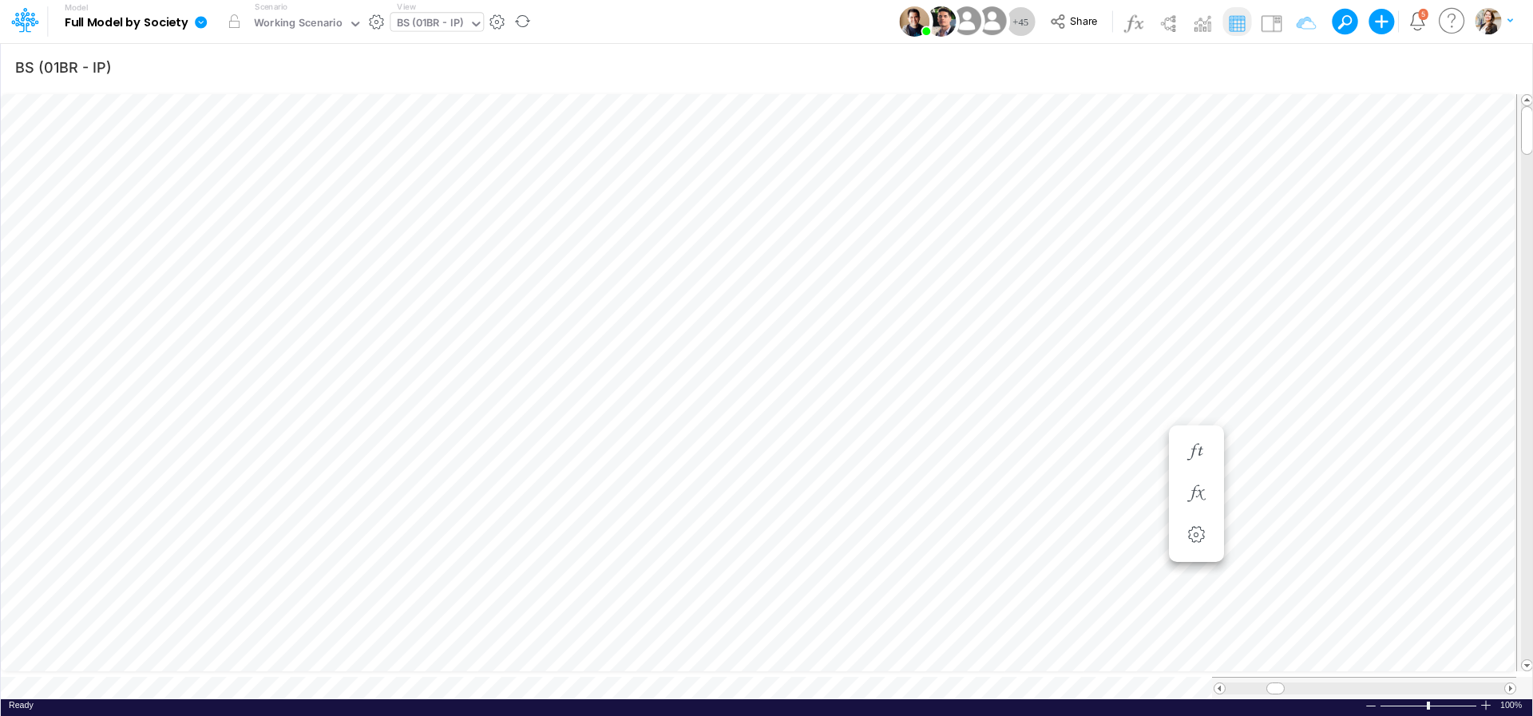
scroll to position [6, 21]
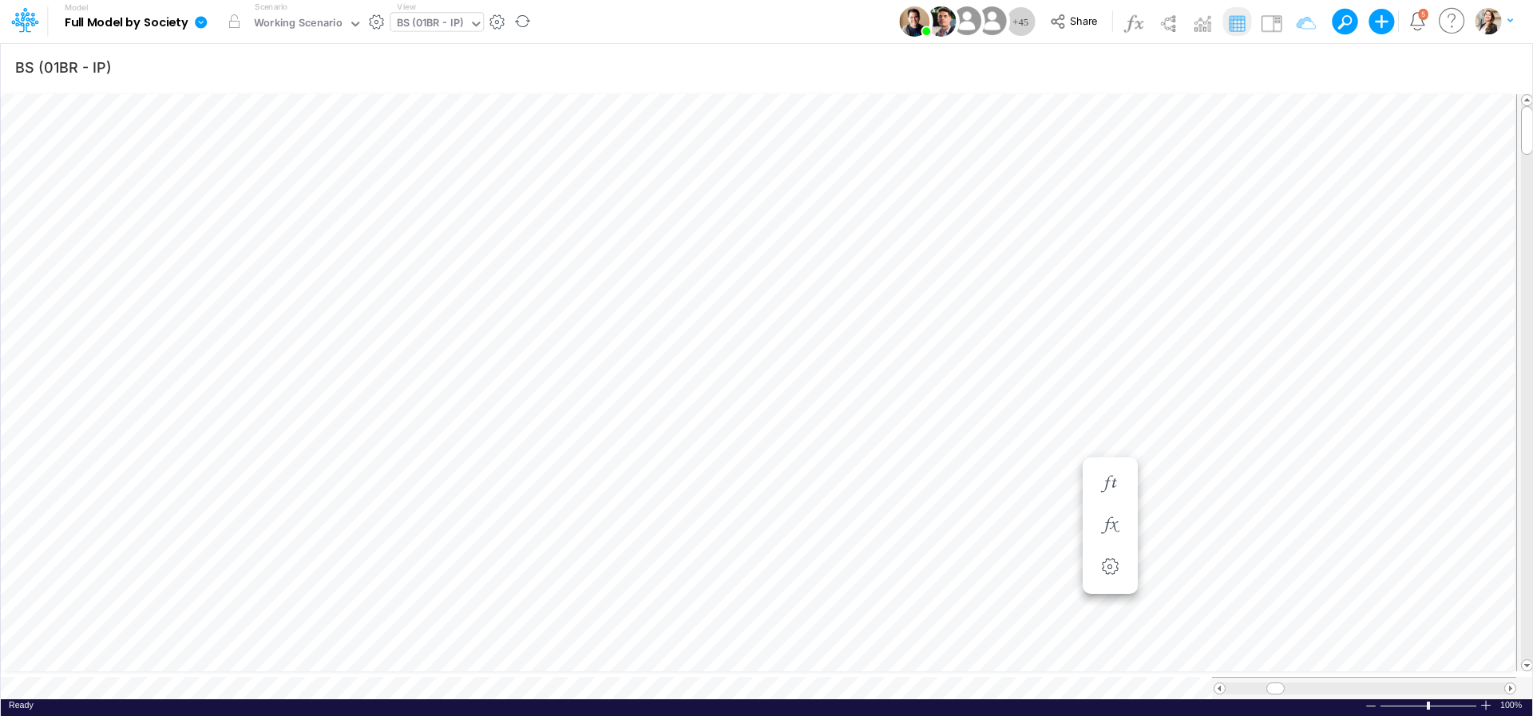
scroll to position [6, 26]
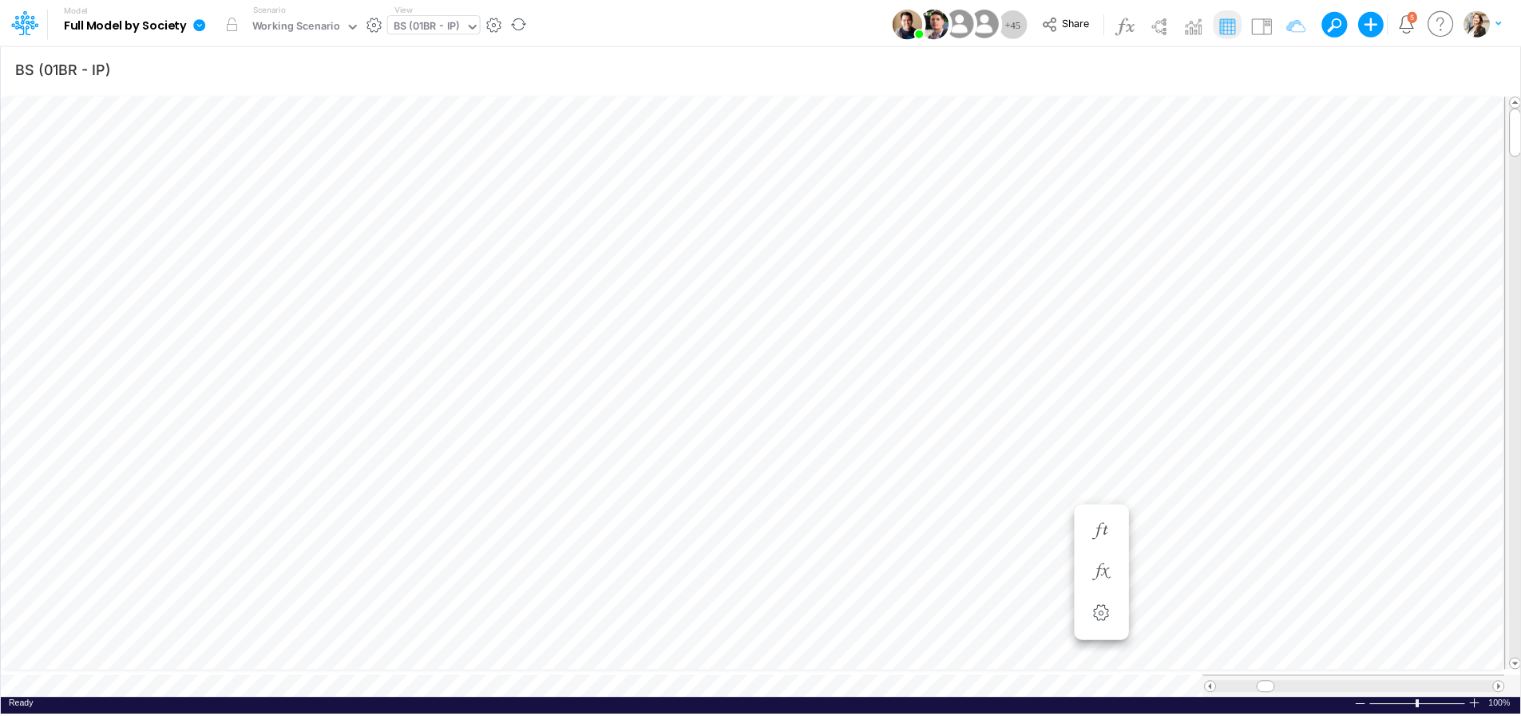
scroll to position [6, 3]
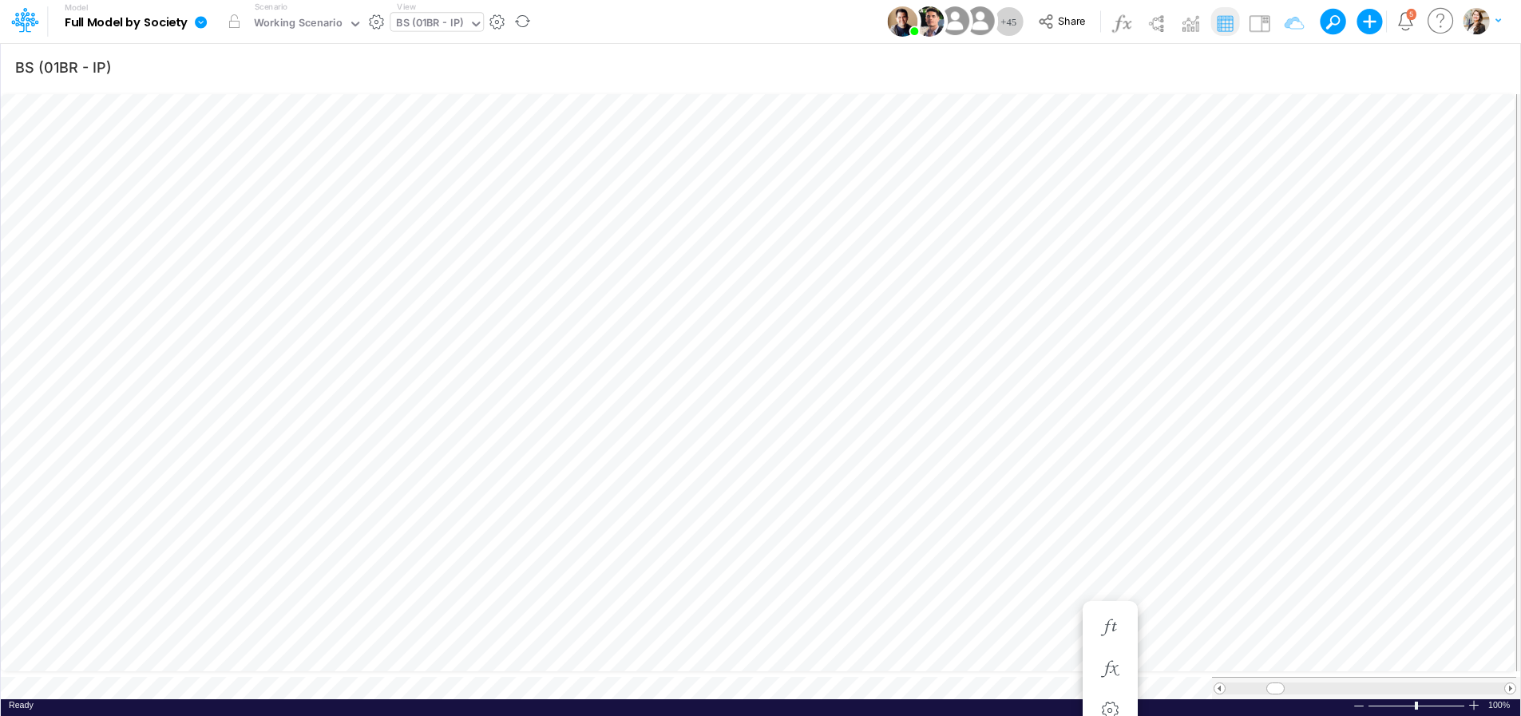
scroll to position [6, 52]
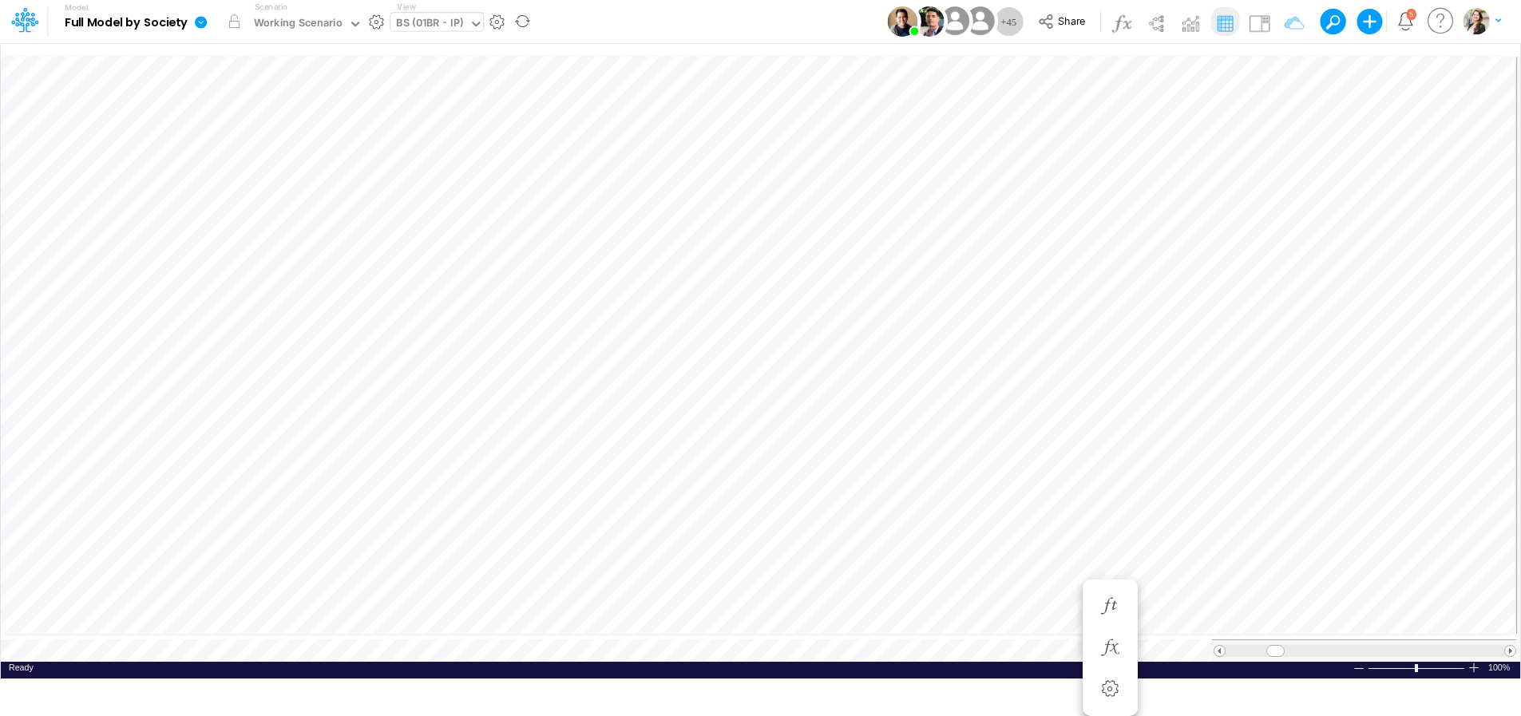
scroll to position [6, 49]
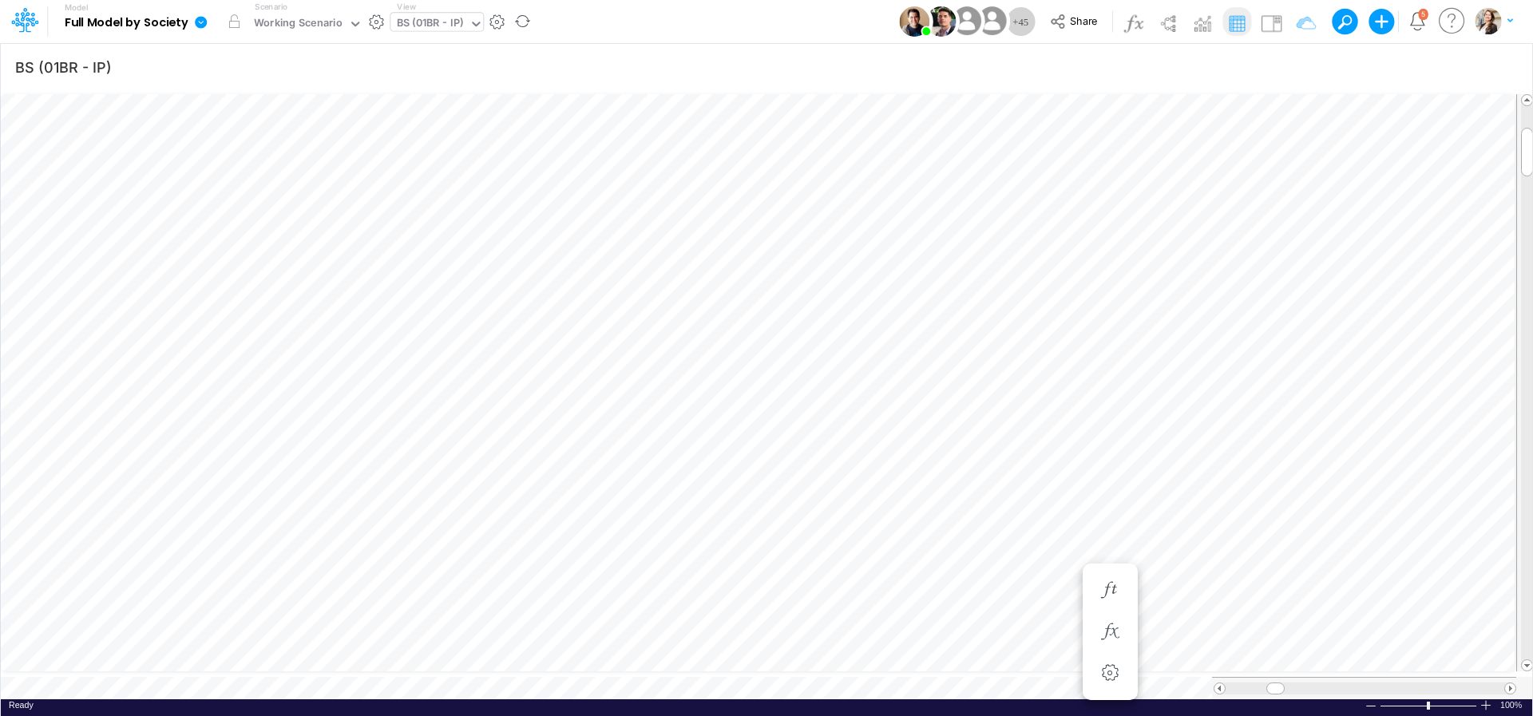
scroll to position [6, 49]
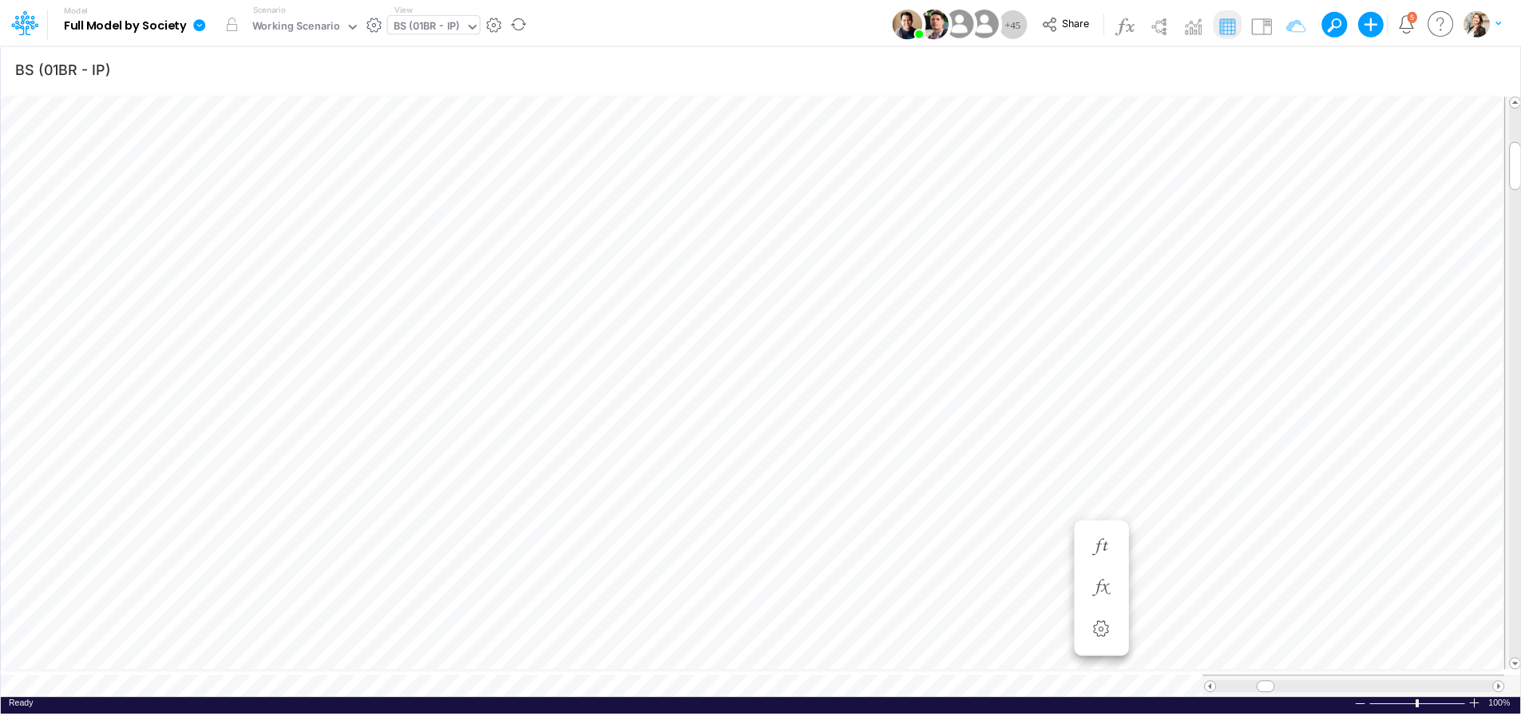
scroll to position [6, 49]
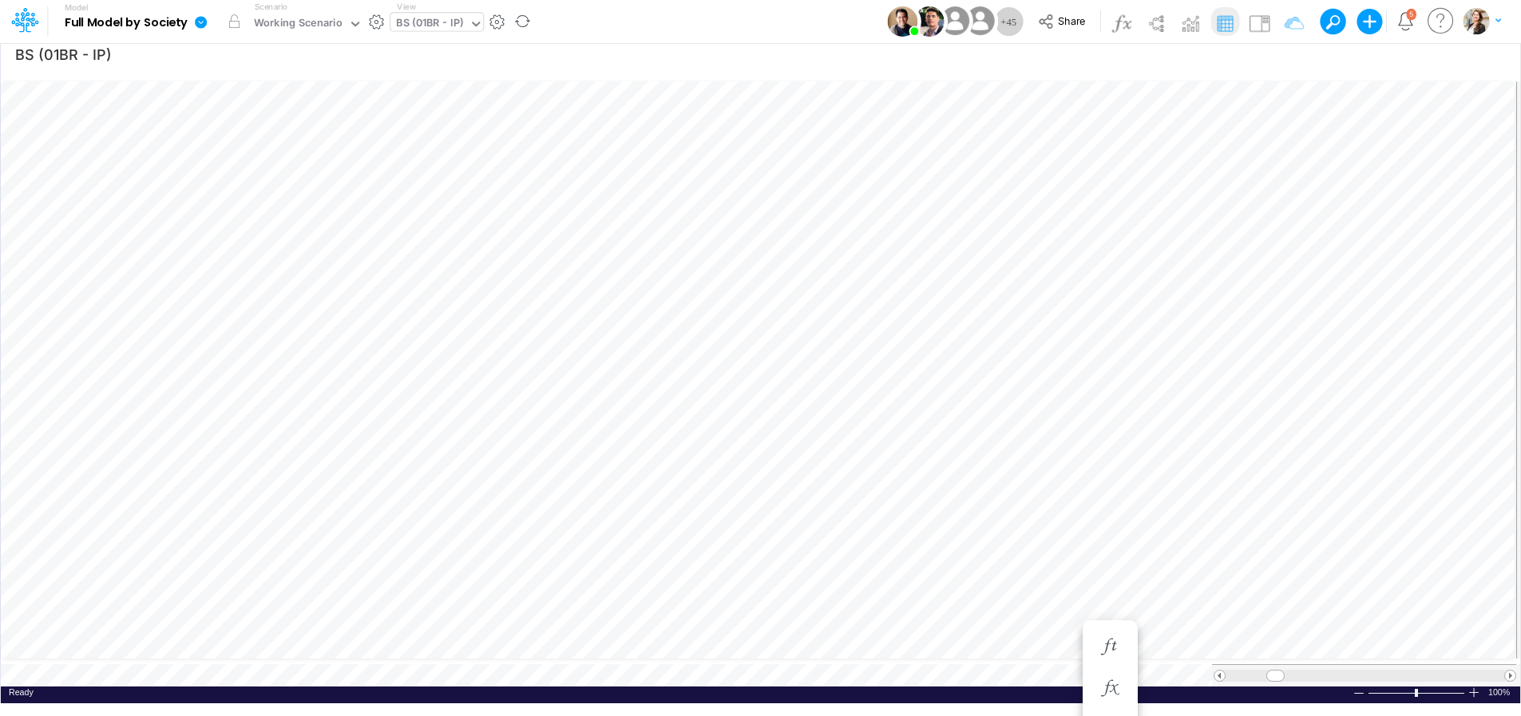
scroll to position [6, 28]
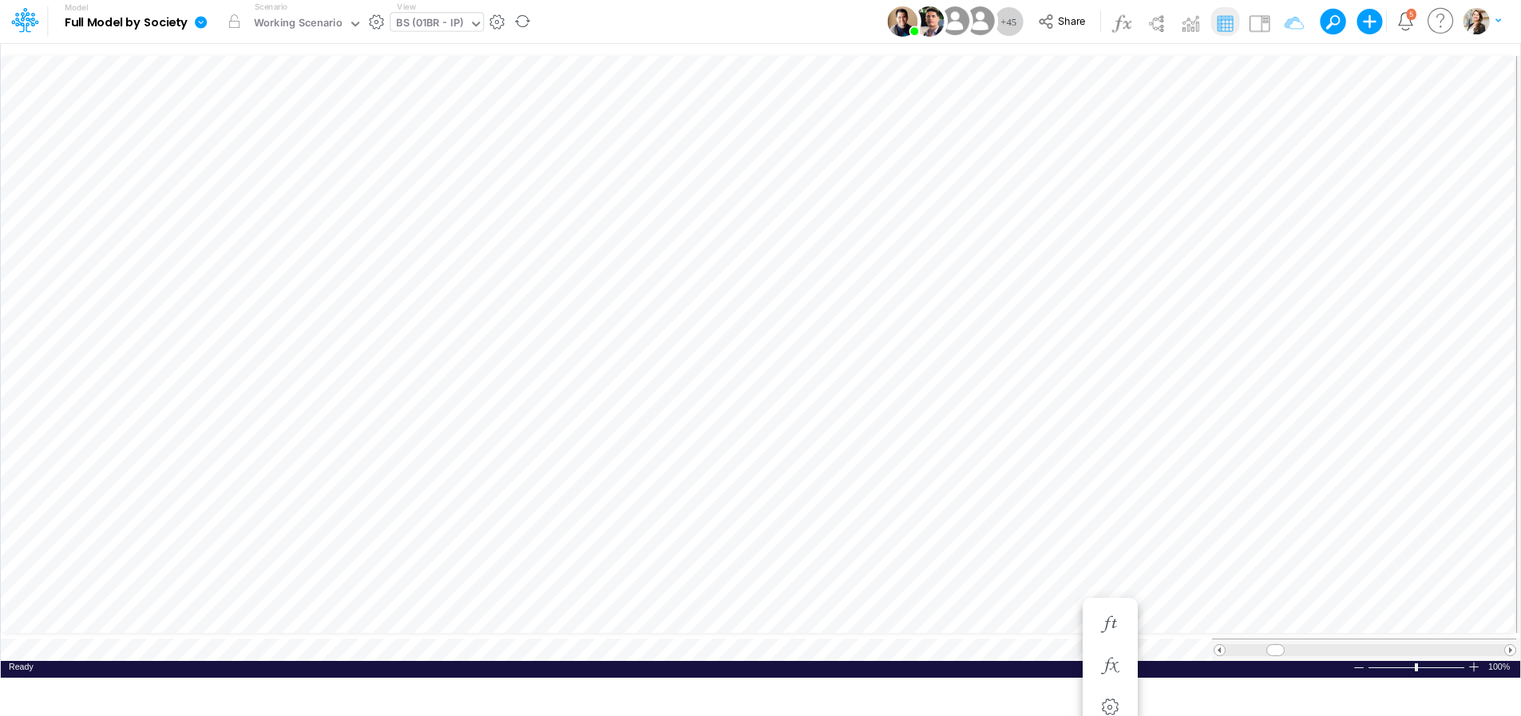
scroll to position [6, 24]
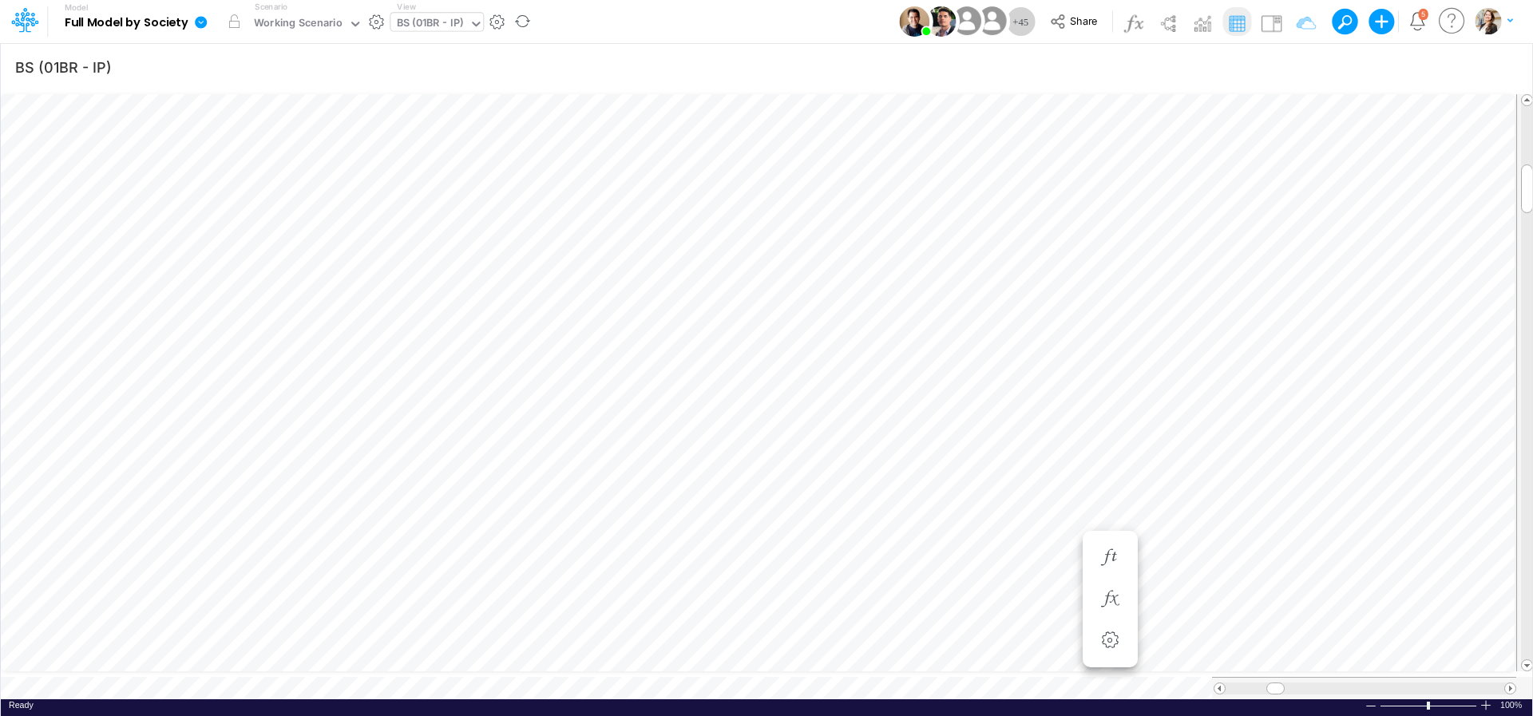
scroll to position [6, 49]
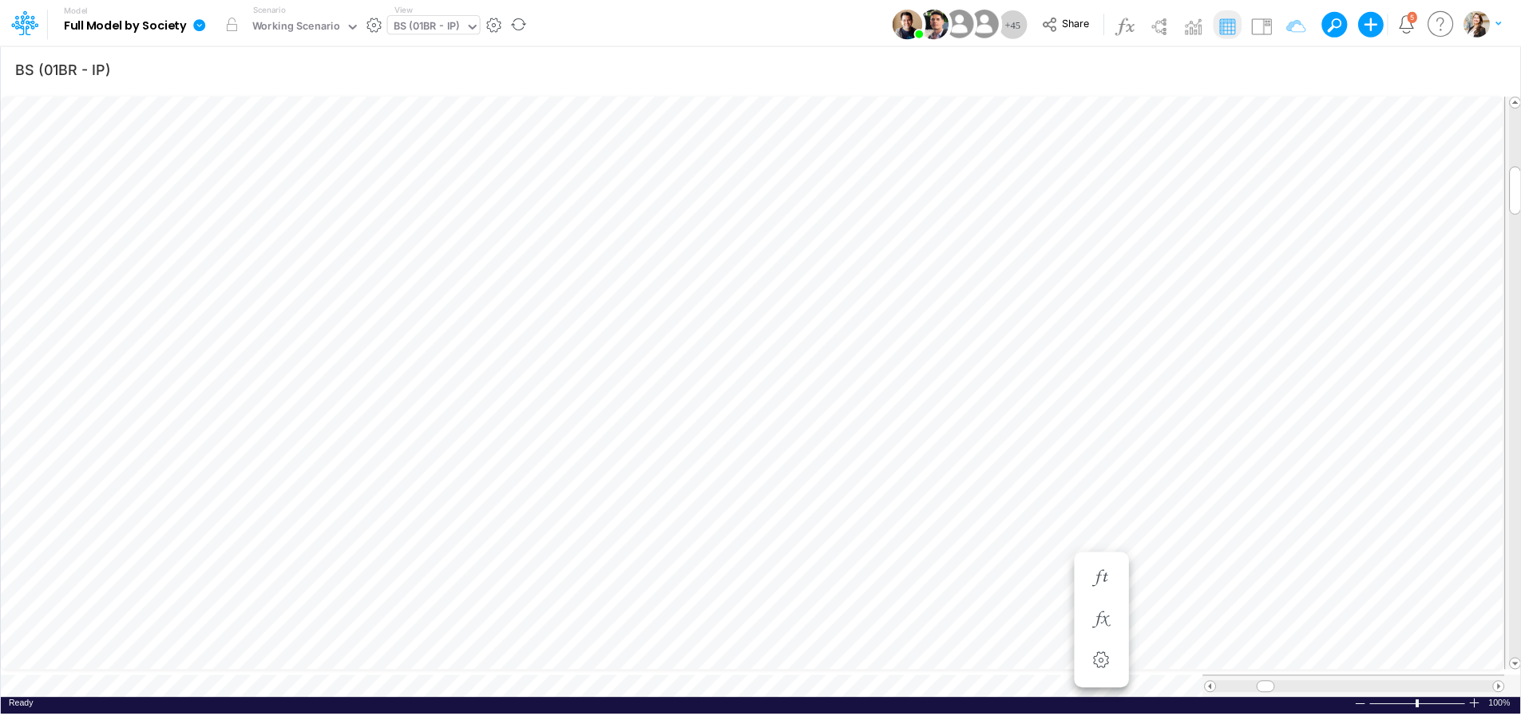
scroll to position [6, 21]
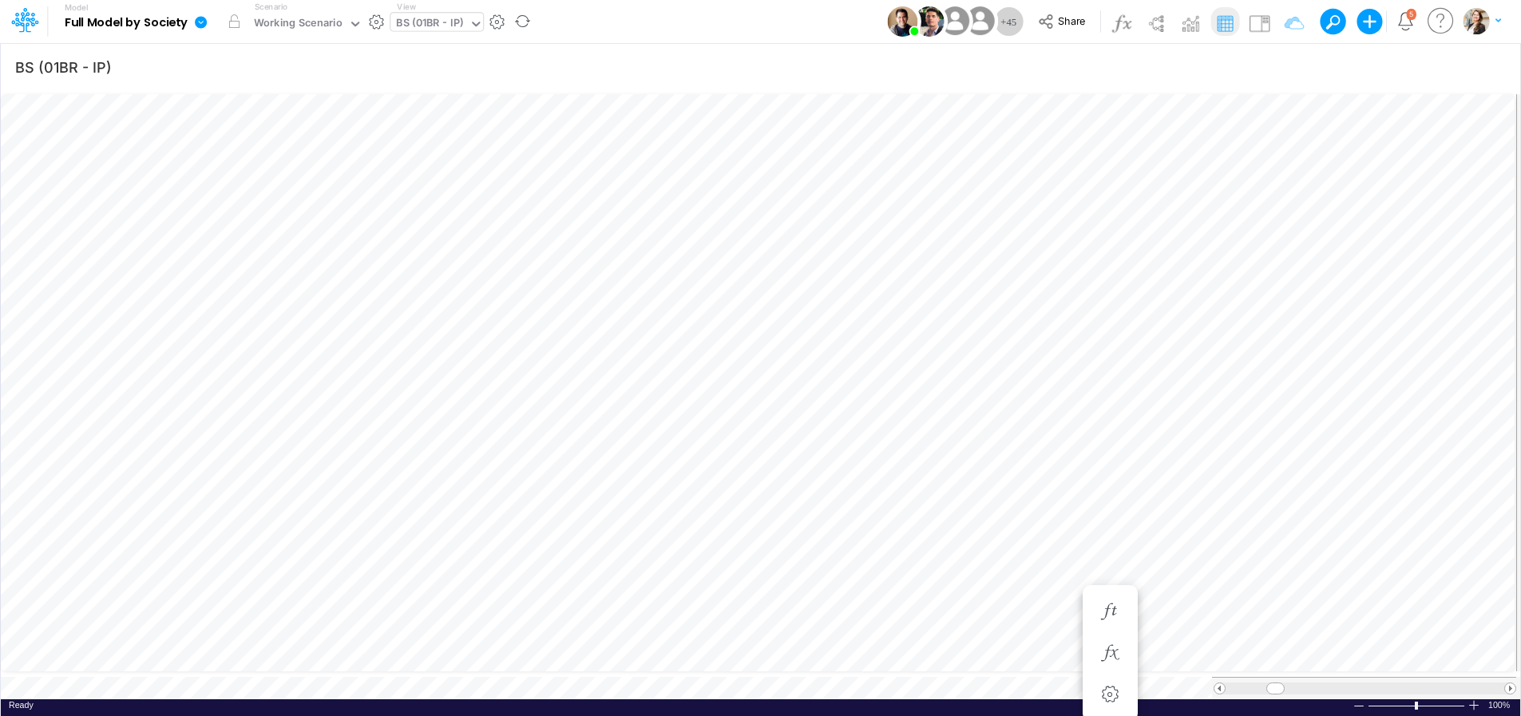
scroll to position [6, 50]
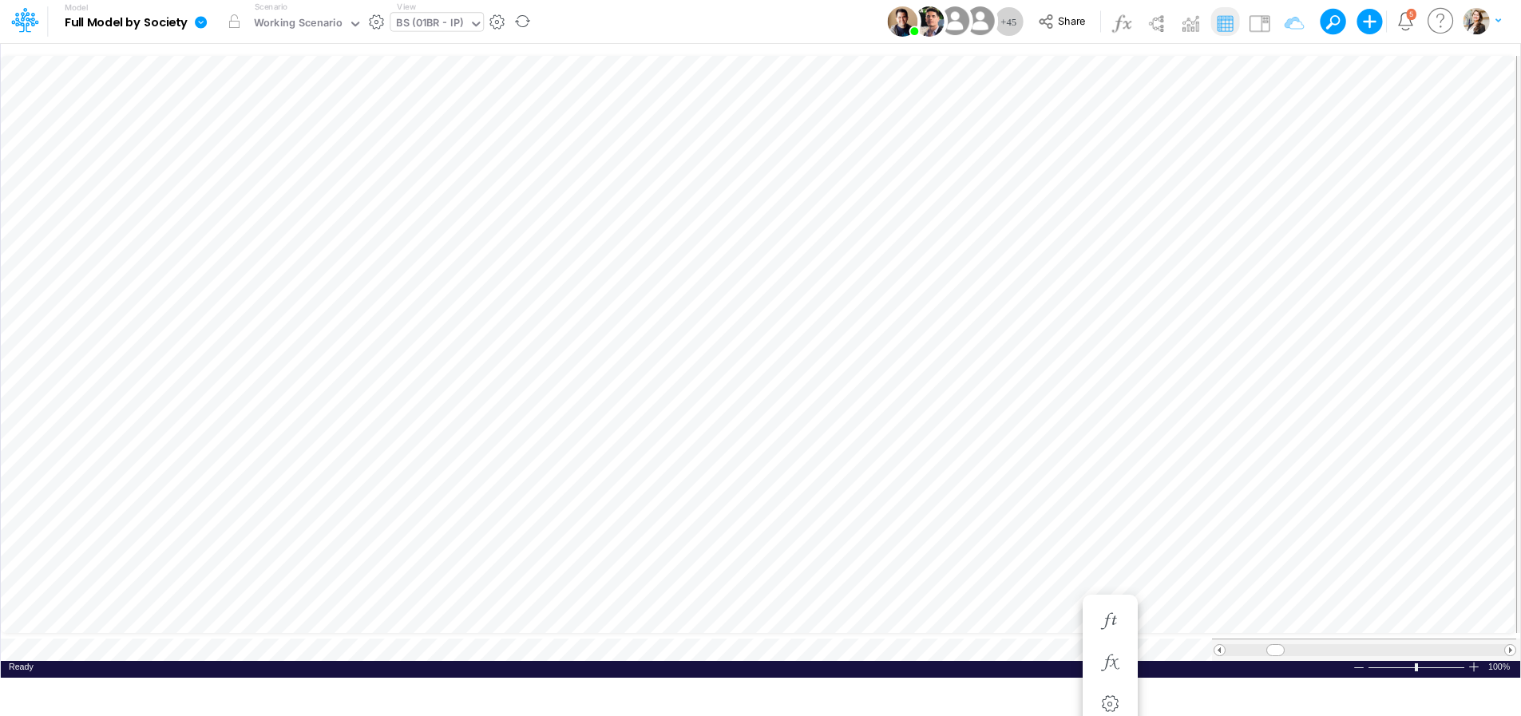
scroll to position [6, 50]
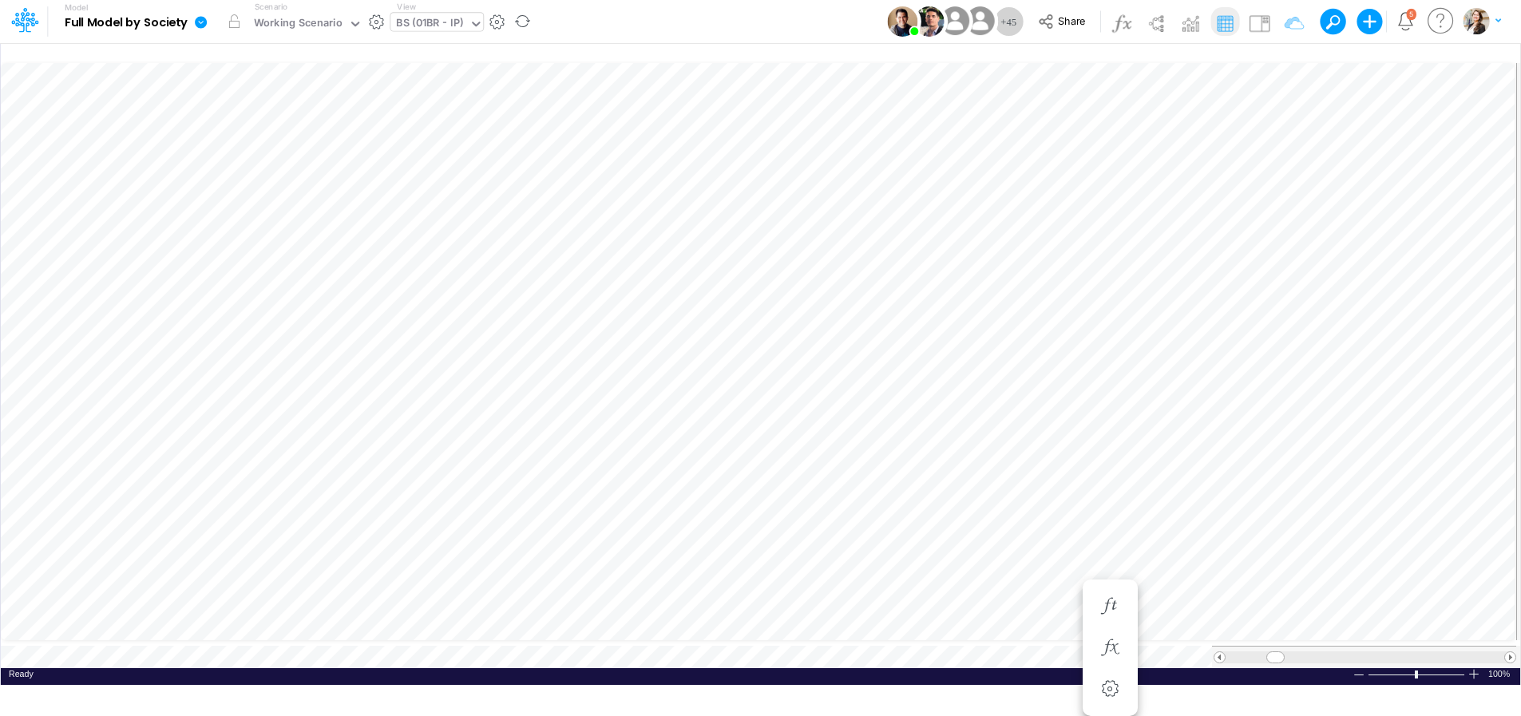
scroll to position [6, 21]
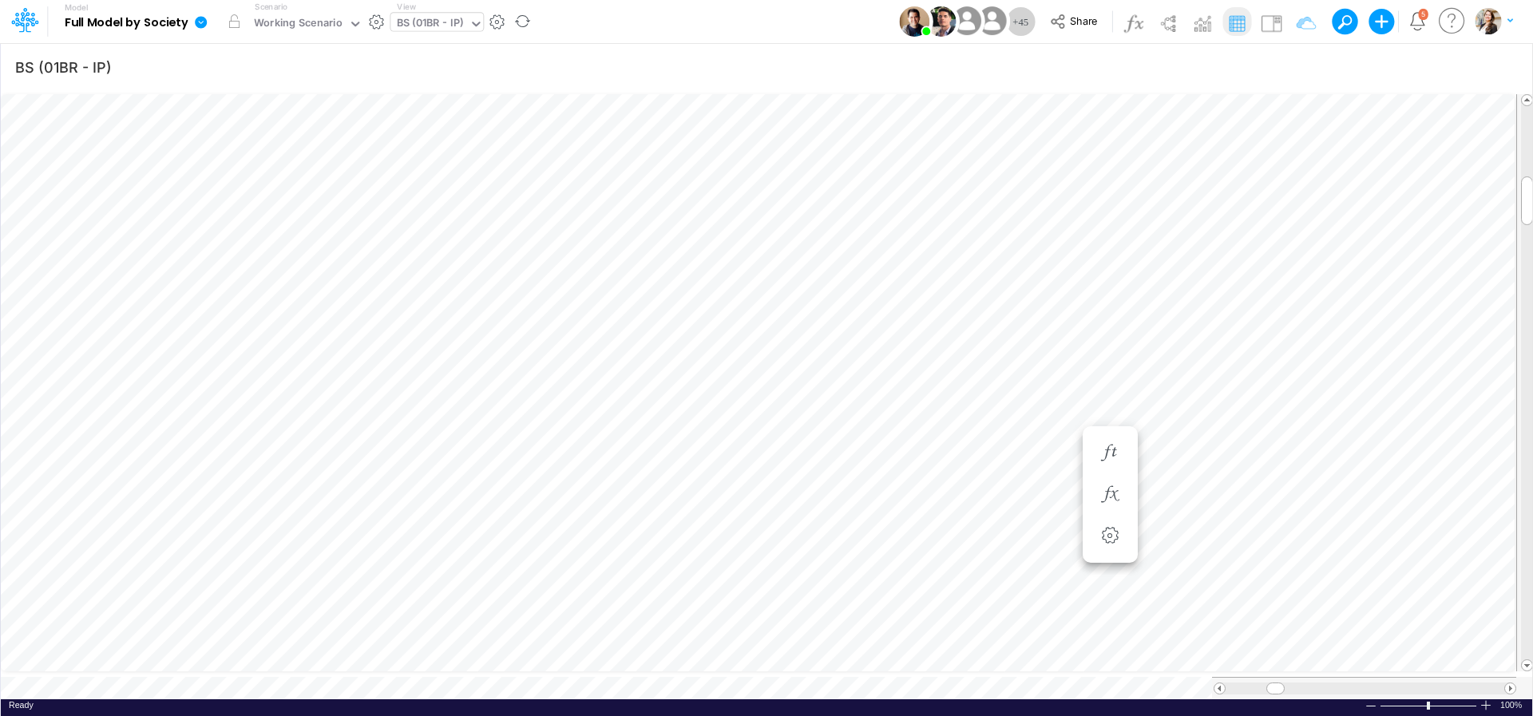
scroll to position [6, 50]
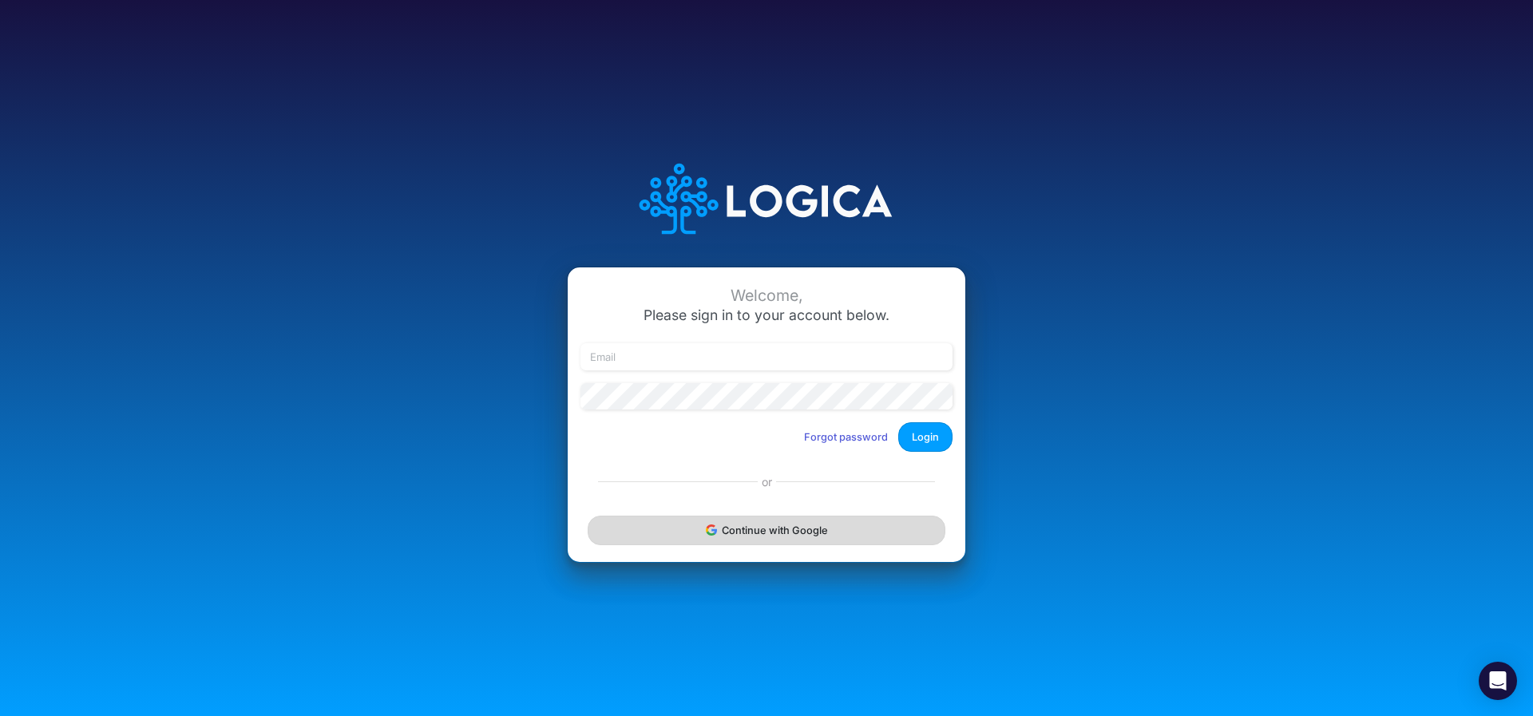
click at [794, 530] on button "Continue with Google" at bounding box center [767, 531] width 358 height 30
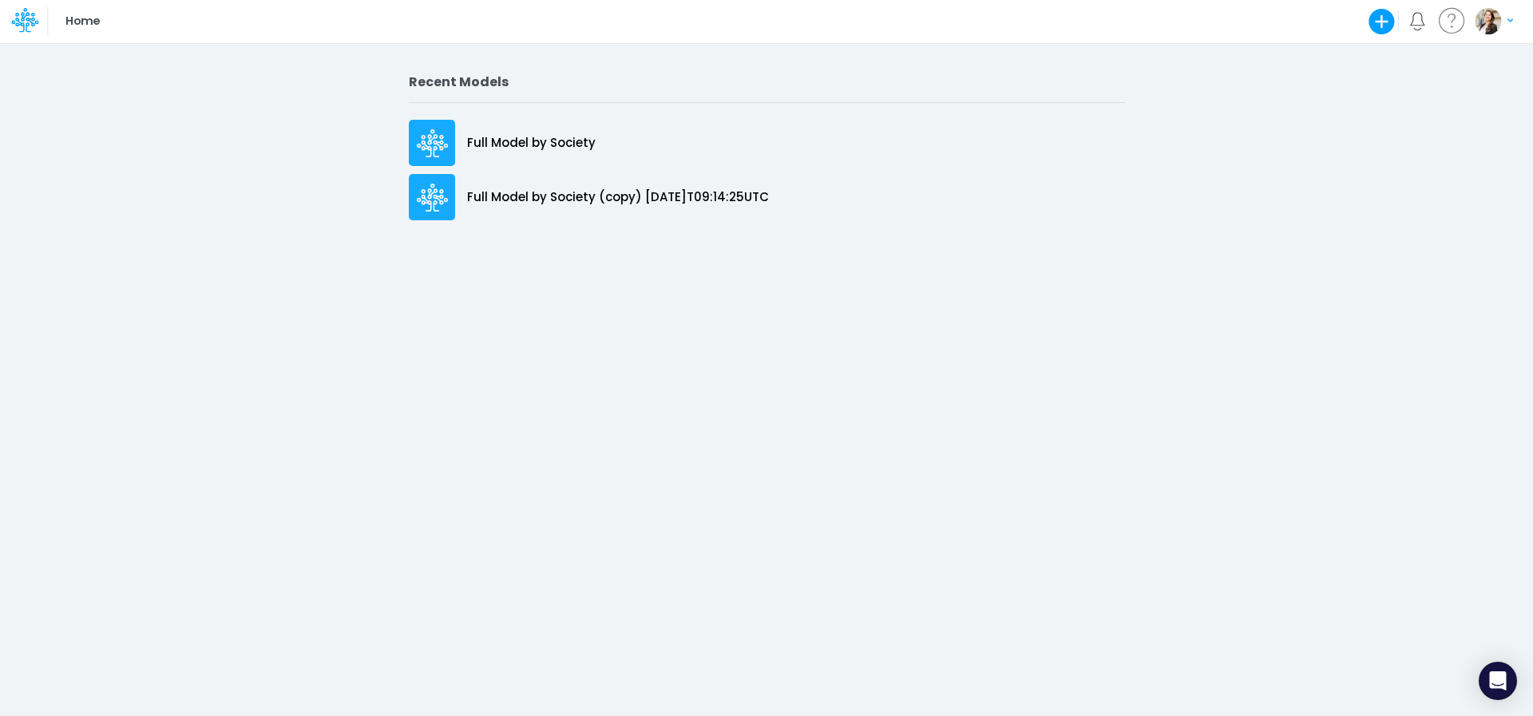
click at [513, 141] on p "Full Model by Society" at bounding box center [531, 143] width 129 height 18
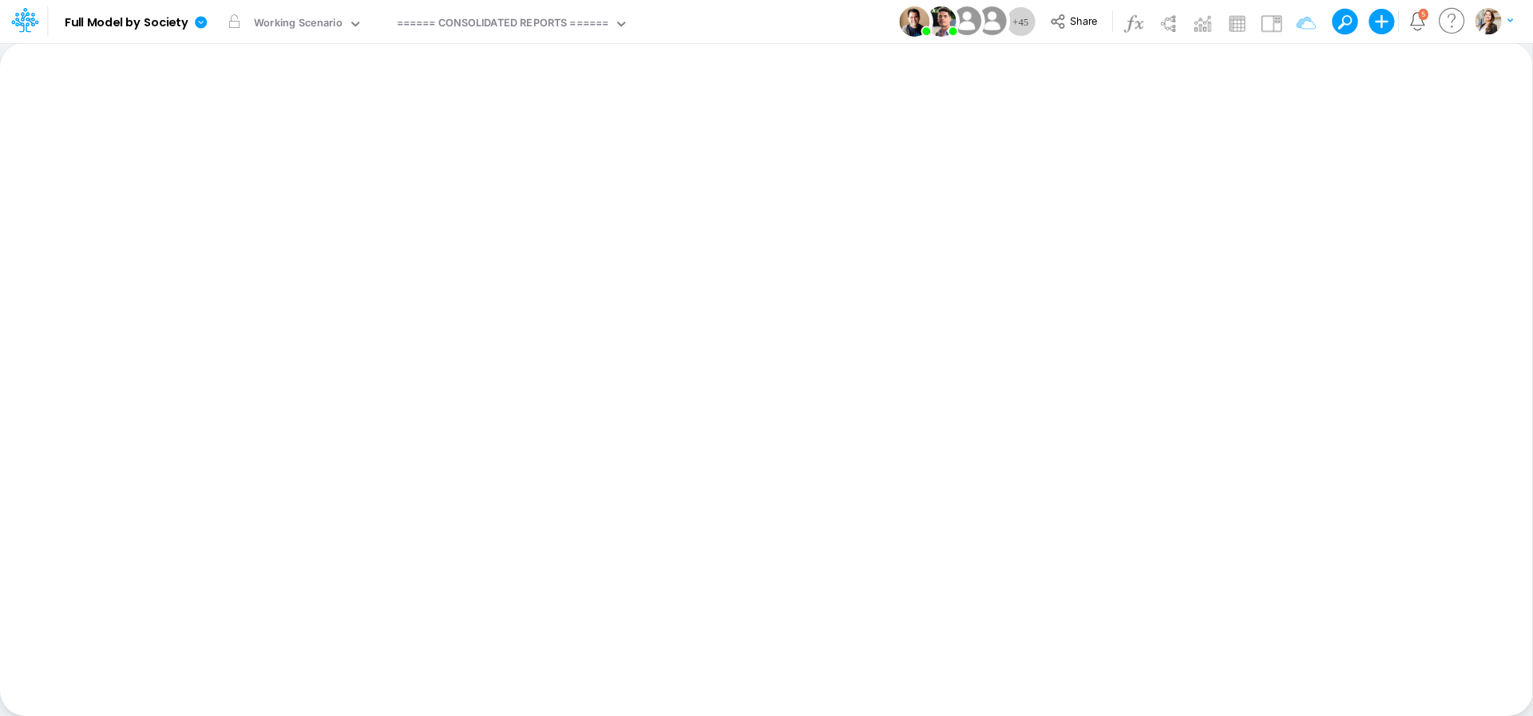
click at [481, 24] on div "====== CONSOLIDATED REPORTS ======" at bounding box center [503, 24] width 212 height 18
type input "cogs"
click at [488, 55] on div "COGS (01BR)" at bounding box center [498, 52] width 216 height 26
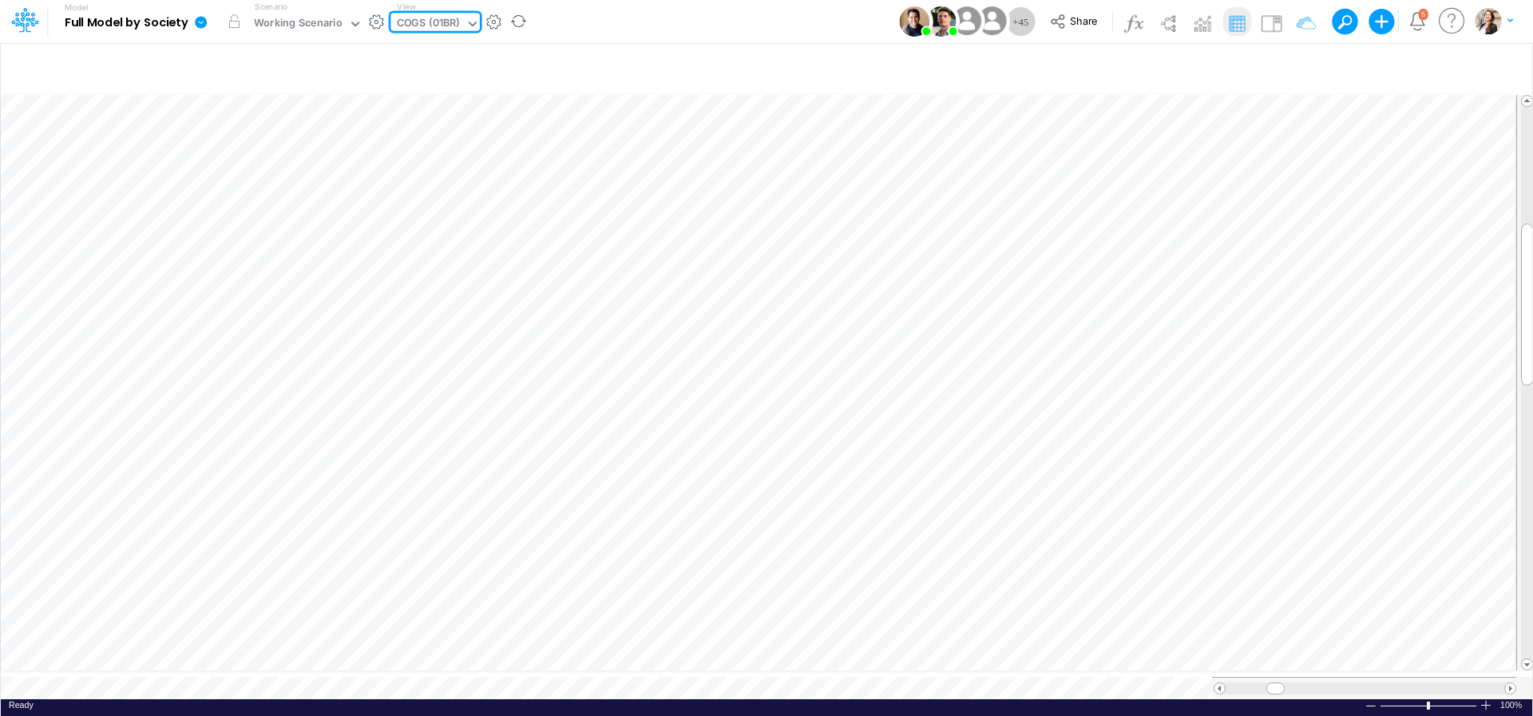
click at [424, 22] on div "COGS (01BR)" at bounding box center [428, 24] width 63 height 18
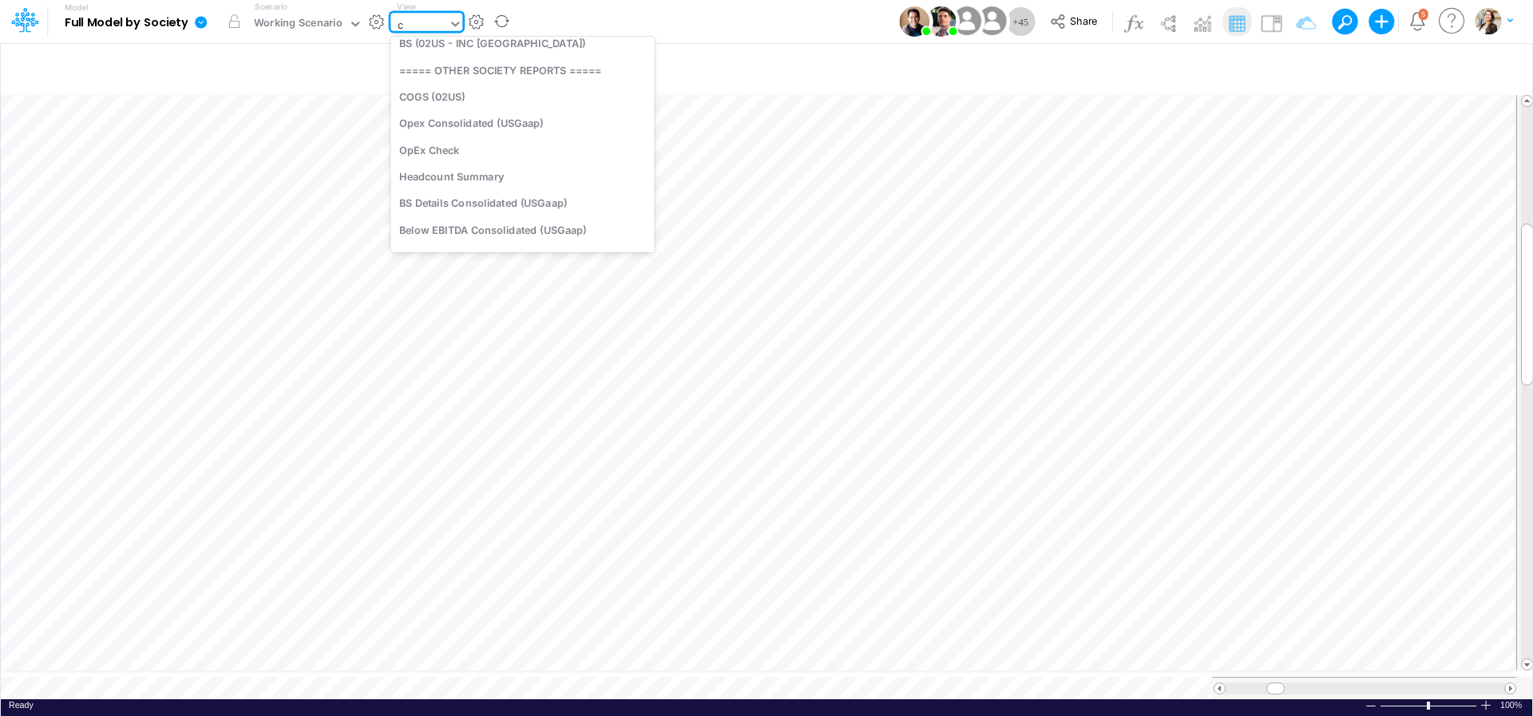
scroll to position [277, 0]
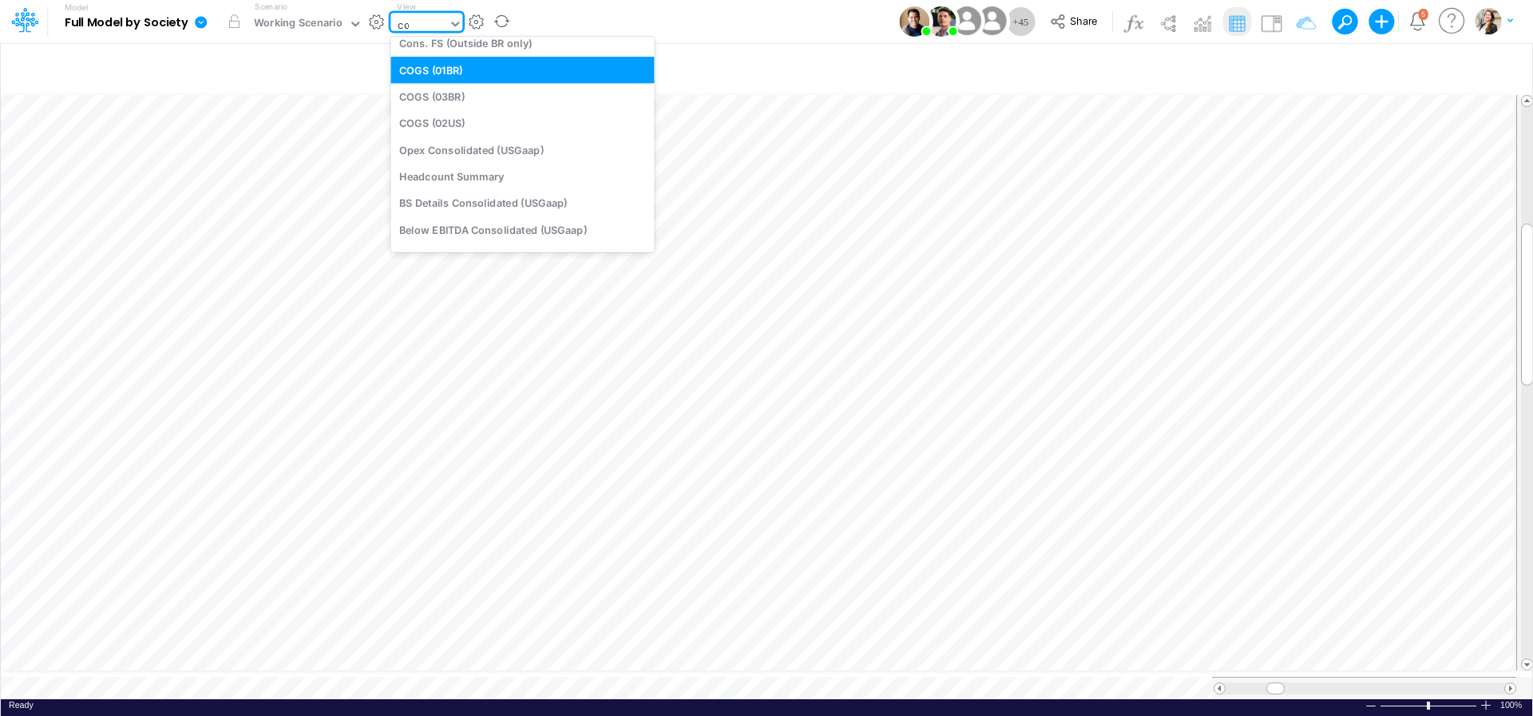
type input "cog"
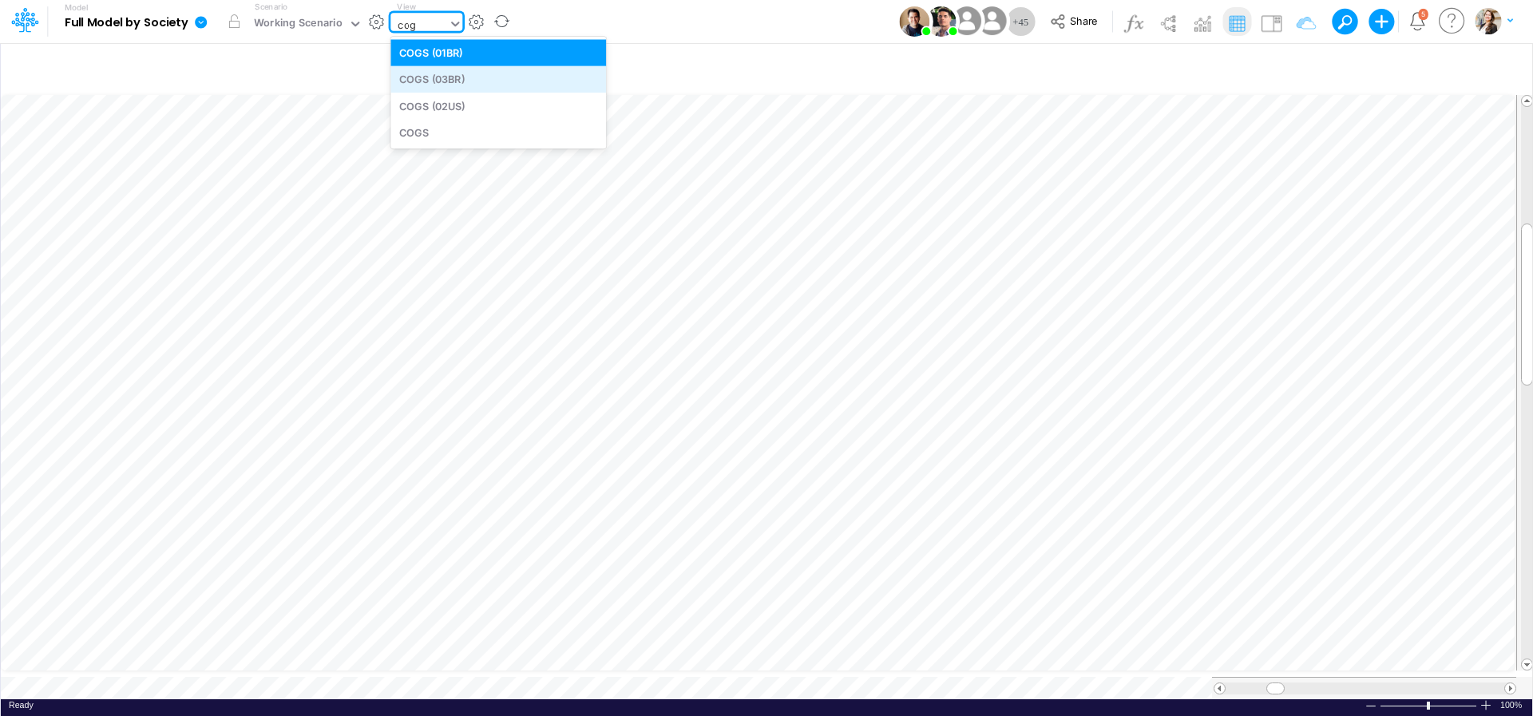
click at [452, 77] on div "COGS (03BR)" at bounding box center [498, 79] width 216 height 26
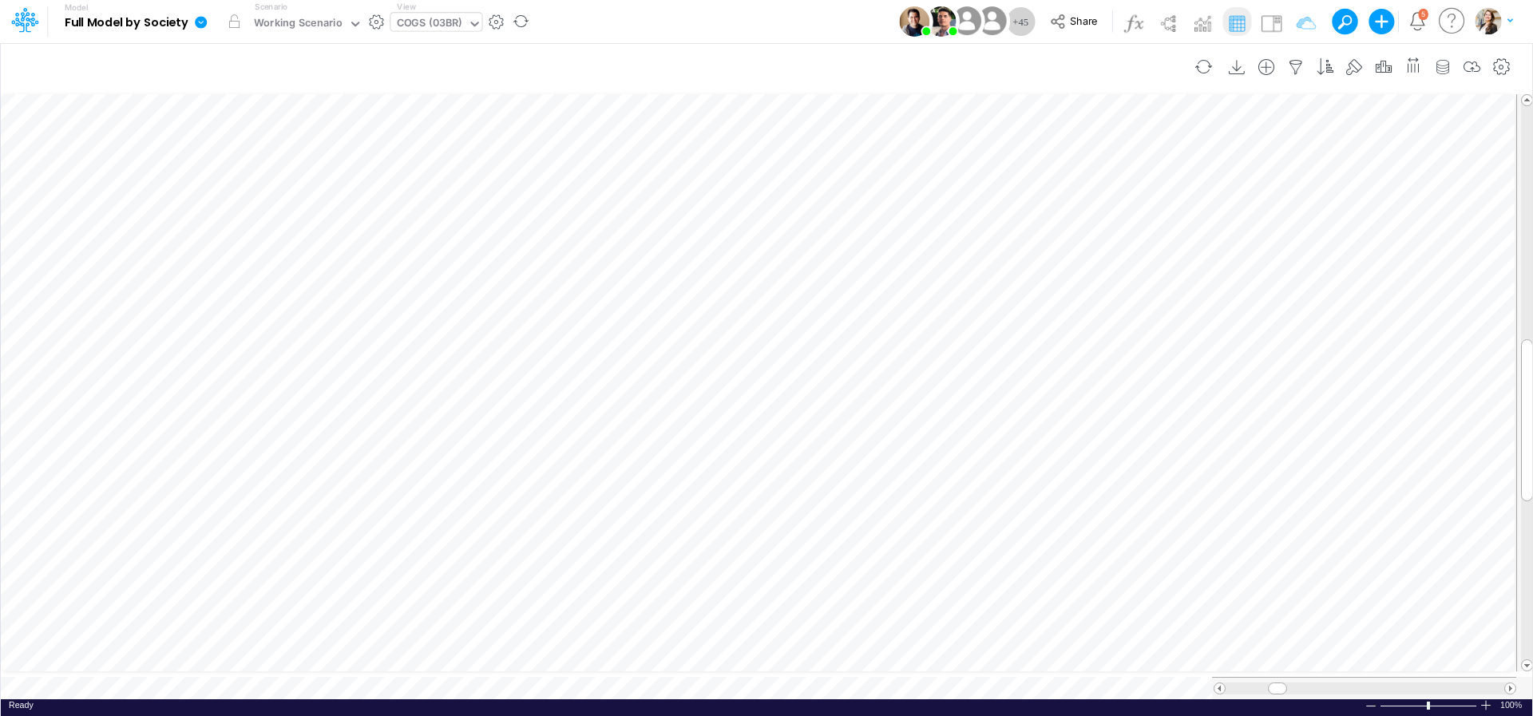
scroll to position [6, 17]
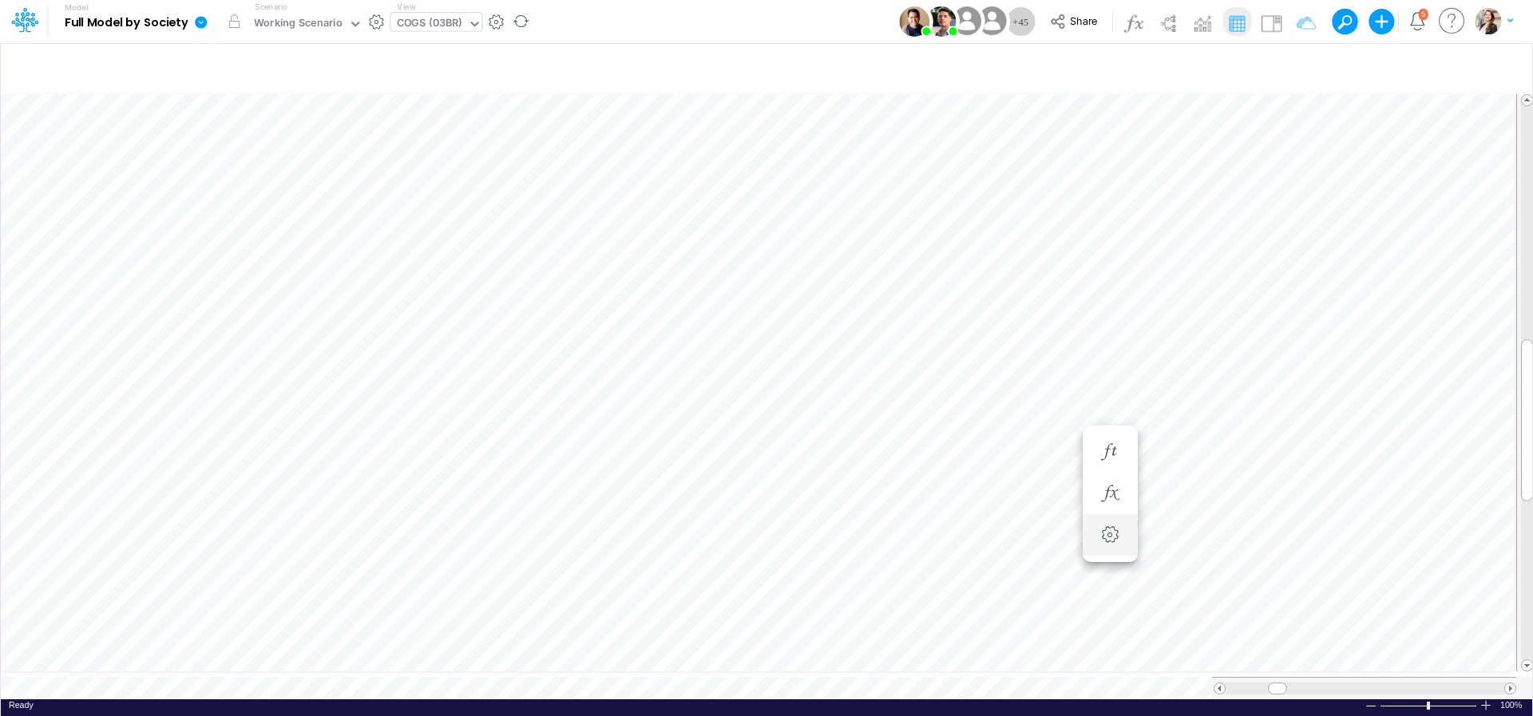
scroll to position [6, 21]
